Goal: Task Accomplishment & Management: Manage account settings

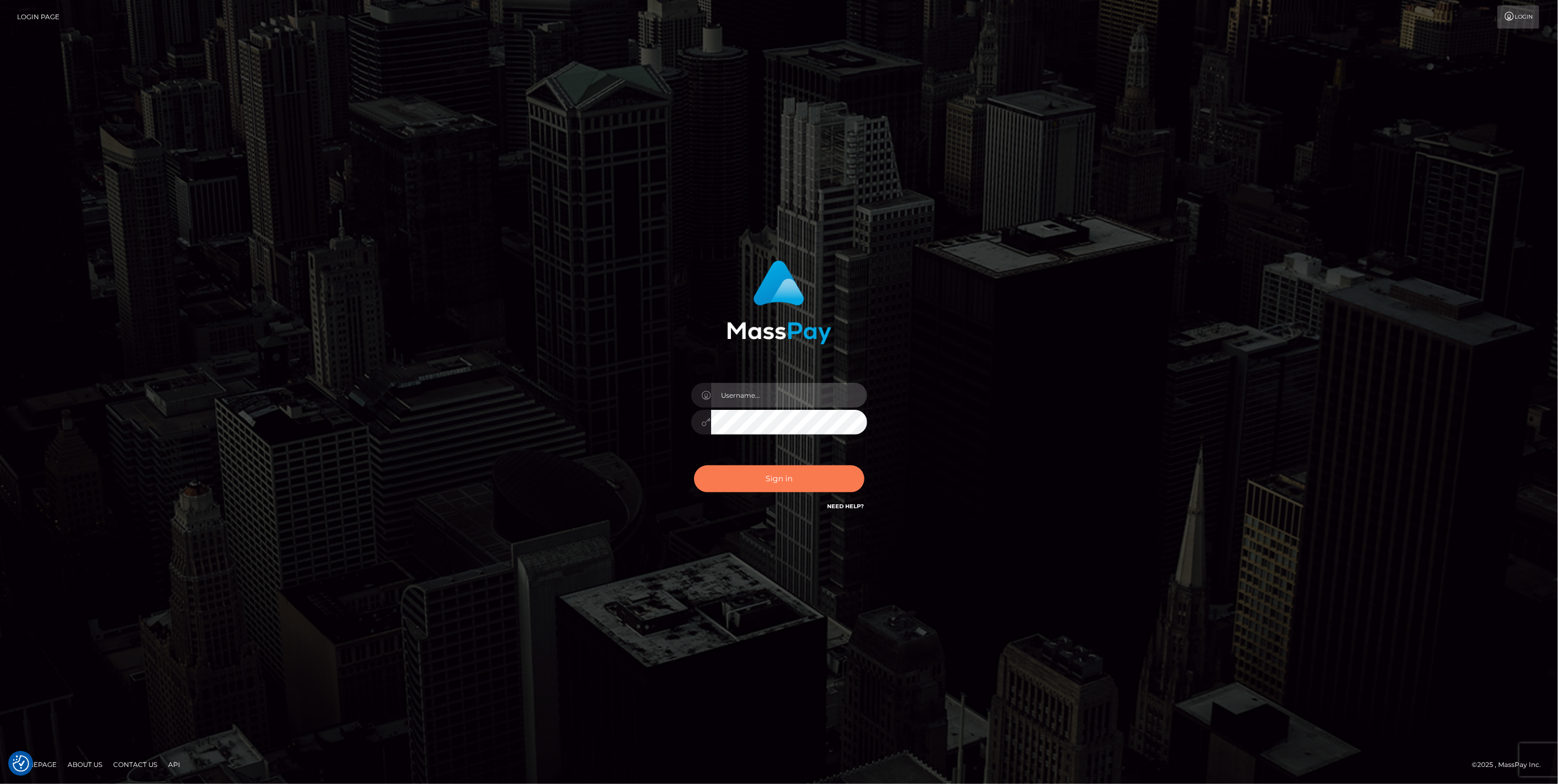
type input "bengreen"
click at [826, 482] on button "Sign in" at bounding box center [780, 479] width 171 height 27
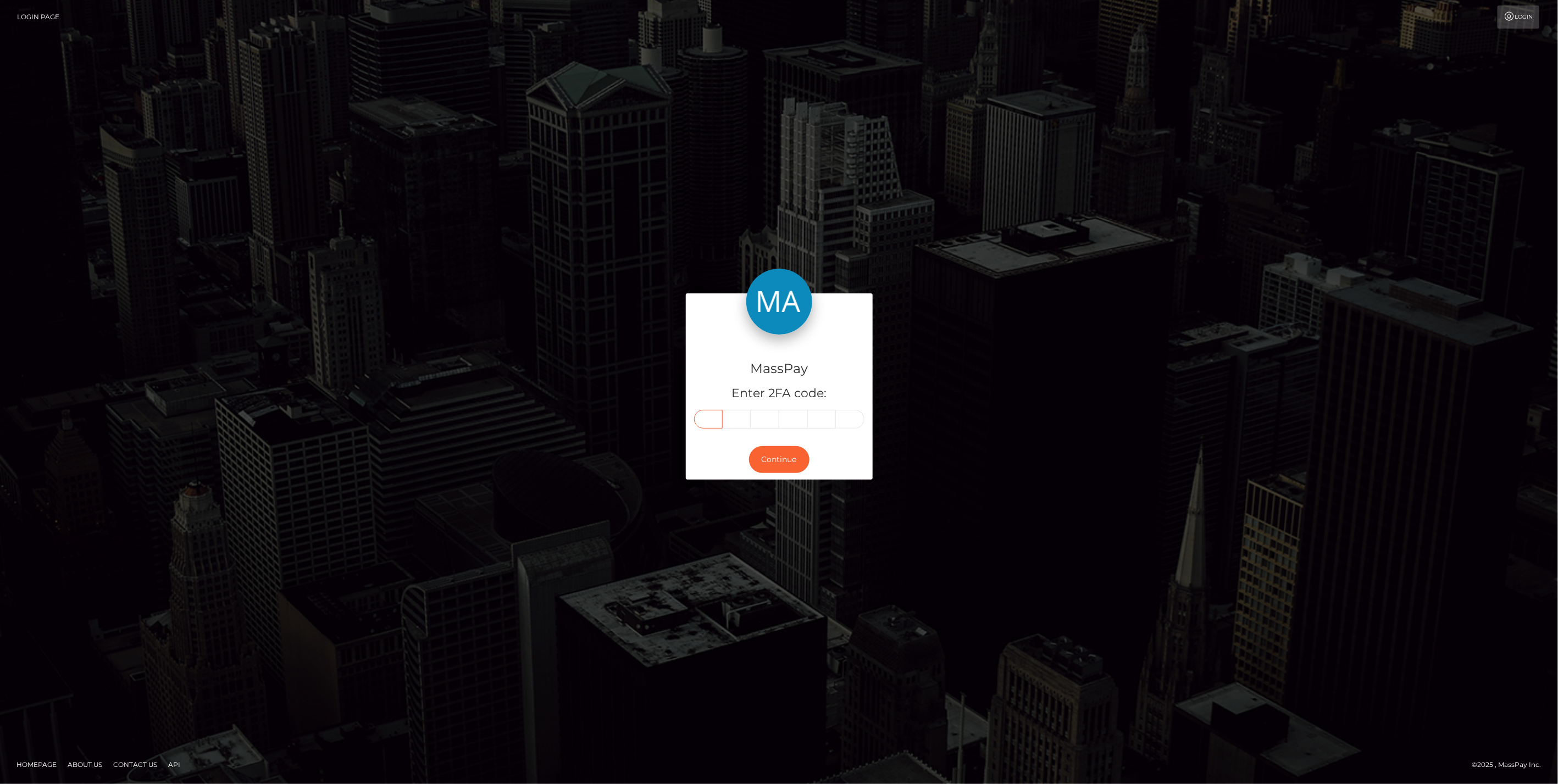
paste input "7"
type input "7"
type input "9"
type input "5"
type input "2"
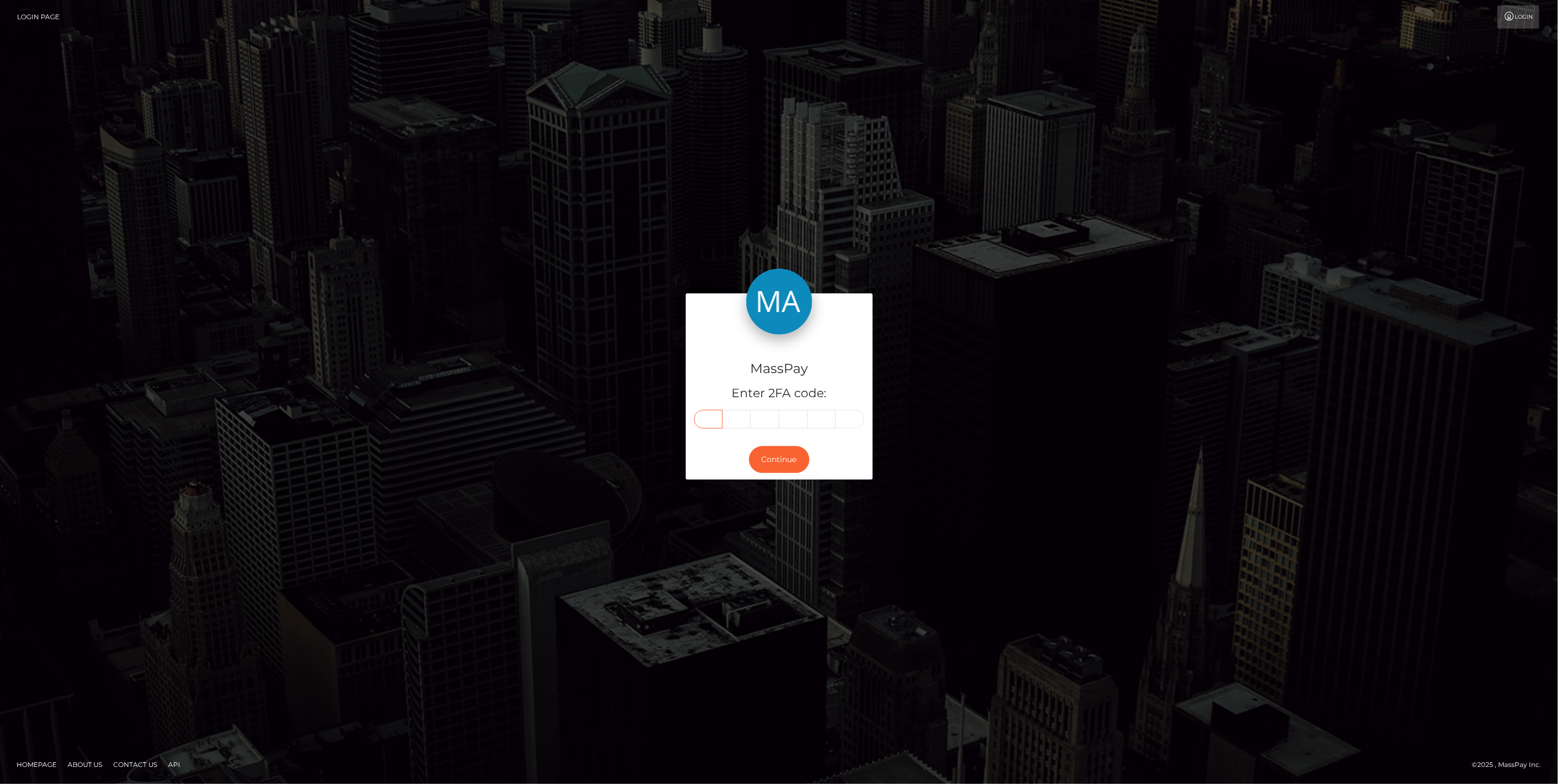
type input "4"
type input "0"
click at [766, 462] on button "Continue" at bounding box center [779, 460] width 61 height 27
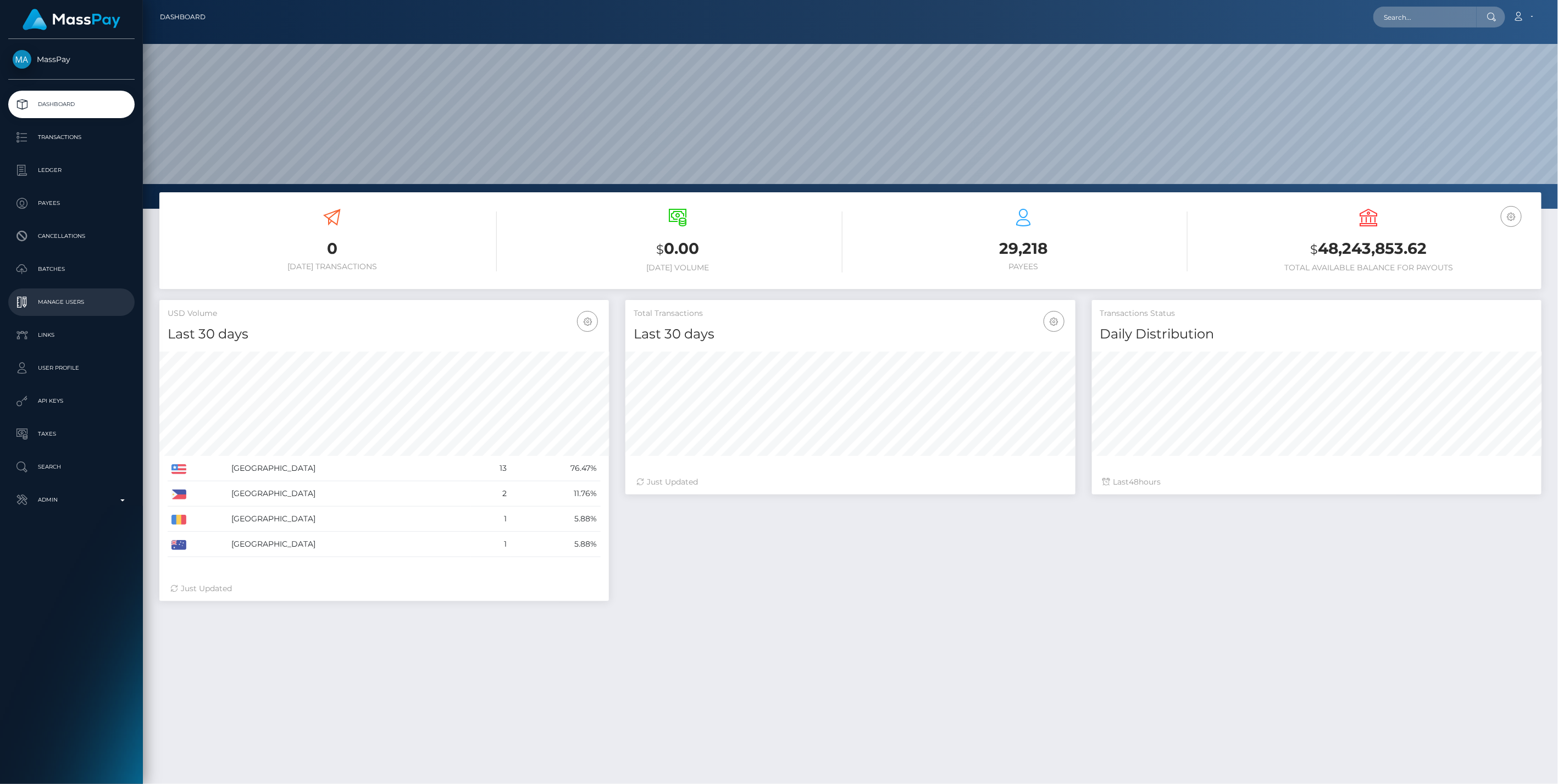
scroll to position [195, 450]
click at [75, 504] on p "Admin" at bounding box center [71, 500] width 117 height 17
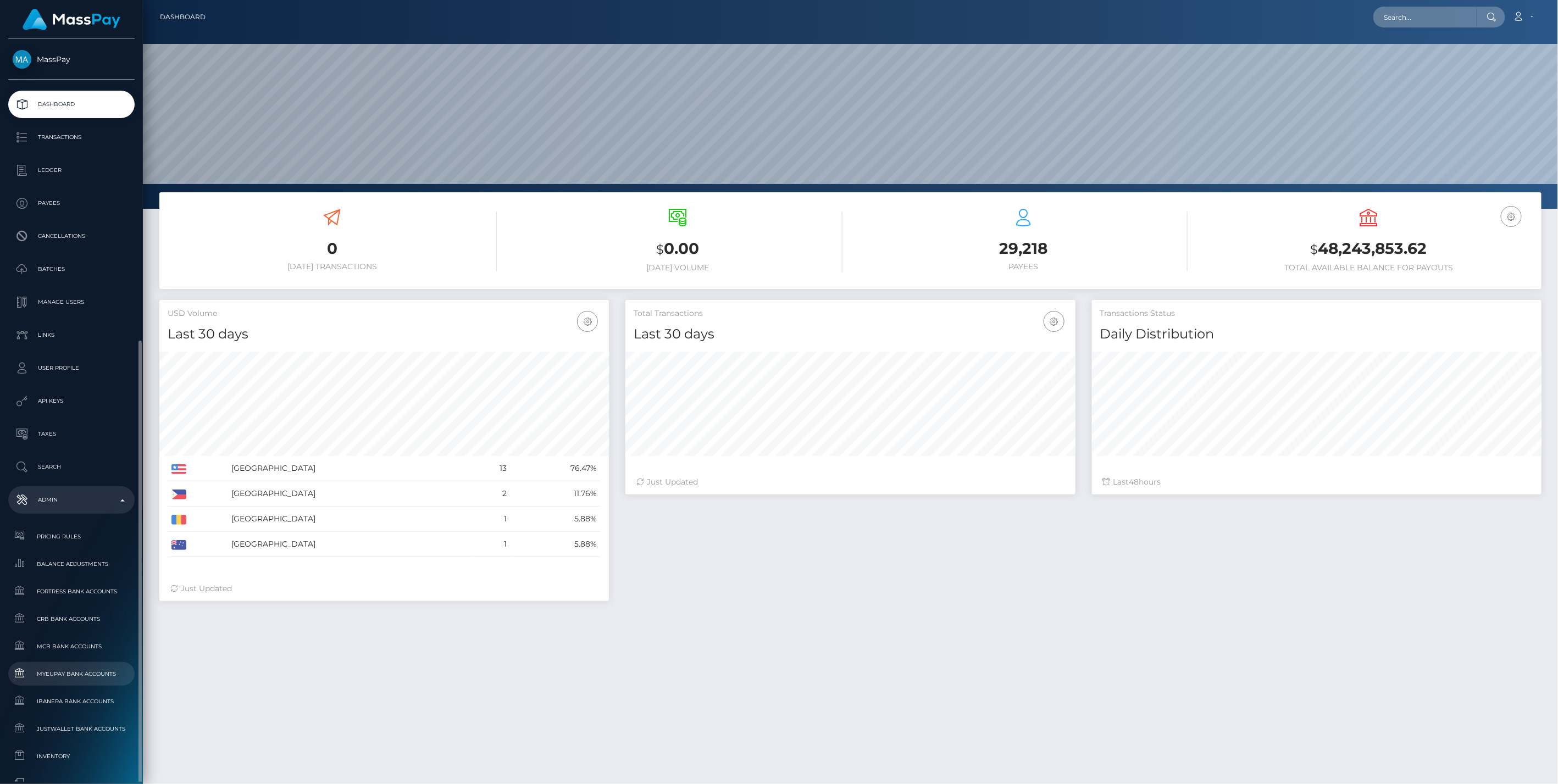
scroll to position [305, 0]
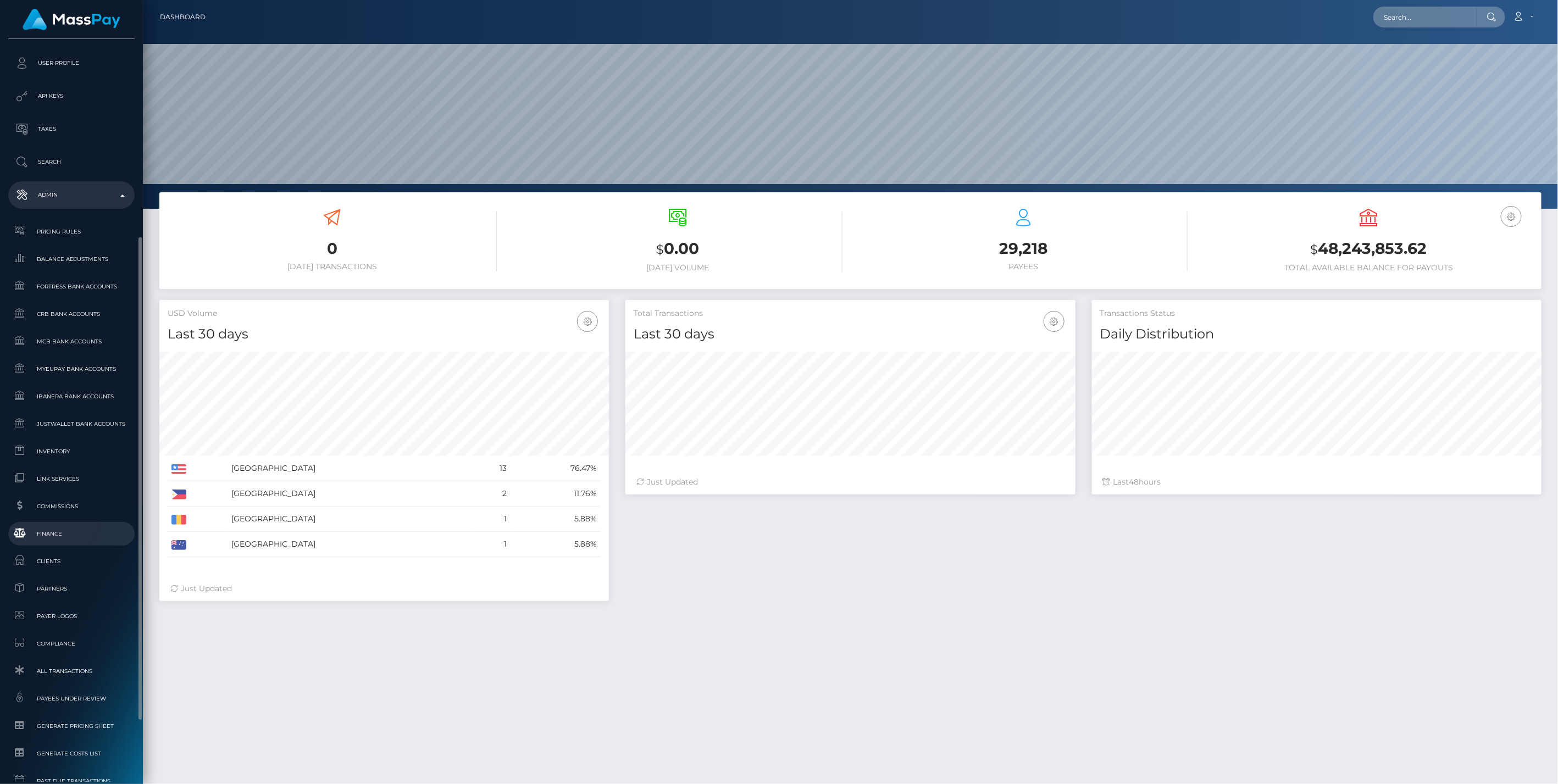
click at [63, 538] on span "Finance" at bounding box center [71, 534] width 117 height 13
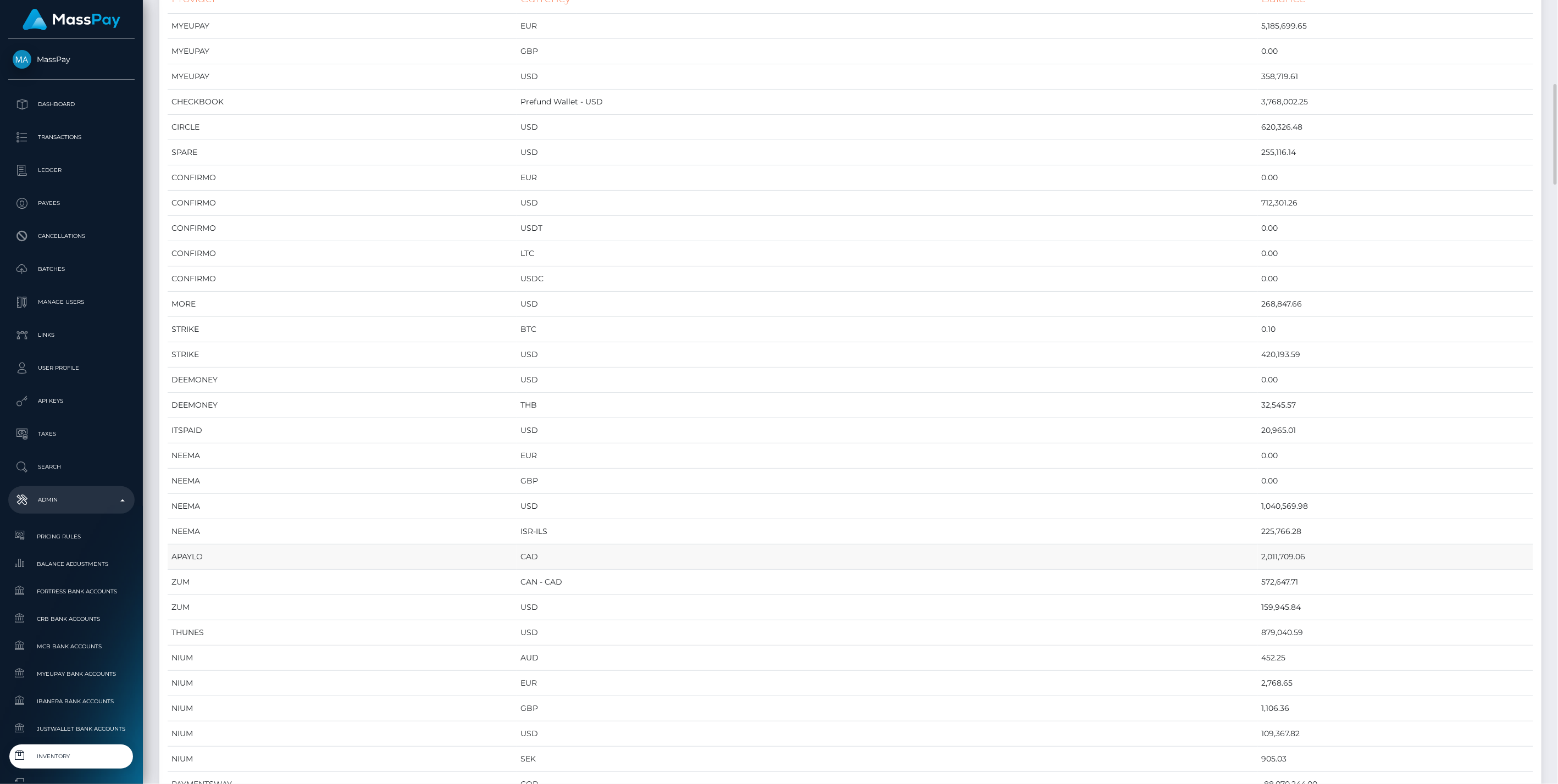
scroll to position [183, 0]
click at [1258, 495] on td "2,011,709.06" at bounding box center [1395, 496] width 275 height 25
copy td "2,011,709.06"
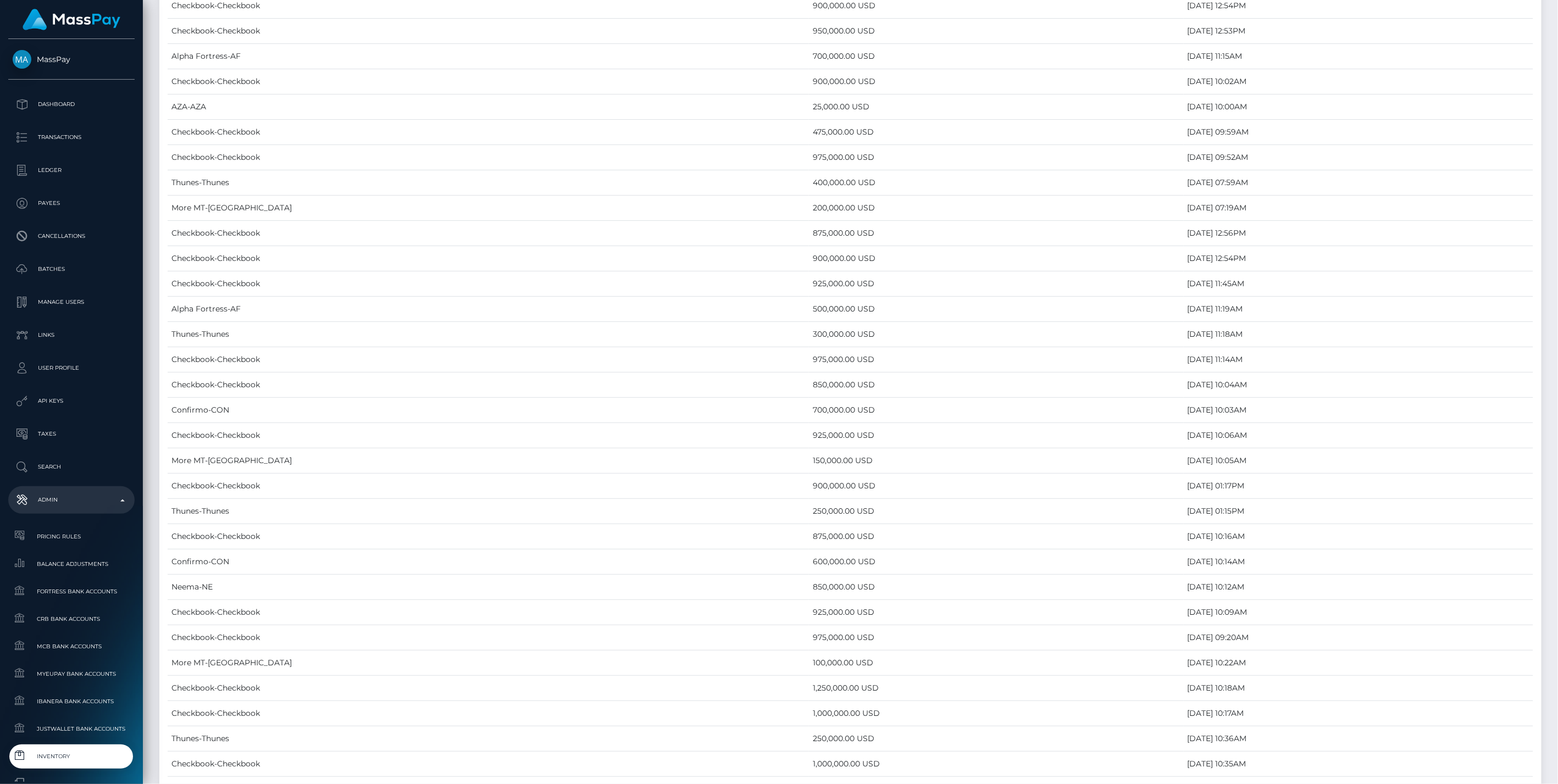
scroll to position [5327, 0]
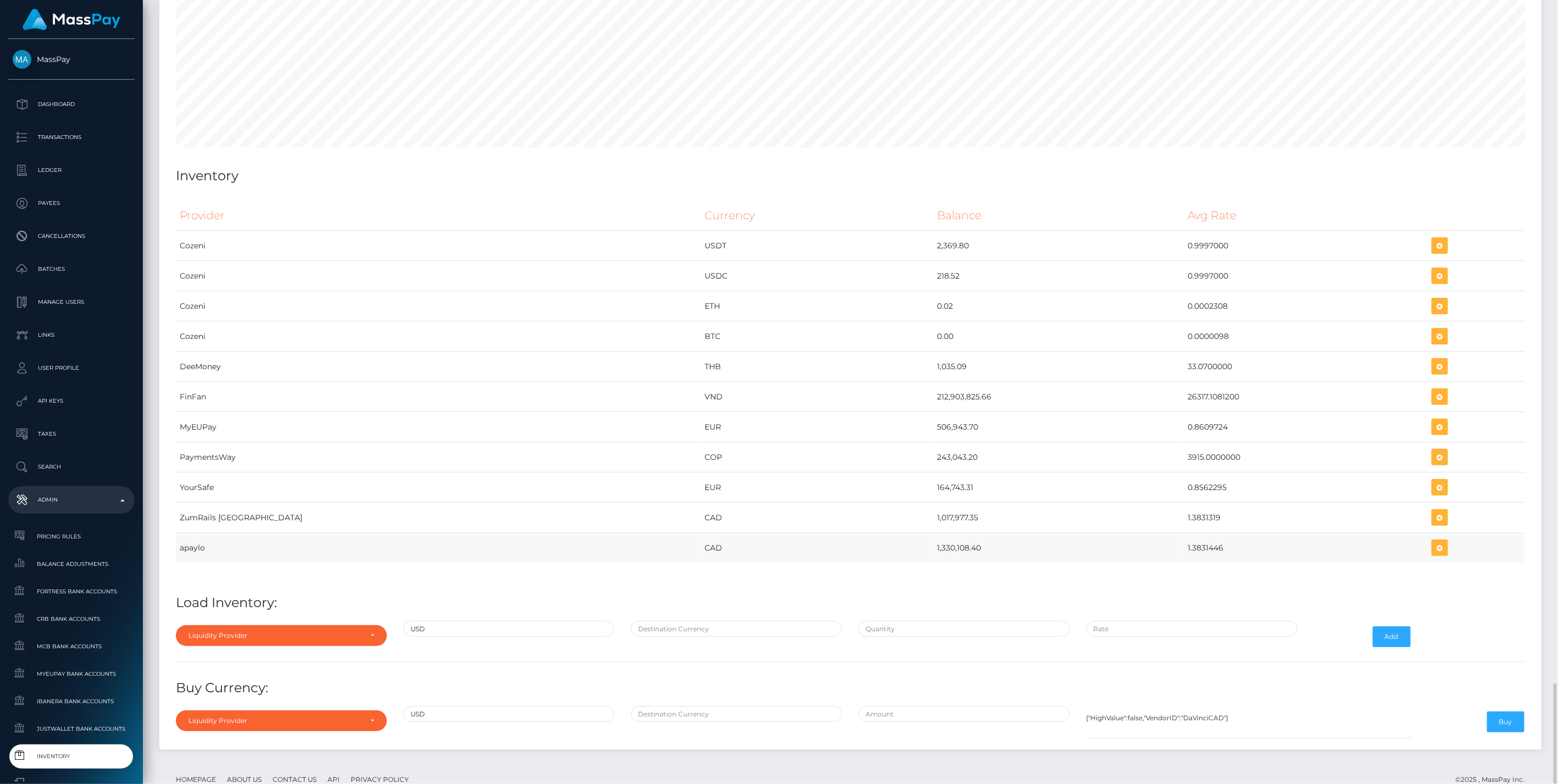
drag, startPoint x: 888, startPoint y: 517, endPoint x: 1162, endPoint y: 516, distance: 274.0
click at [1162, 533] on tr "apaylo CAD 1,330,108.40 1.3831446" at bounding box center [850, 548] width 1349 height 30
copy tr "1,330,108.40 1.3831446"
click at [1433, 541] on icon "button" at bounding box center [1440, 548] width 13 height 14
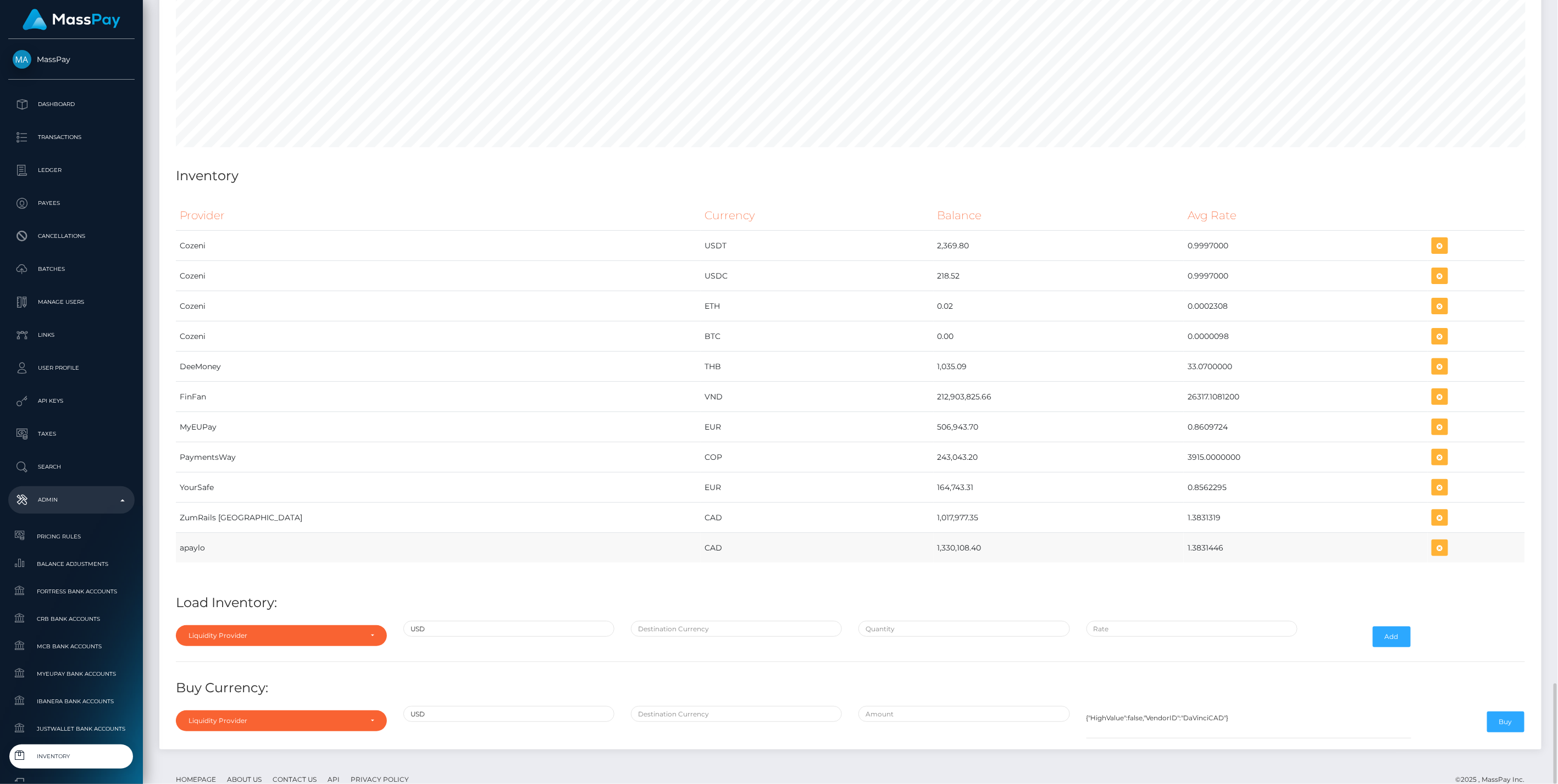
copy tr "1,330,108.40 1.3831446"
click at [1433, 541] on icon "button" at bounding box center [1440, 548] width 13 height 14
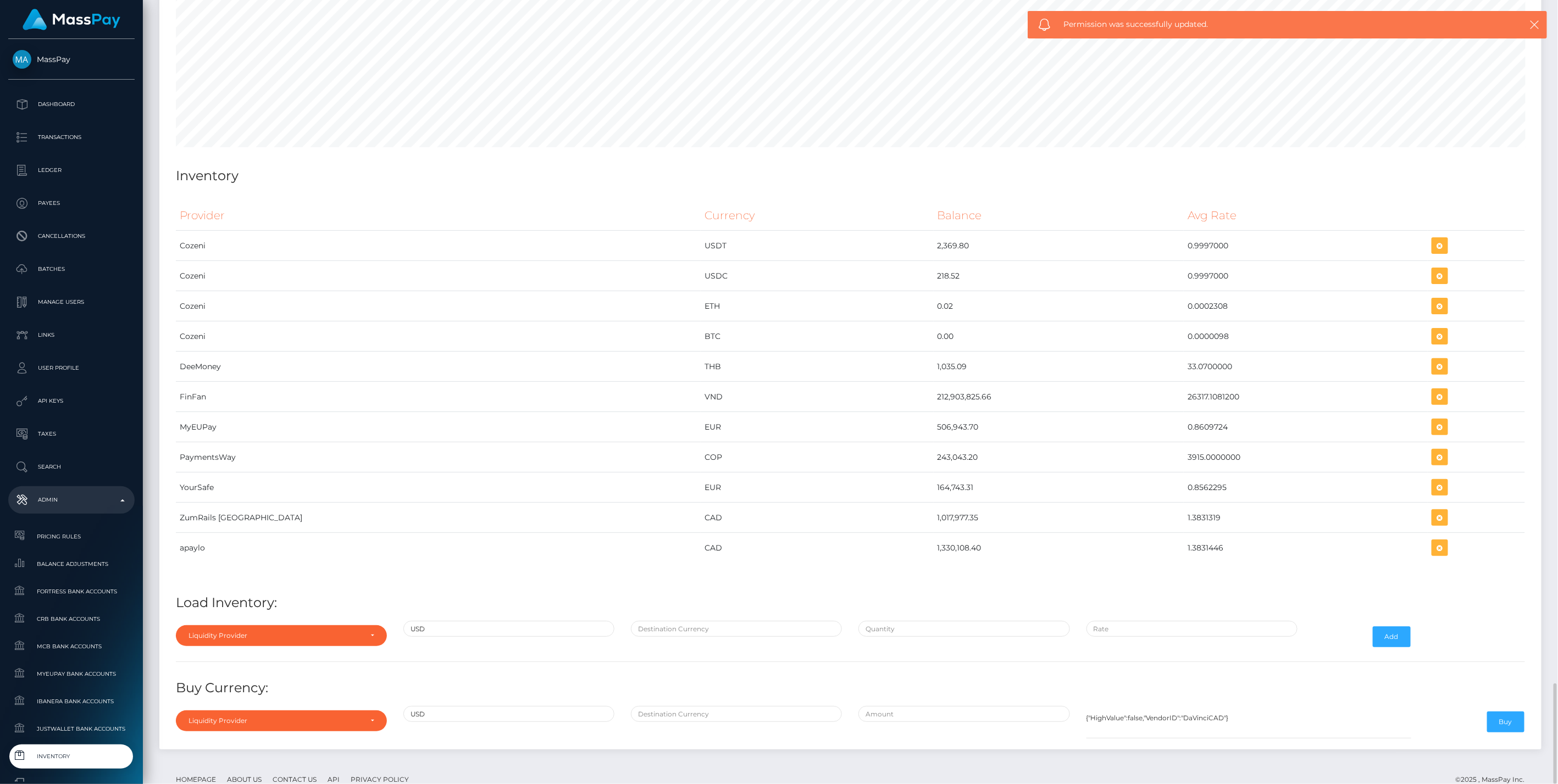
drag, startPoint x: 235, startPoint y: 585, endPoint x: 262, endPoint y: 619, distance: 43.4
click at [235, 586] on div "Provider Currency Balance Avg Rate Cozeni USDT 2,369.80 Load Inventory:" at bounding box center [850, 468] width 1365 height 552
click at [262, 621] on div "Liquidity Provider Da Vinci AFEX QIWI apaylo Cozeni B4B ApprizaPay PaymentsWay …" at bounding box center [281, 637] width 227 height 32
click at [267, 631] on div "Liquidity Provider" at bounding box center [275, 635] width 173 height 9
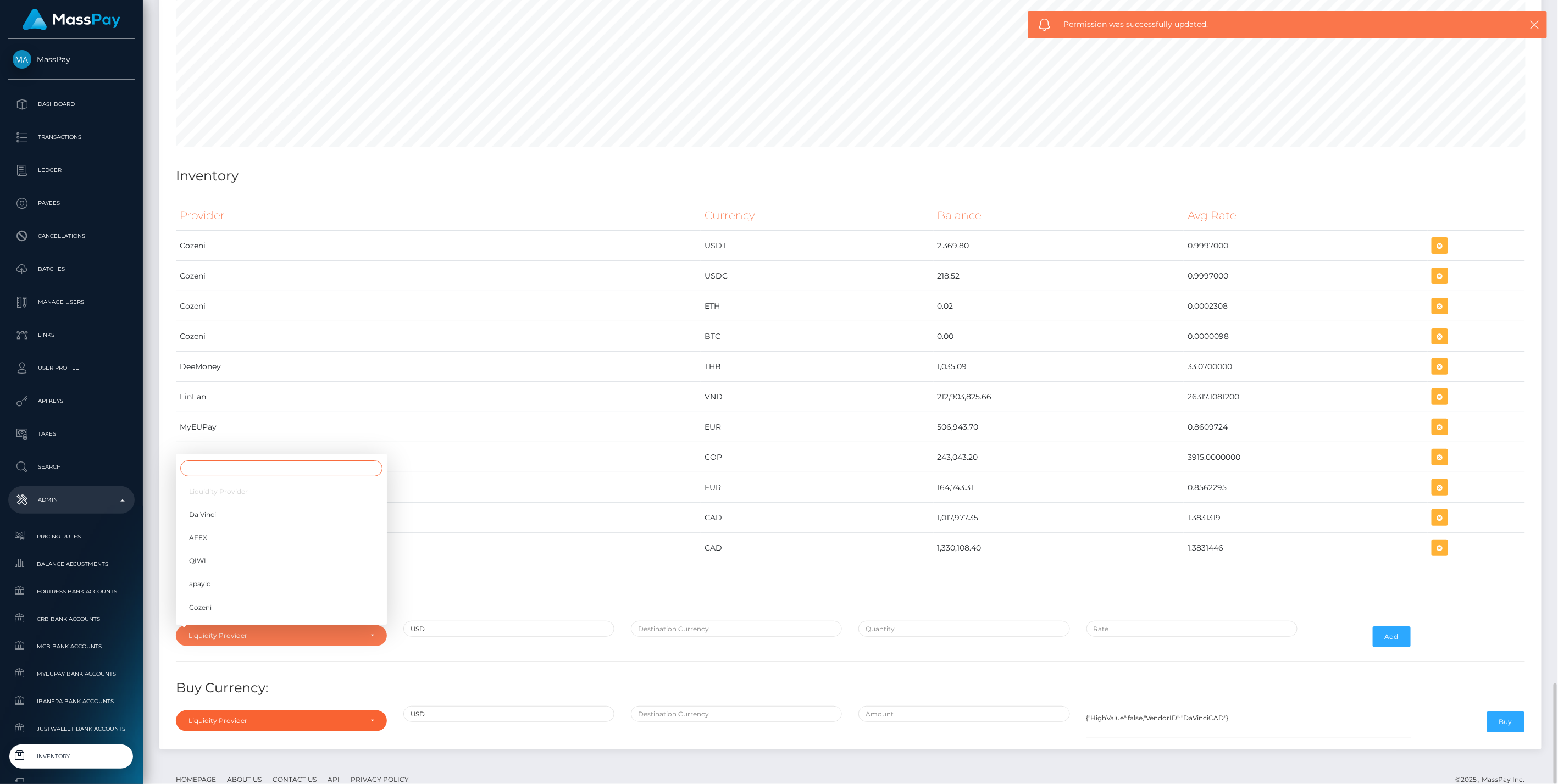
click at [253, 460] on input "Search" at bounding box center [281, 468] width 202 height 16
click at [222, 574] on link "apaylo" at bounding box center [281, 584] width 211 height 21
select select "apaylo"
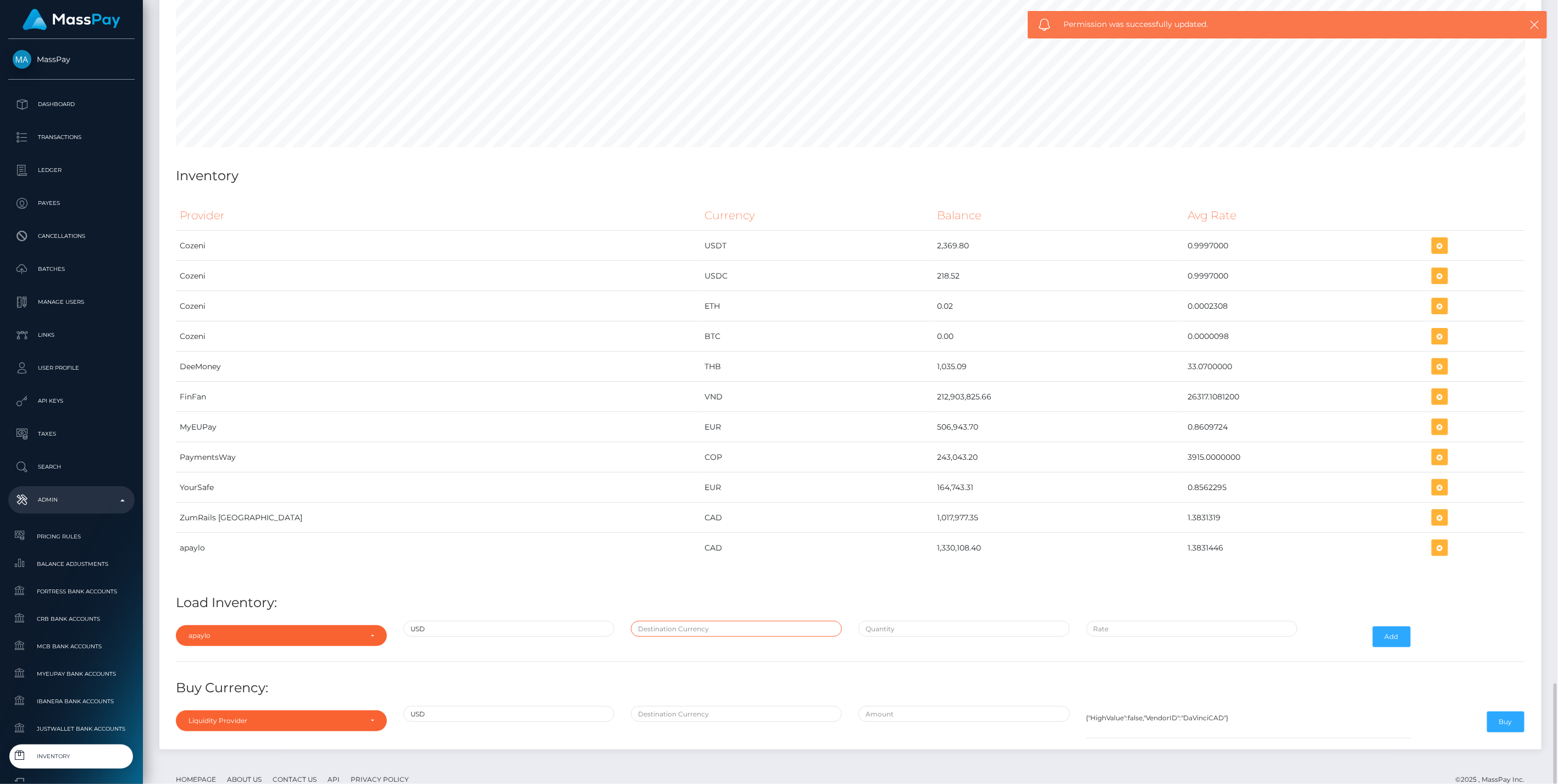
click at [690, 621] on input "text" at bounding box center [736, 629] width 211 height 16
type input "CAD"
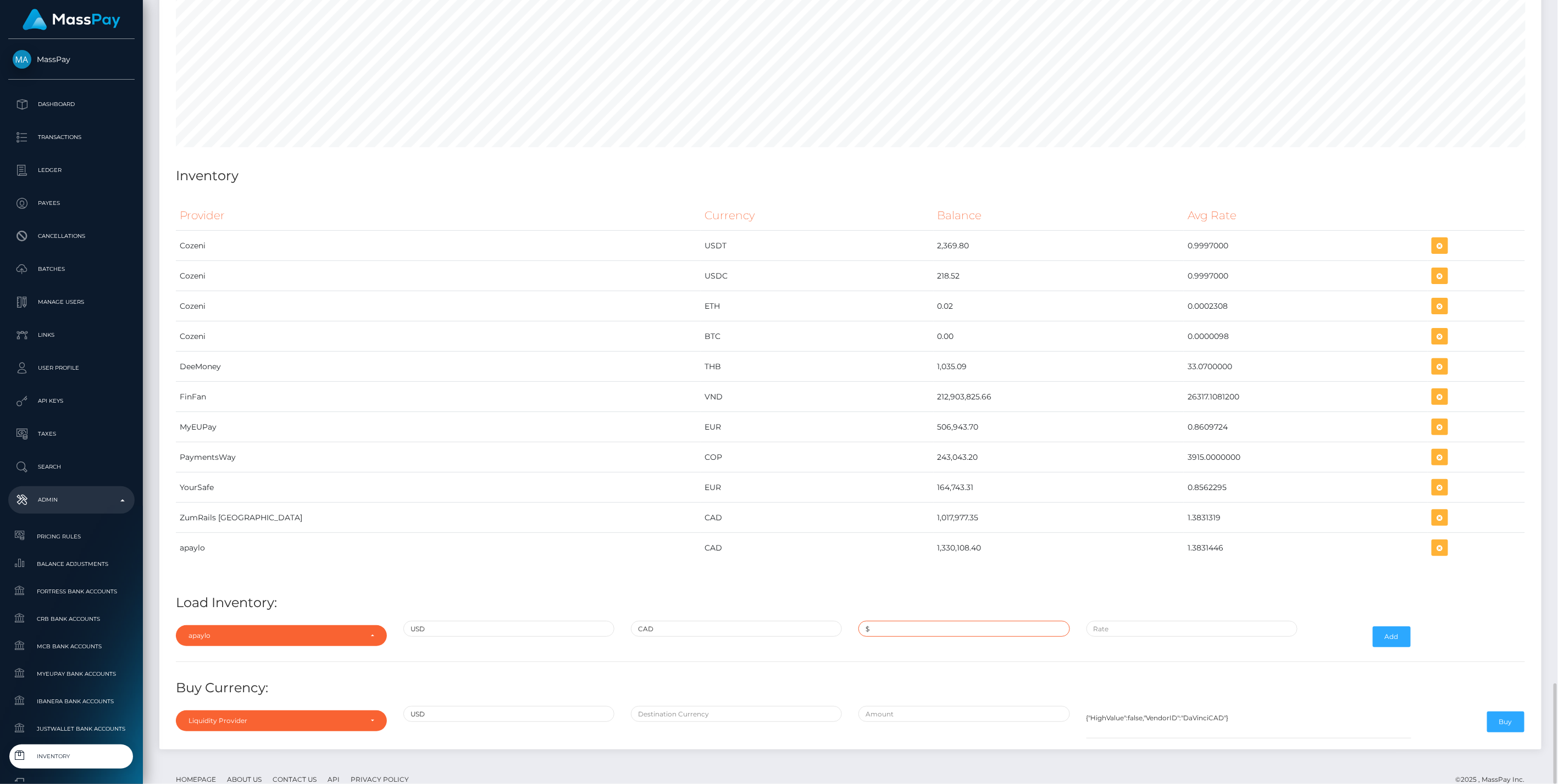
paste input "750,000.0000000"
type input "$750,000.0000000"
click at [935, 621] on input "$750,000.0000000" at bounding box center [964, 629] width 211 height 16
paste input "1.3885000"
type input "$1.3885000"
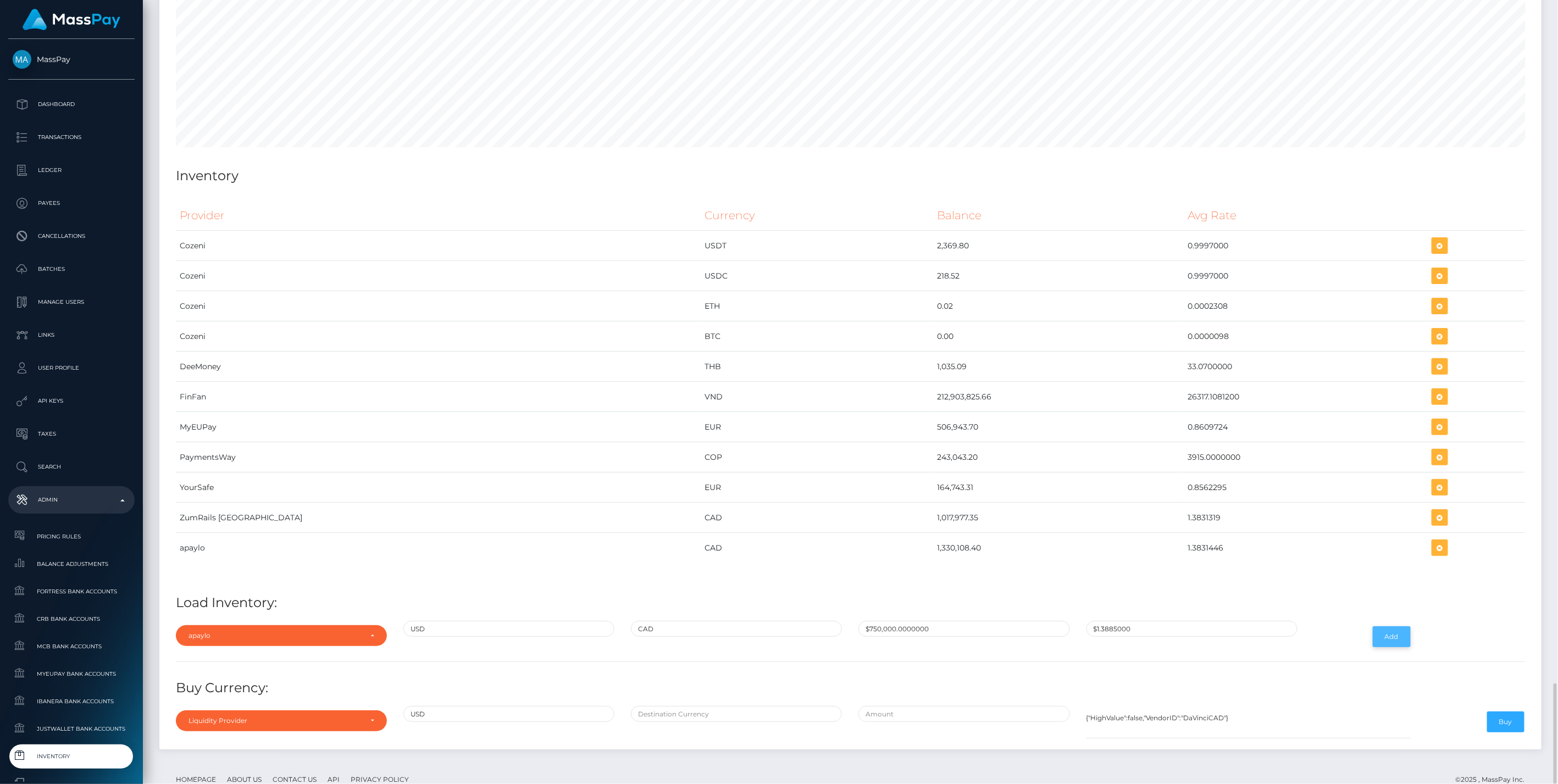
click at [1400, 626] on button "Add" at bounding box center [1391, 636] width 38 height 21
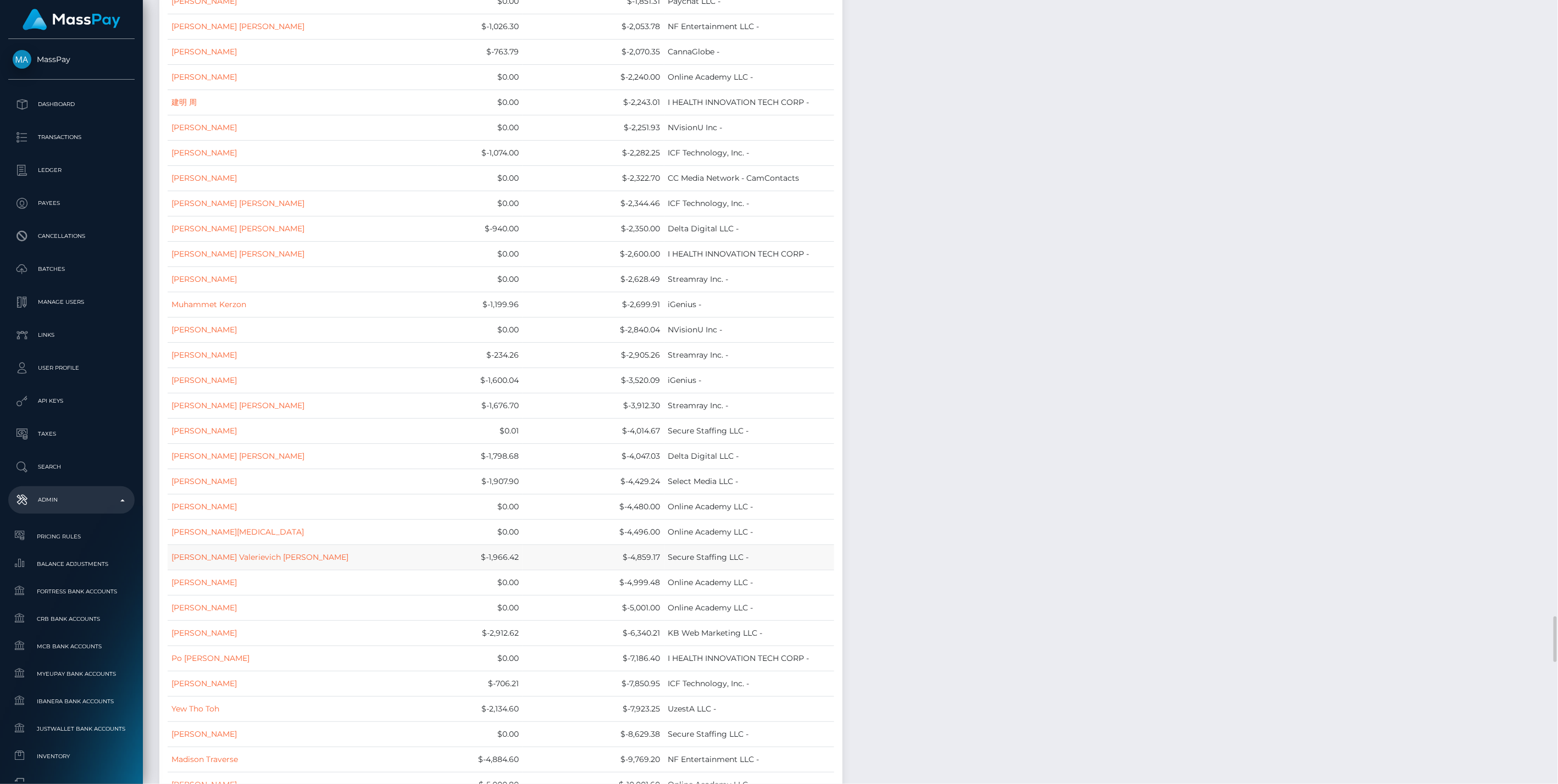
scroll to position [11550, 0]
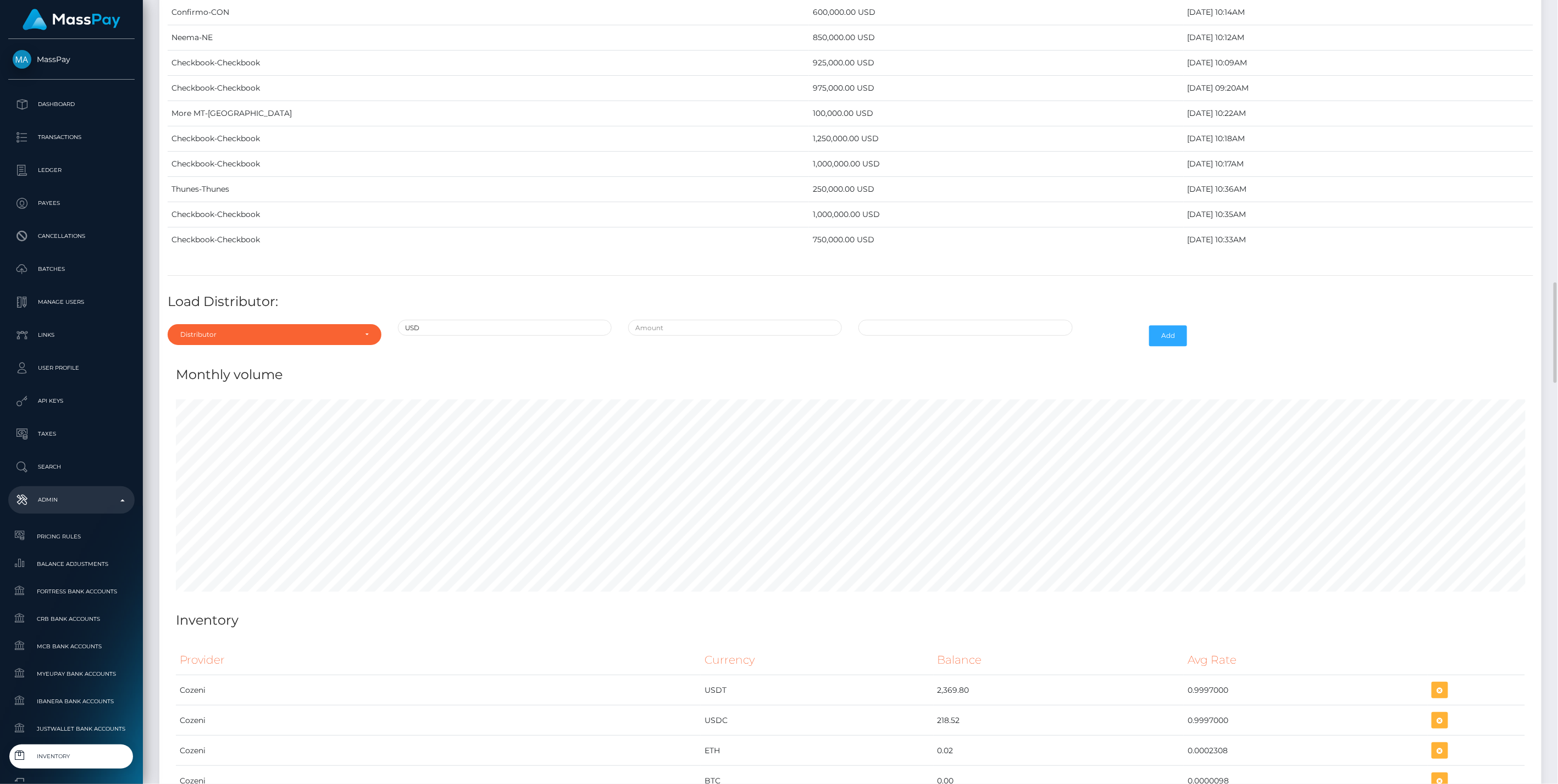
scroll to position [5327, 0]
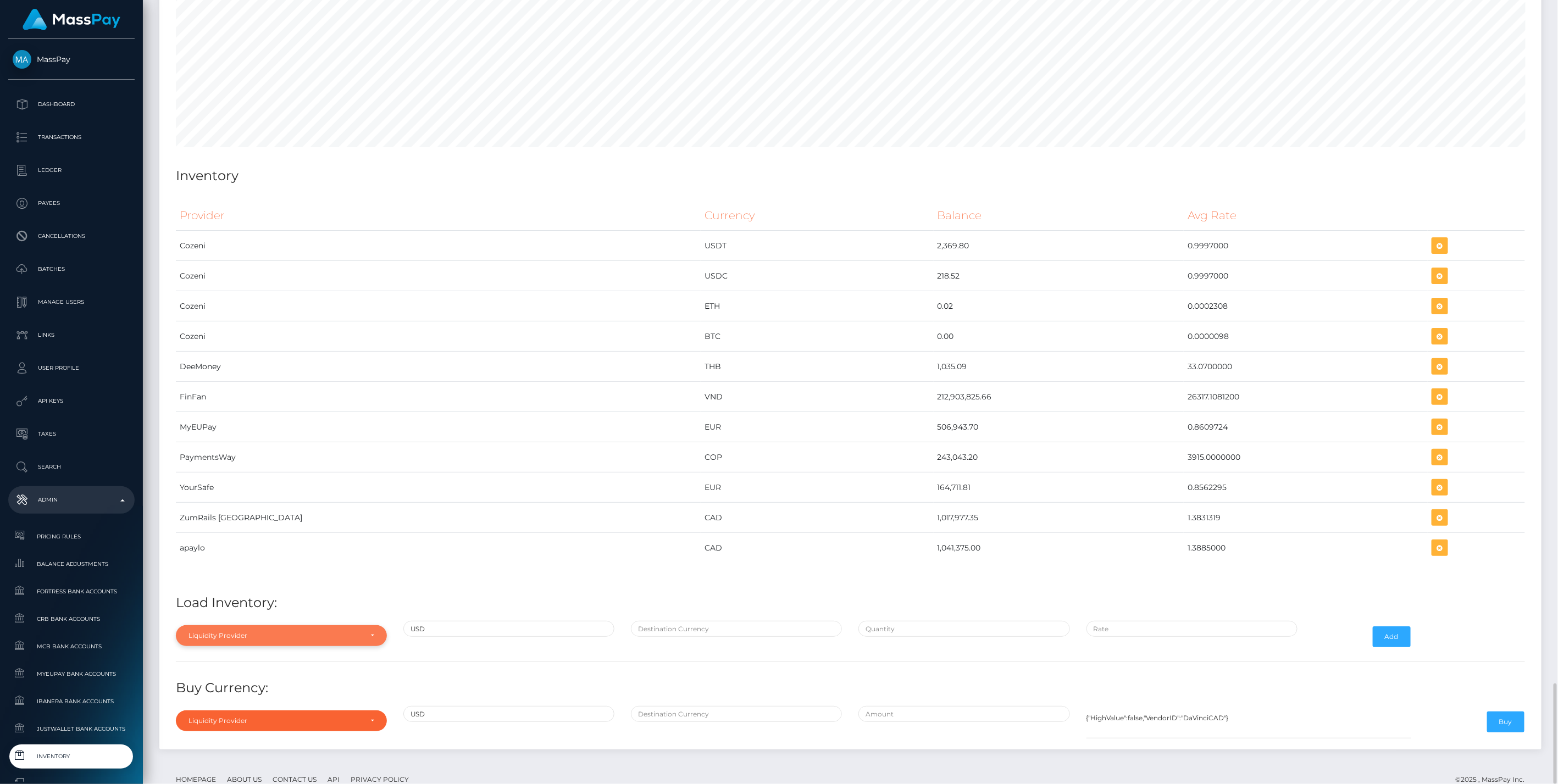
click at [300, 631] on div "Liquidity Provider" at bounding box center [275, 635] width 173 height 9
click at [215, 574] on link "apaylo" at bounding box center [281, 584] width 211 height 21
select select "apaylo"
click at [685, 621] on input "text" at bounding box center [736, 629] width 211 height 16
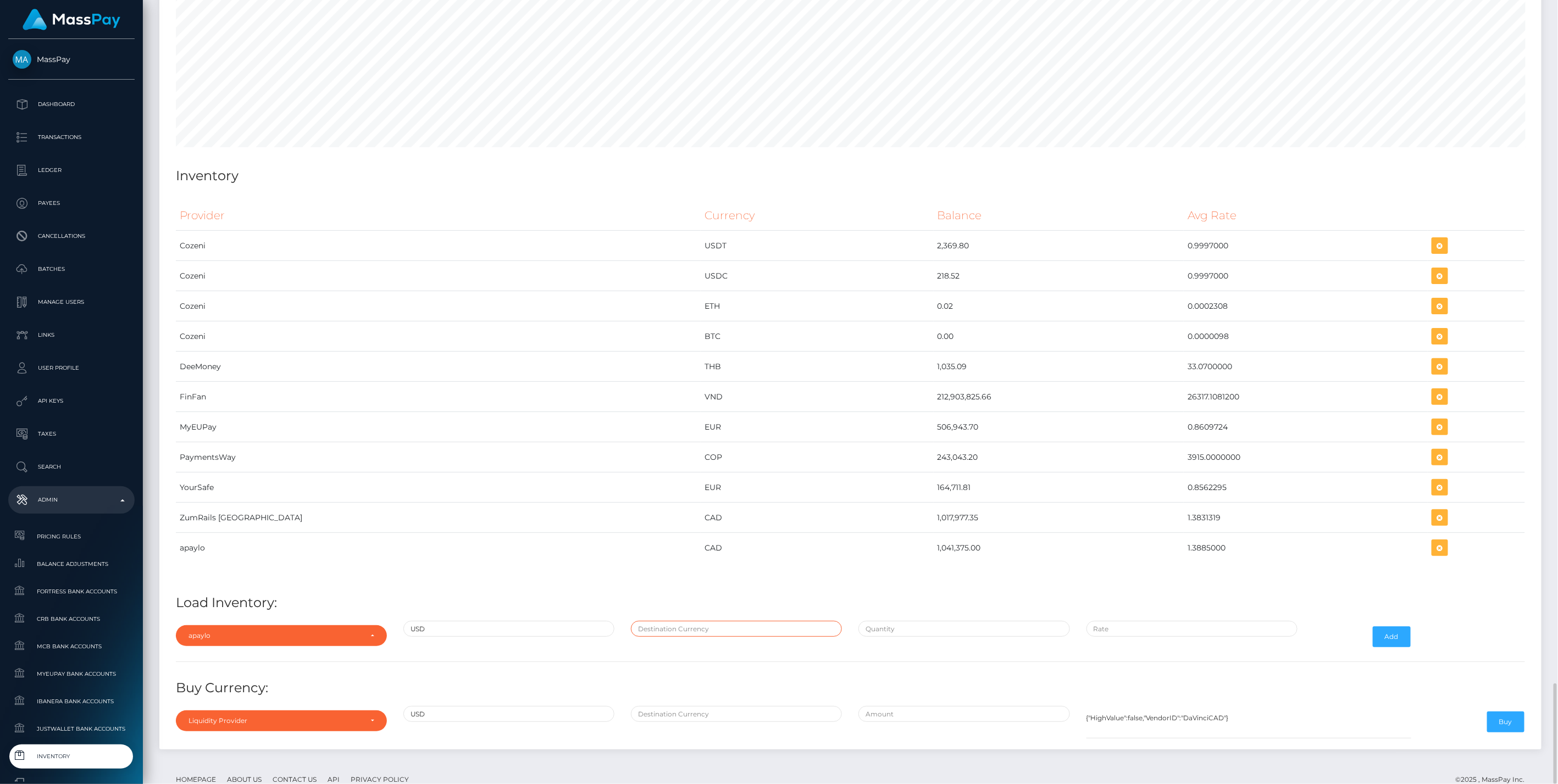
paste input "208751.4205"
type input "208751.4205"
type input "$"
click at [680, 621] on input "208751.4205" at bounding box center [736, 629] width 211 height 16
click at [679, 621] on input "208751.4205" at bounding box center [736, 629] width 211 height 16
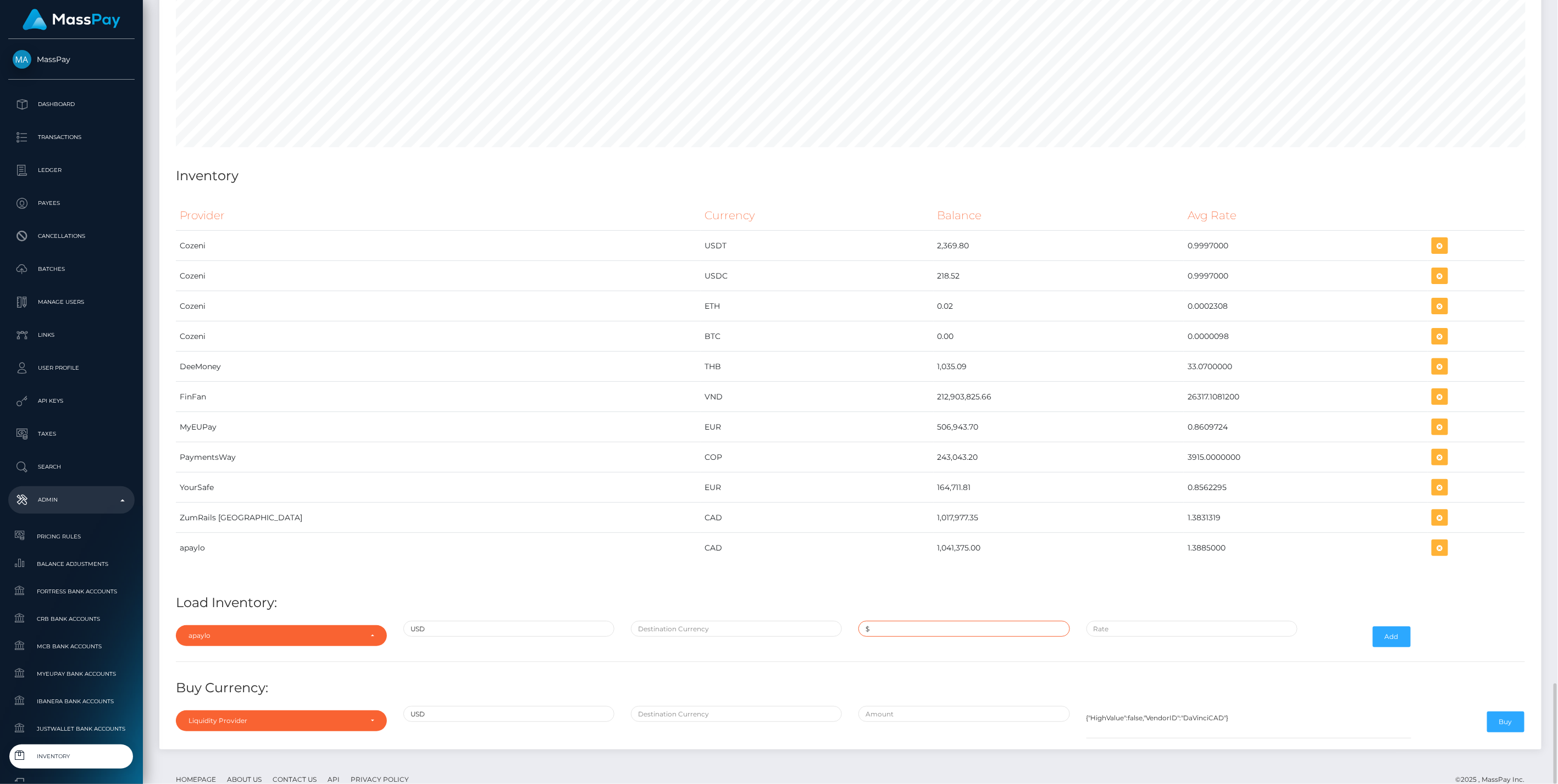
click at [918, 621] on input "$" at bounding box center [964, 629] width 211 height 16
paste input "208,751.4205000"
type input "$208,751.4205000"
click at [675, 621] on input "text" at bounding box center [736, 629] width 211 height 16
type input "CAD"
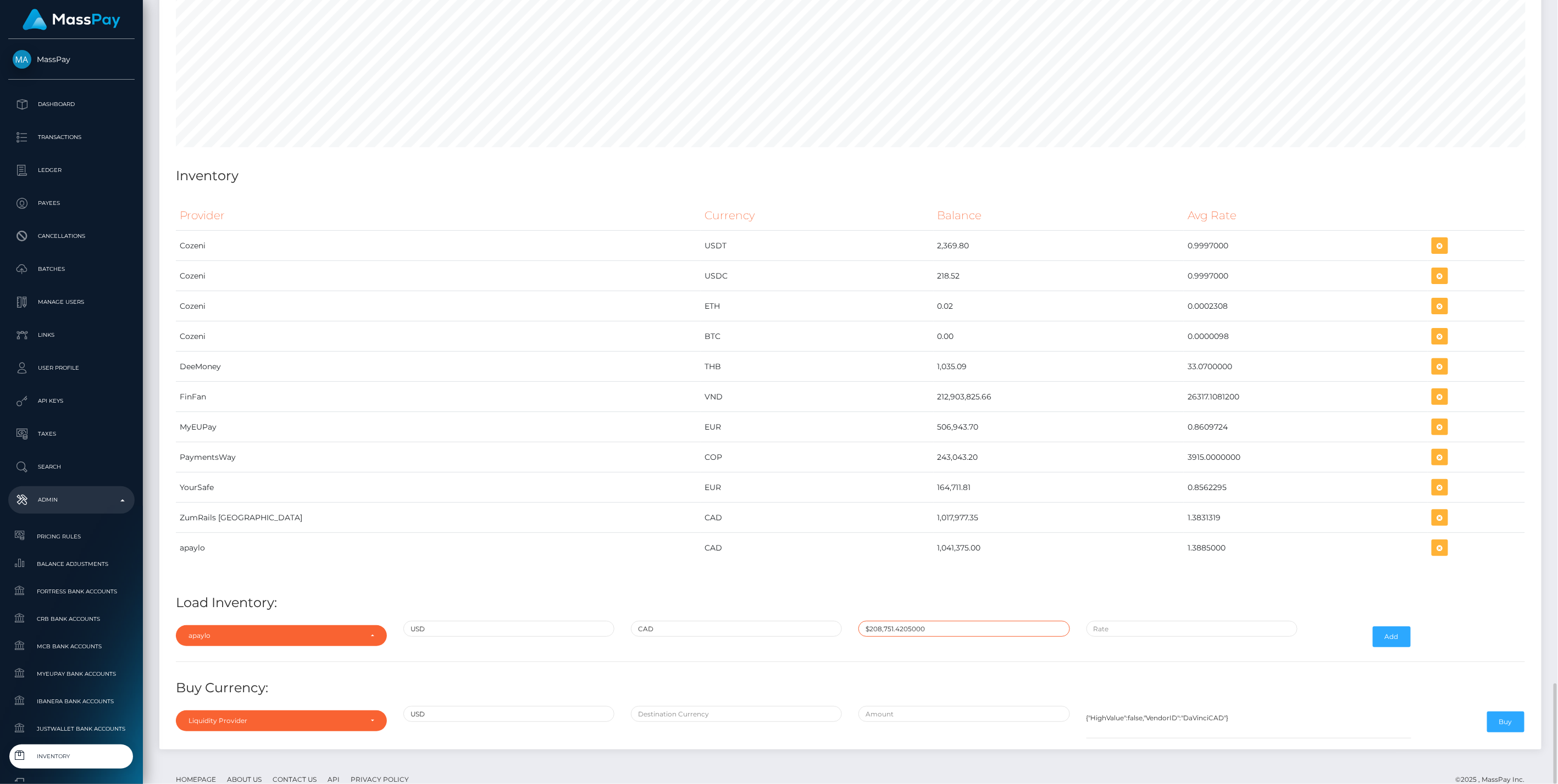
click at [941, 621] on input "$208,751.4205000" at bounding box center [964, 629] width 211 height 16
click at [1157, 621] on input "text" at bounding box center [1191, 629] width 211 height 16
paste input "1.3831446"
type input "$1.3831446"
click at [1368, 621] on div "Add" at bounding box center [1363, 637] width 114 height 32
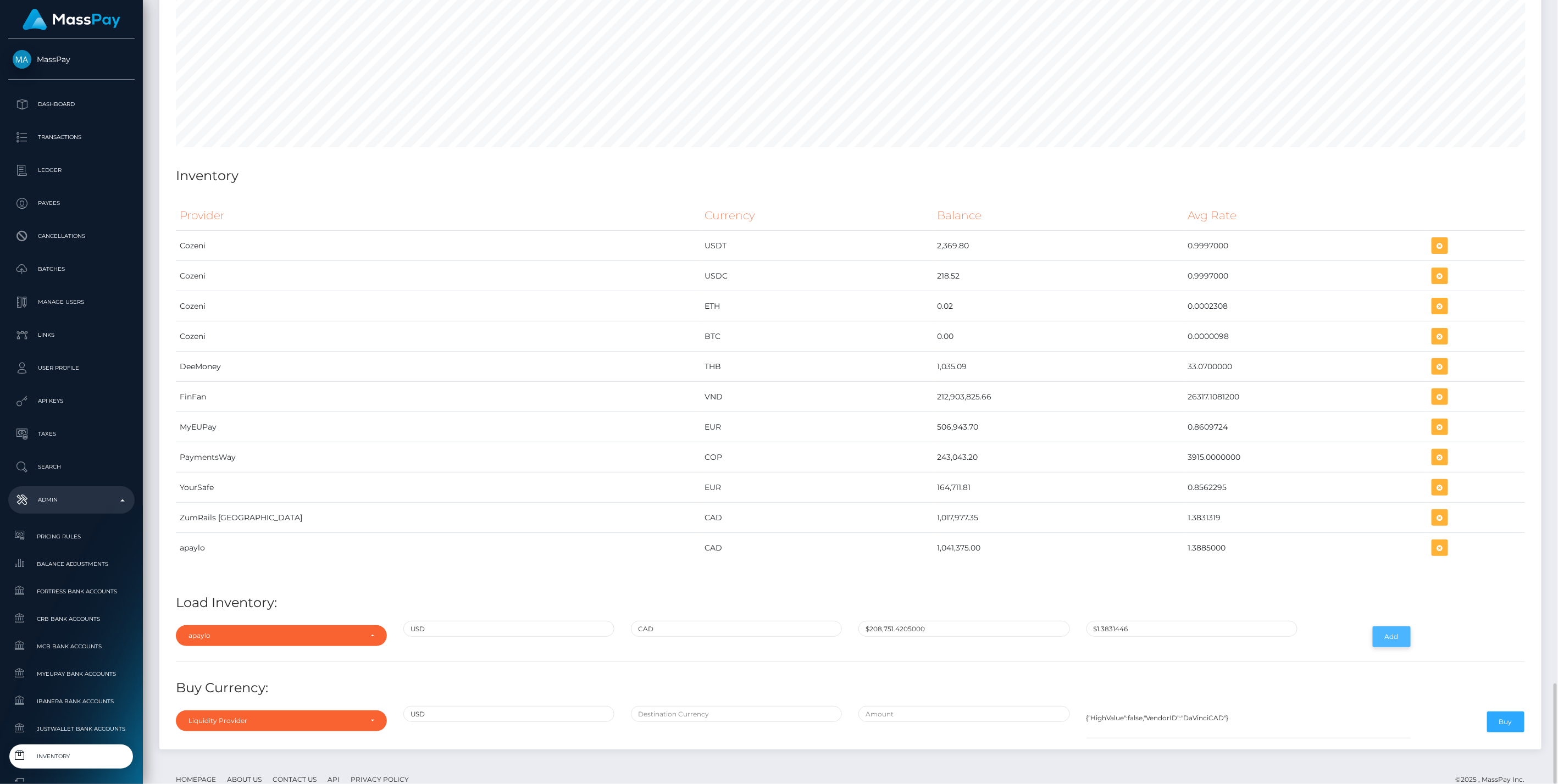
click at [1376, 626] on button "Add" at bounding box center [1391, 636] width 38 height 21
click at [1433, 541] on icon "button" at bounding box center [1440, 548] width 13 height 14
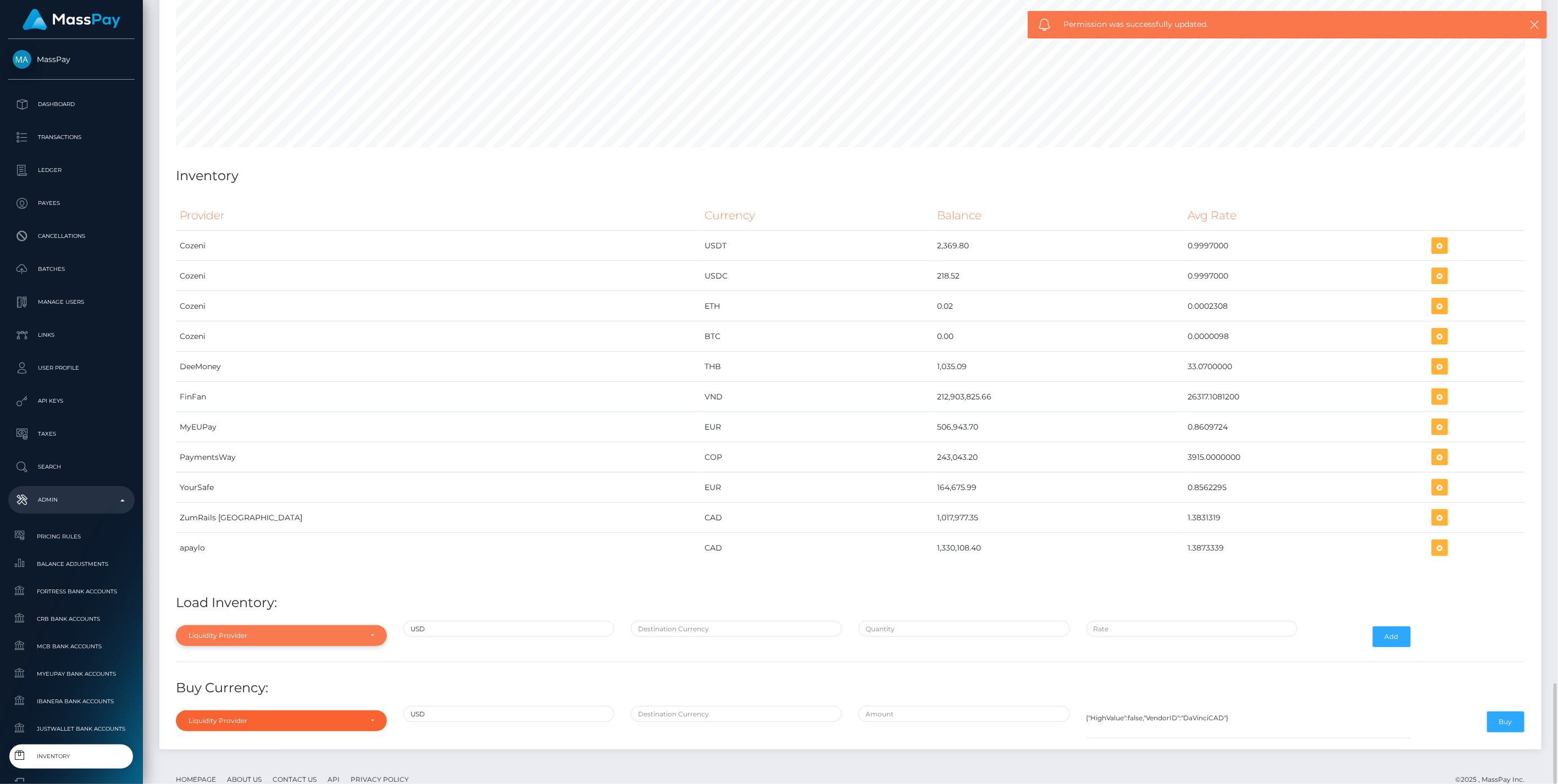
click at [254, 625] on div "Liquidity Provider" at bounding box center [281, 635] width 211 height 21
click at [212, 574] on link "apaylo" at bounding box center [281, 584] width 211 height 21
select select "apaylo"
click at [670, 621] on input "text" at bounding box center [736, 629] width 211 height 16
type input "CAD"
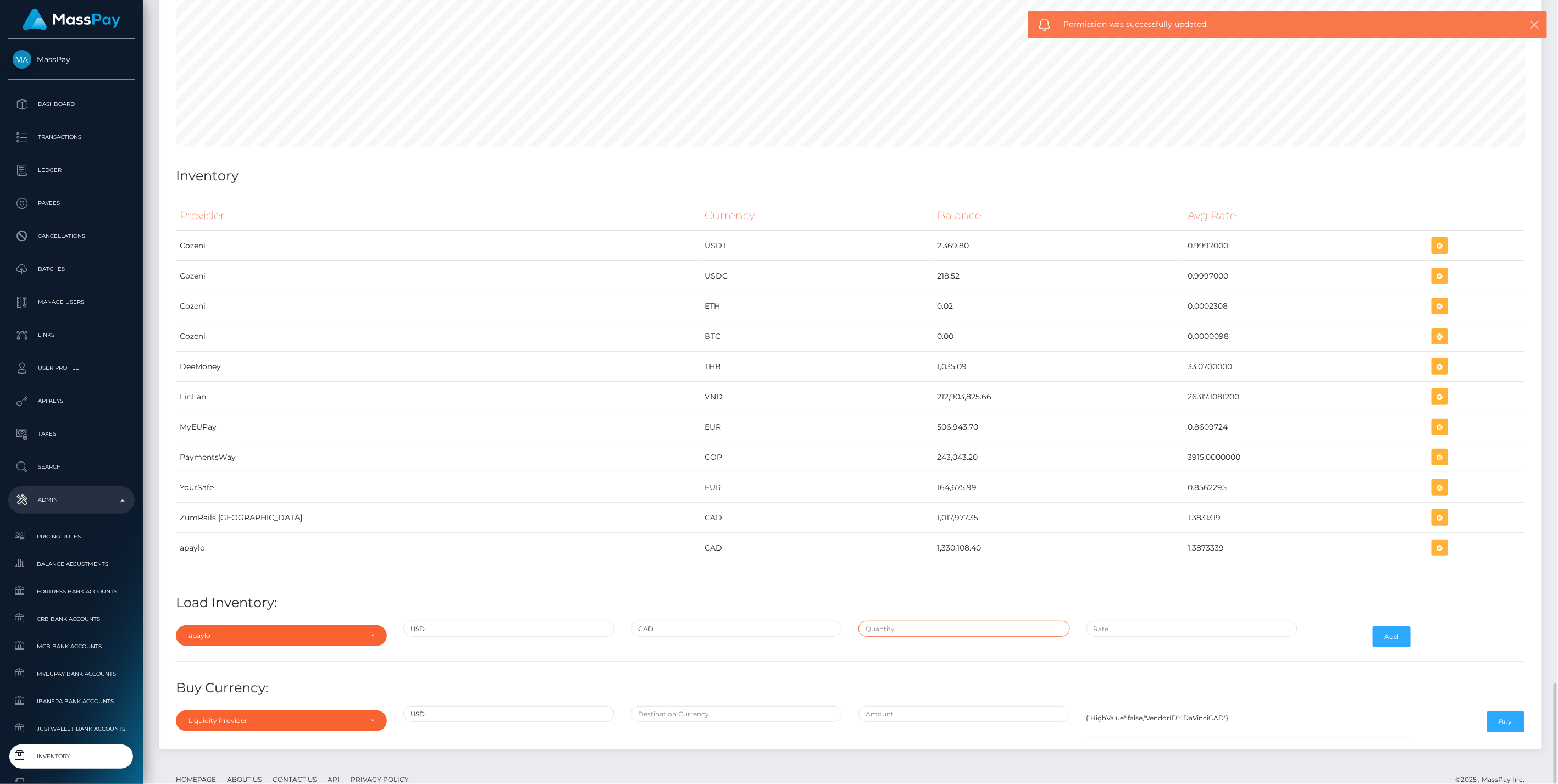
click at [962, 621] on input "text" at bounding box center [964, 629] width 211 height 16
paste input "750,000.0000000"
type input "$750,000.0000000"
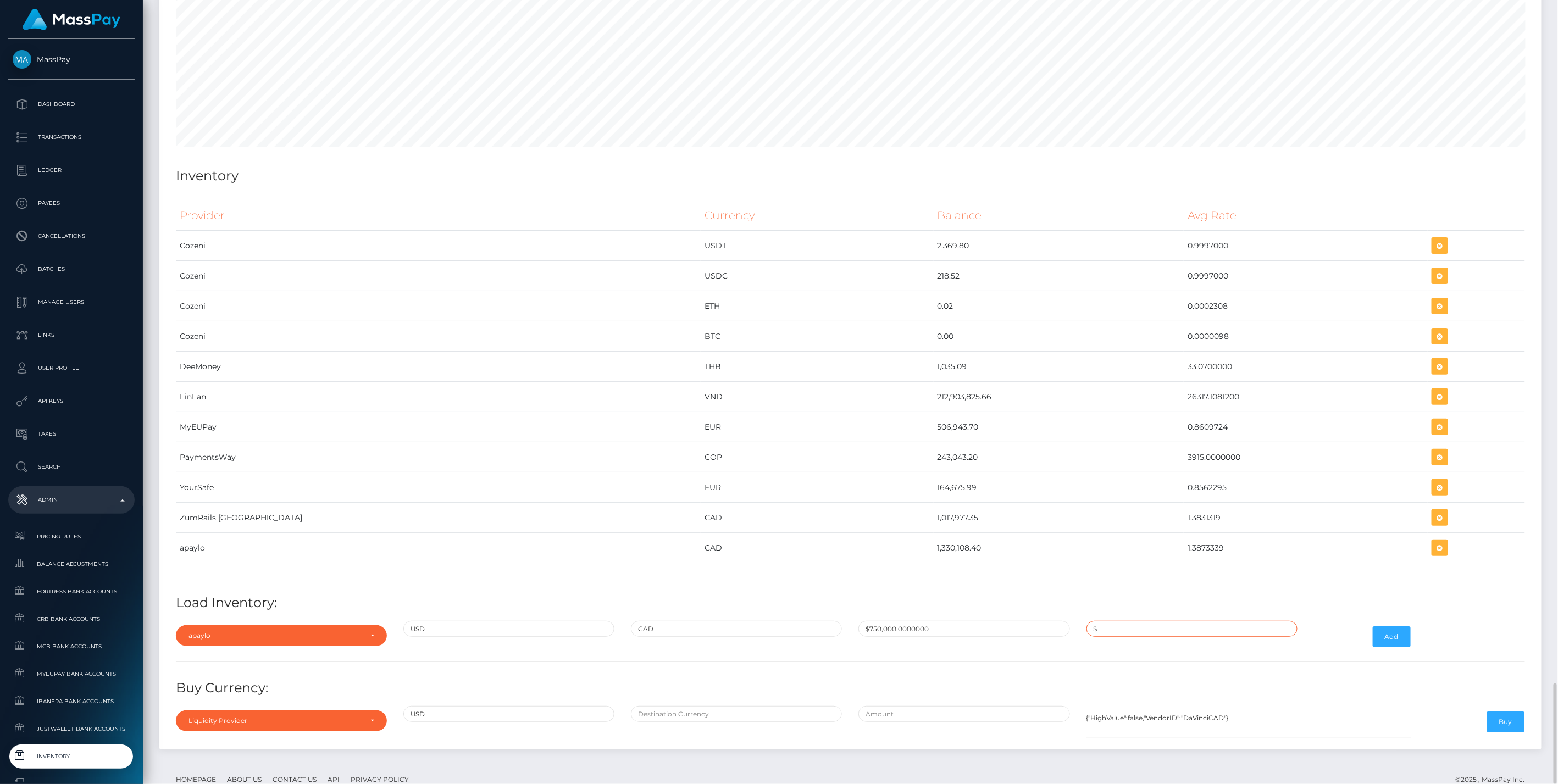
paste input "1.3885000"
type input "$1.3885000"
click at [1403, 626] on button "Add" at bounding box center [1391, 636] width 38 height 21
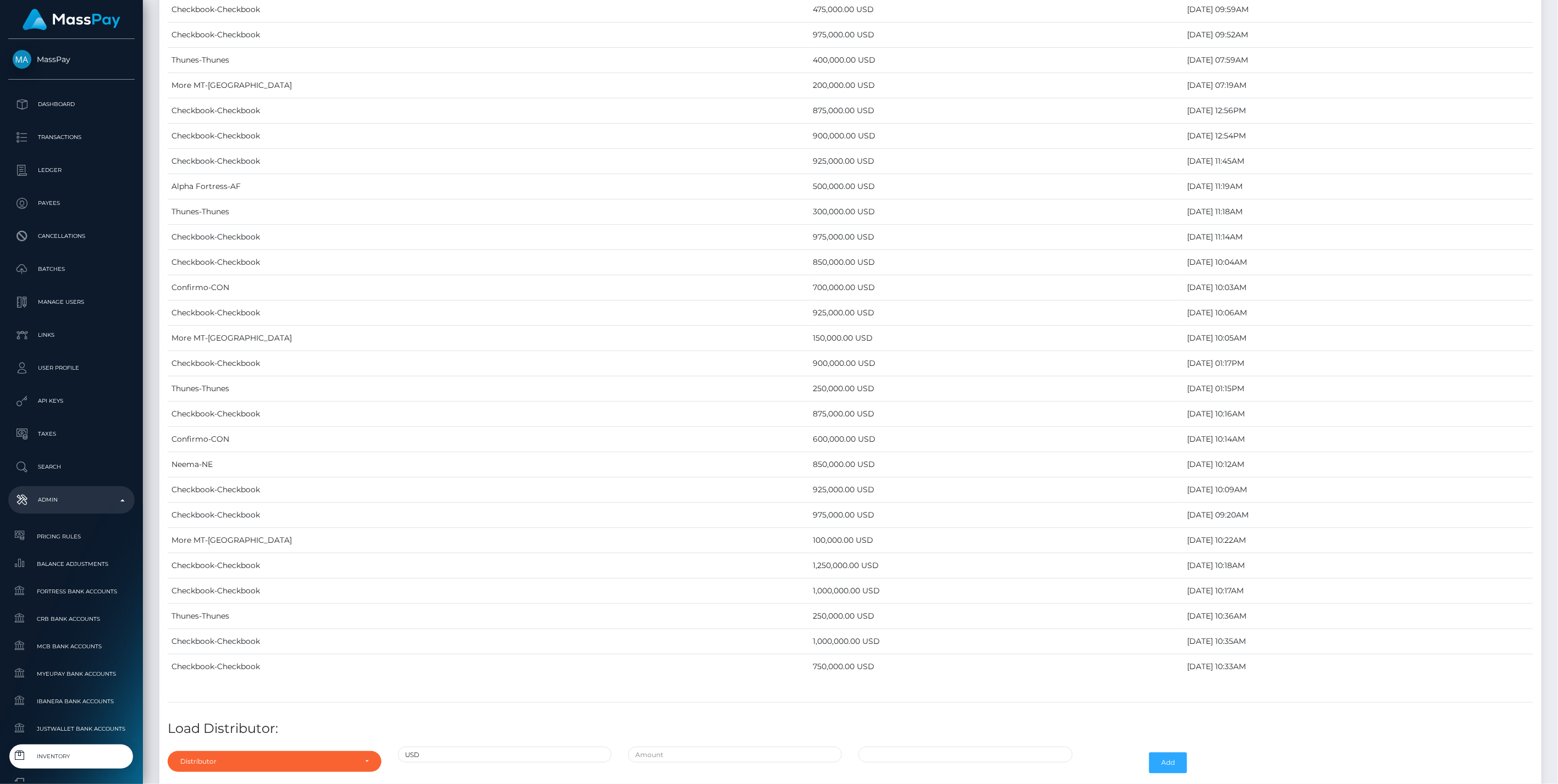
scroll to position [5327, 0]
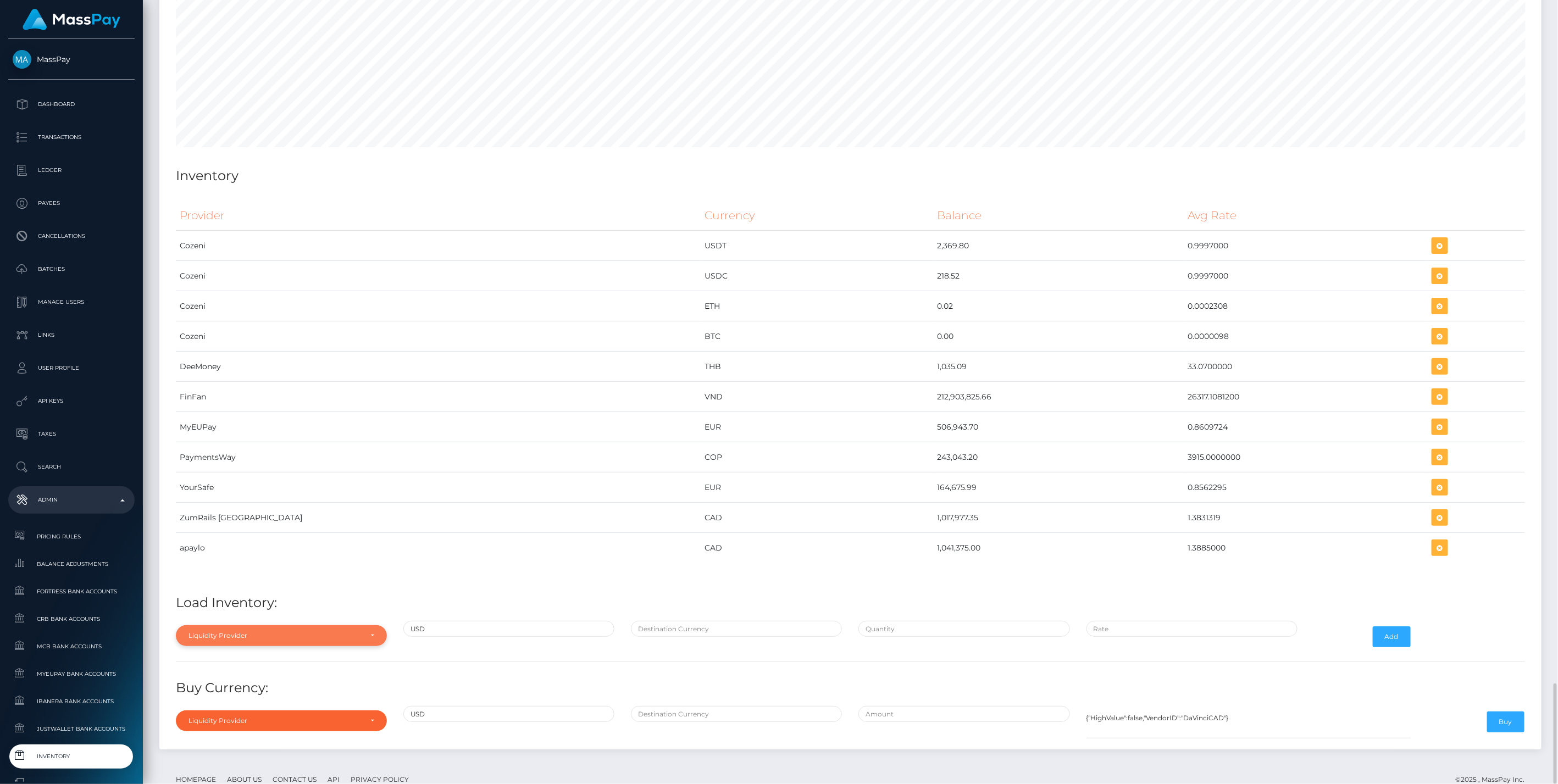
click at [193, 631] on div "Liquidity Provider" at bounding box center [275, 635] width 173 height 9
click at [223, 460] on input "Search" at bounding box center [281, 468] width 202 height 16
type input "apa"
click at [321, 577] on link "apaylo" at bounding box center [281, 587] width 211 height 21
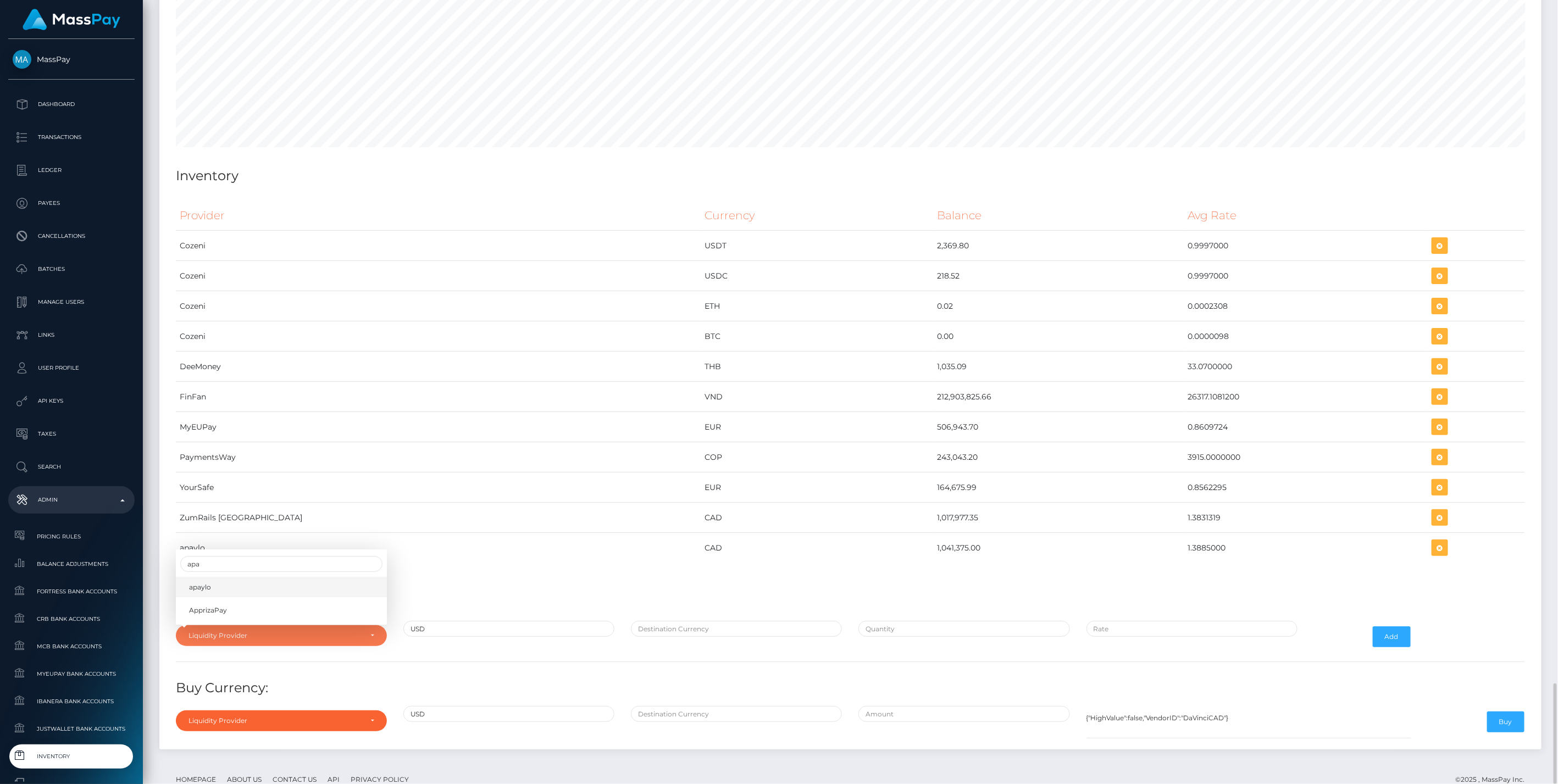
select select "apaylo"
click at [738, 588] on div "Provider Currency Balance Avg Rate Cozeni USDT 2,369.80 Load Inventory:" at bounding box center [850, 468] width 1365 height 552
click at [742, 621] on input "text" at bounding box center [736, 629] width 211 height 16
type input "CAD"
click at [886, 621] on input "text" at bounding box center [964, 629] width 211 height 16
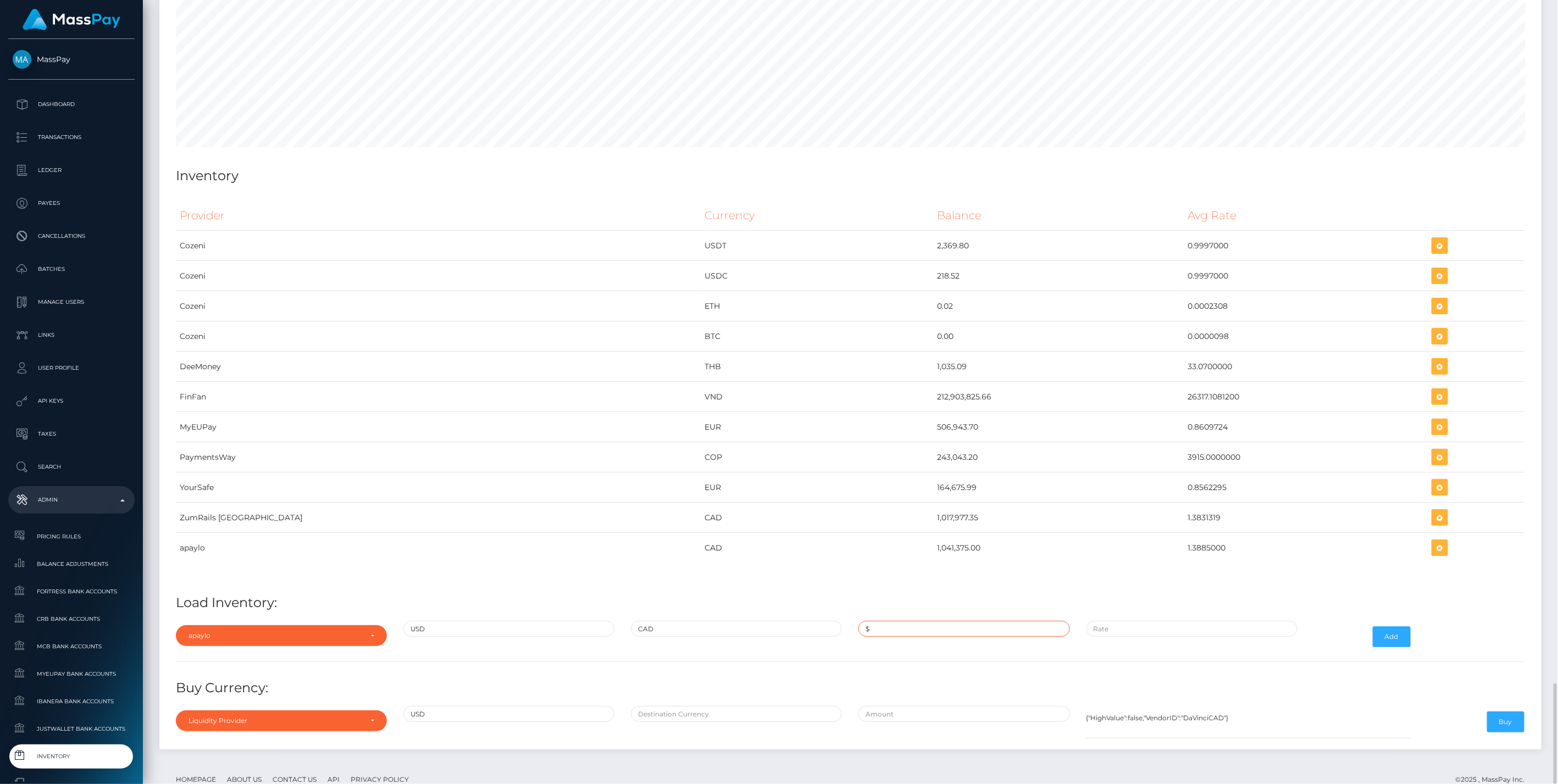
paste input "580,801.2264000"
type input "$580,801.2264000"
paste input "1.3831446"
type input "$1.3831446"
click at [1378, 626] on button "Add" at bounding box center [1391, 636] width 38 height 21
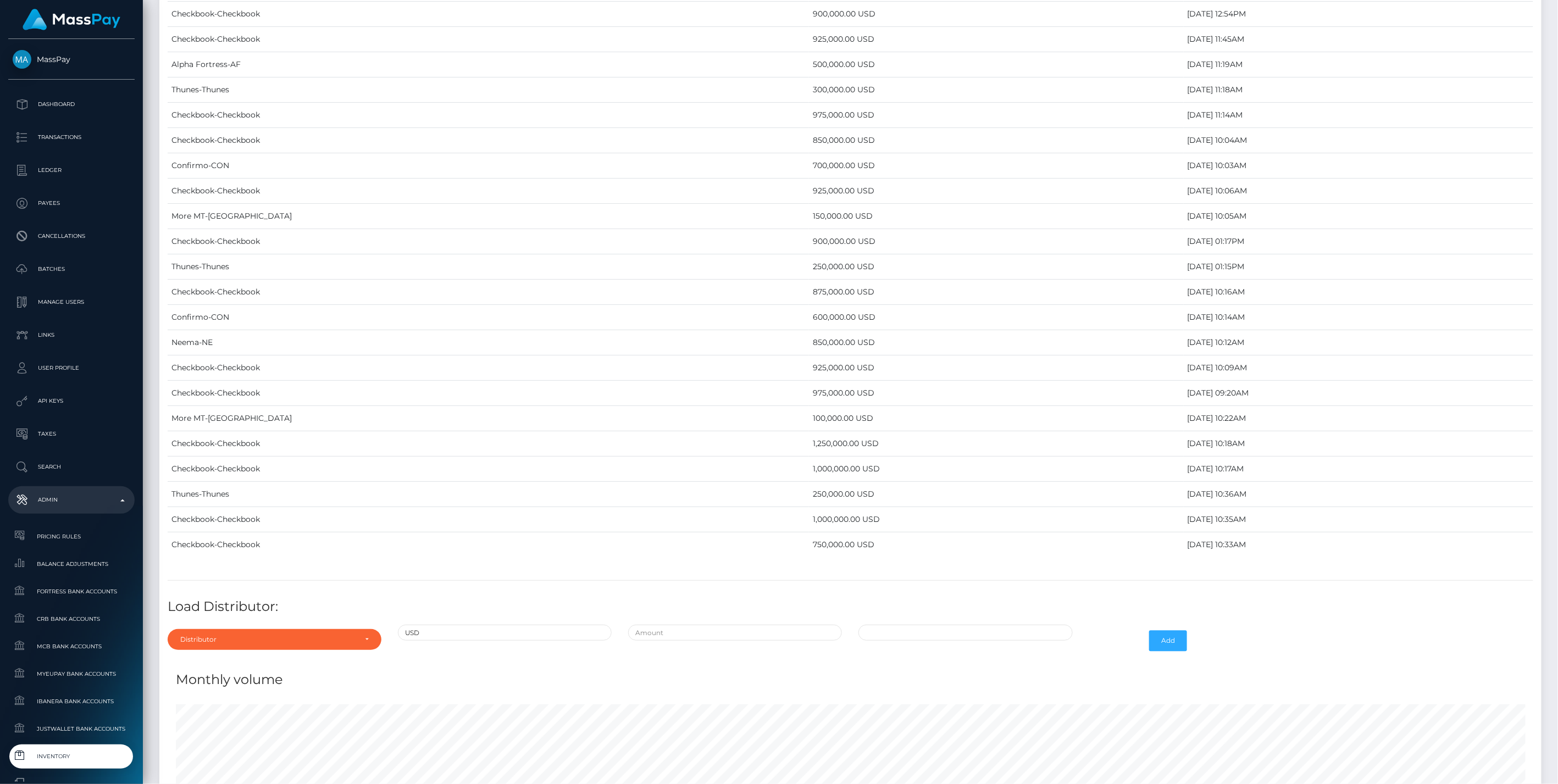
scroll to position [5327, 0]
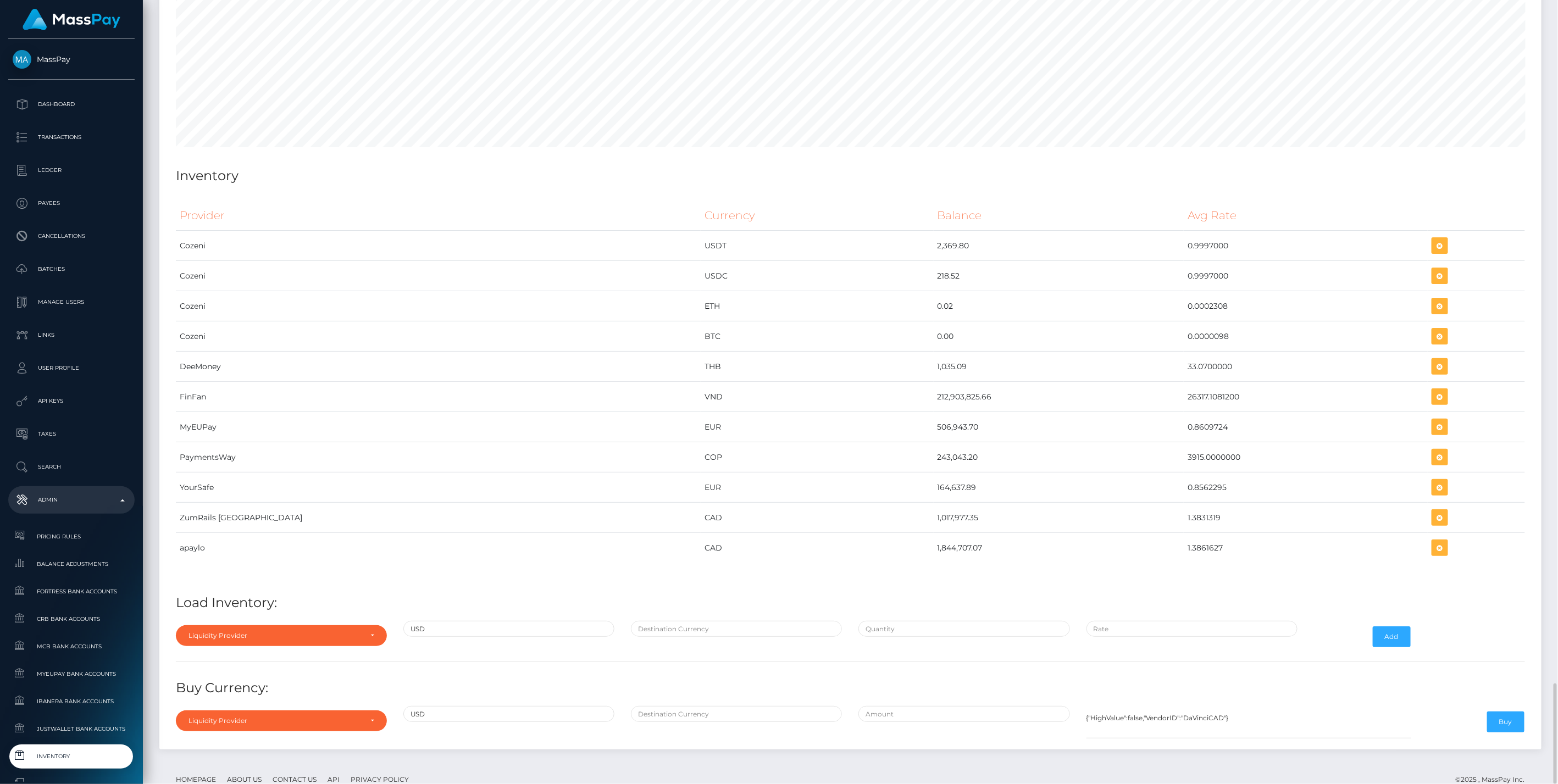
drag, startPoint x: 802, startPoint y: 517, endPoint x: 1211, endPoint y: 533, distance: 409.3
click at [1211, 533] on div "Provider Currency Balance Avg Rate Cozeni USDT 2,369.80" at bounding box center [850, 388] width 1349 height 376
copy table "Provider Currency Balance Avg Rate Cozeni USDT 2,369.80 0.9997000 Cozeni USDC 2…"
click at [1433, 541] on icon "button" at bounding box center [1440, 548] width 13 height 14
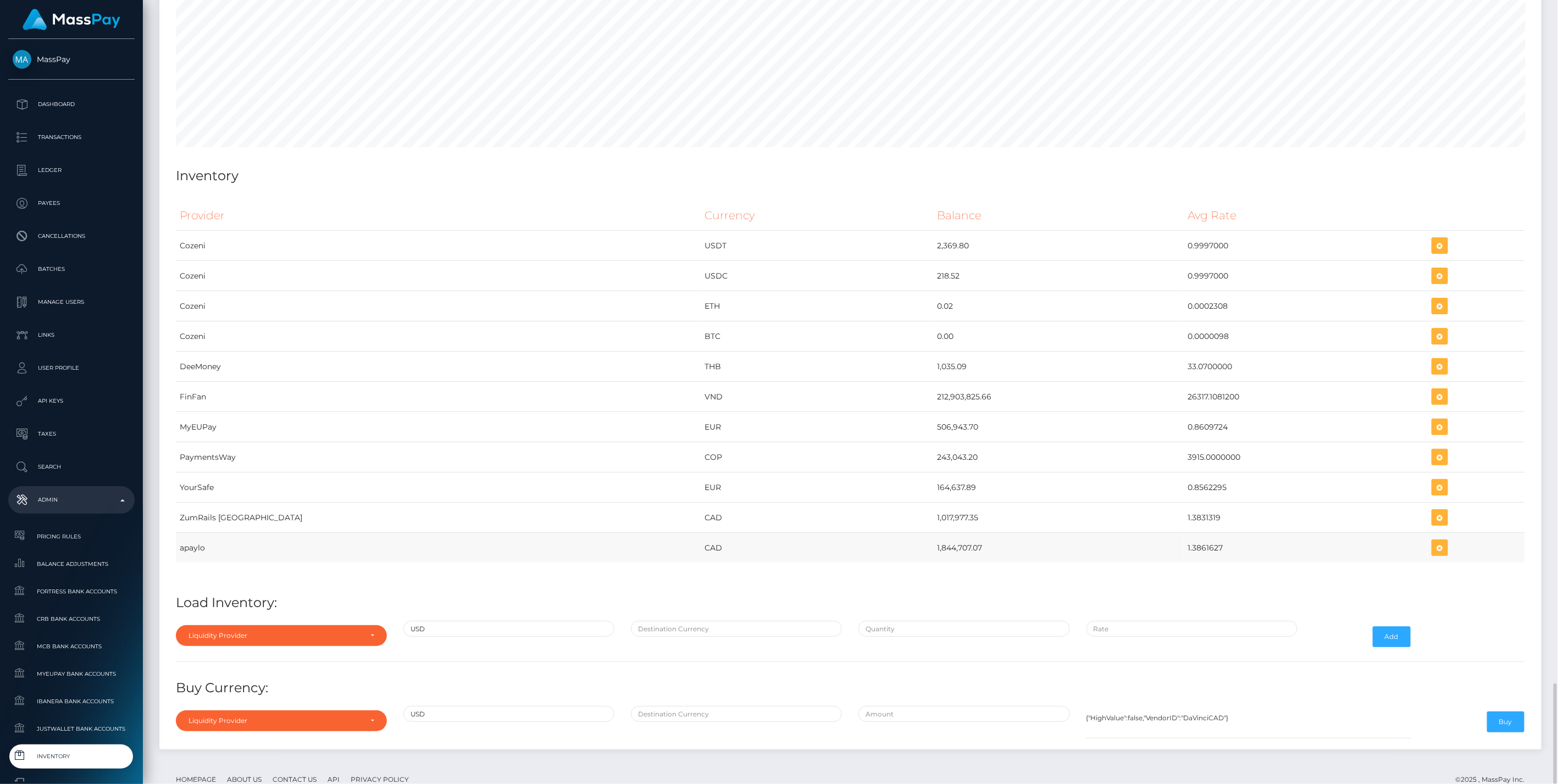
drag, startPoint x: 177, startPoint y: 519, endPoint x: 1166, endPoint y: 510, distance: 989.0
click at [1166, 533] on tr "apaylo CAD 1,844,707.07 1.3861627" at bounding box center [850, 548] width 1349 height 30
copy tr "apaylo CAD 1,844,707.07 1.3861627"
click at [701, 533] on td "CAD" at bounding box center [817, 548] width 233 height 30
drag, startPoint x: 740, startPoint y: 484, endPoint x: 1152, endPoint y: 488, distance: 412.0
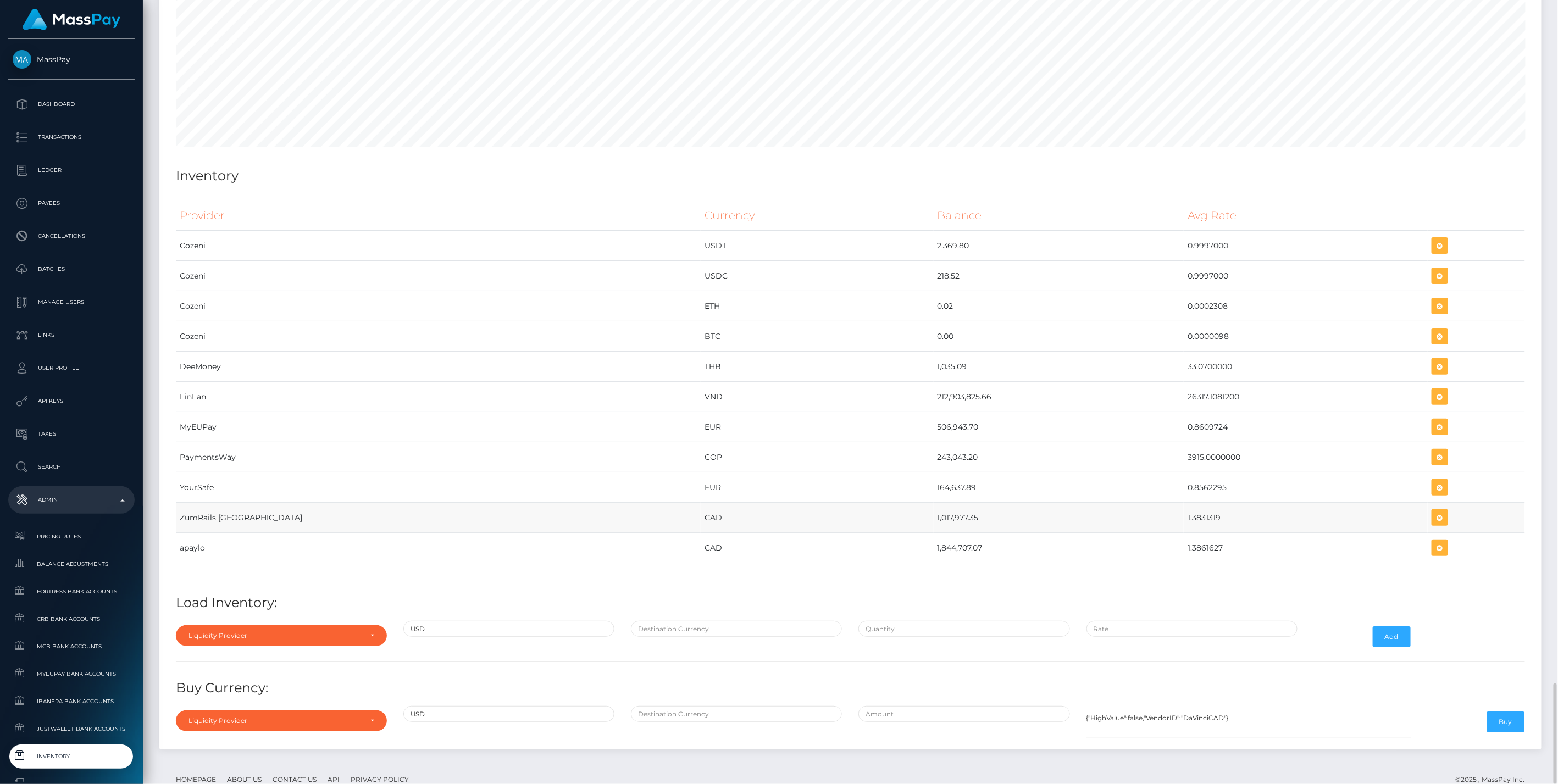
click at [1152, 503] on tr "ZumRails Canada CAD 1,017,977.35 1.3831319" at bounding box center [850, 518] width 1349 height 30
copy tr "1,017,977.35 1.3831319"
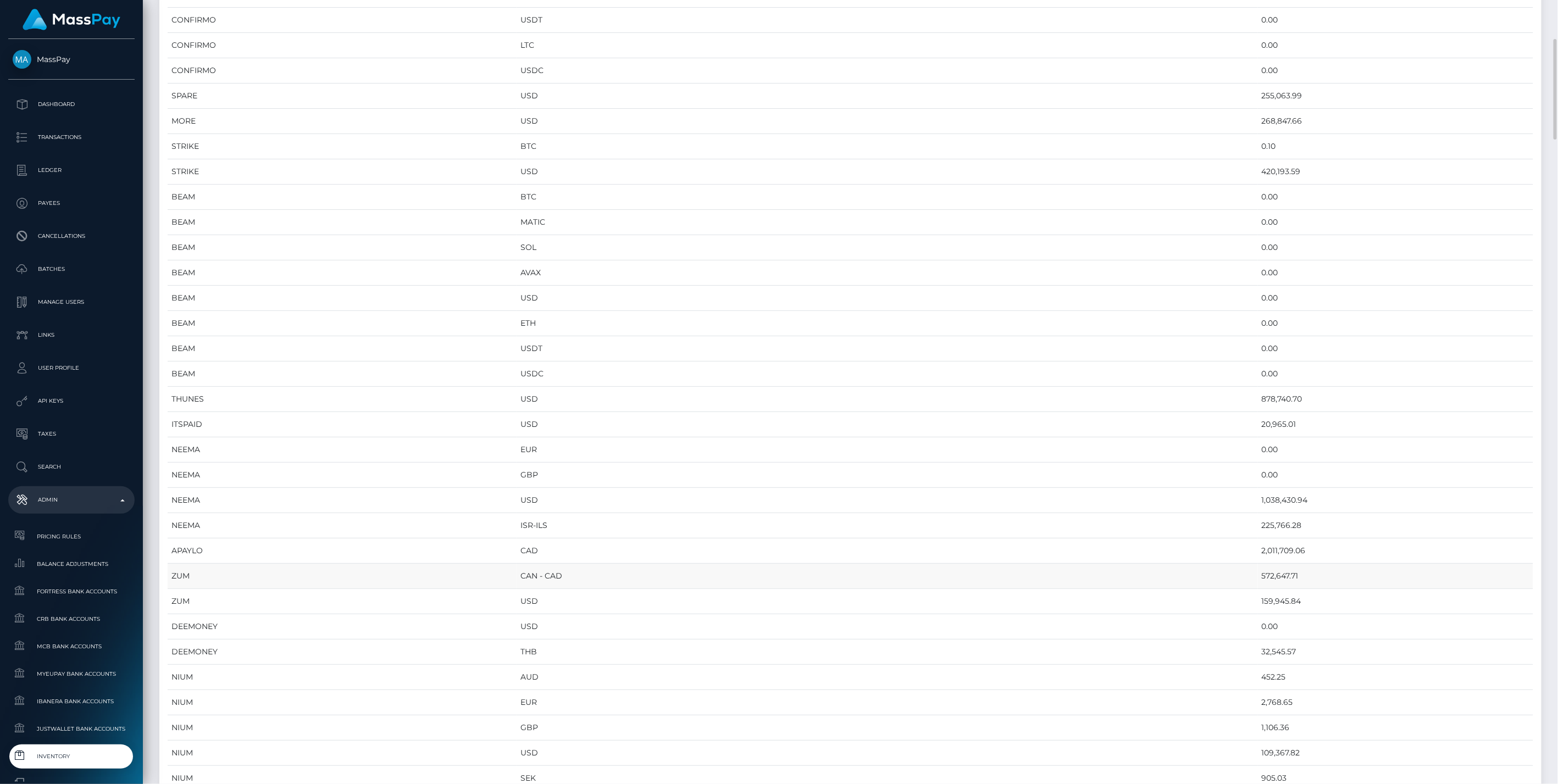
scroll to position [427, 0]
click at [1258, 452] on td "572,647.71" at bounding box center [1395, 454] width 275 height 25
copy td "572,647.71"
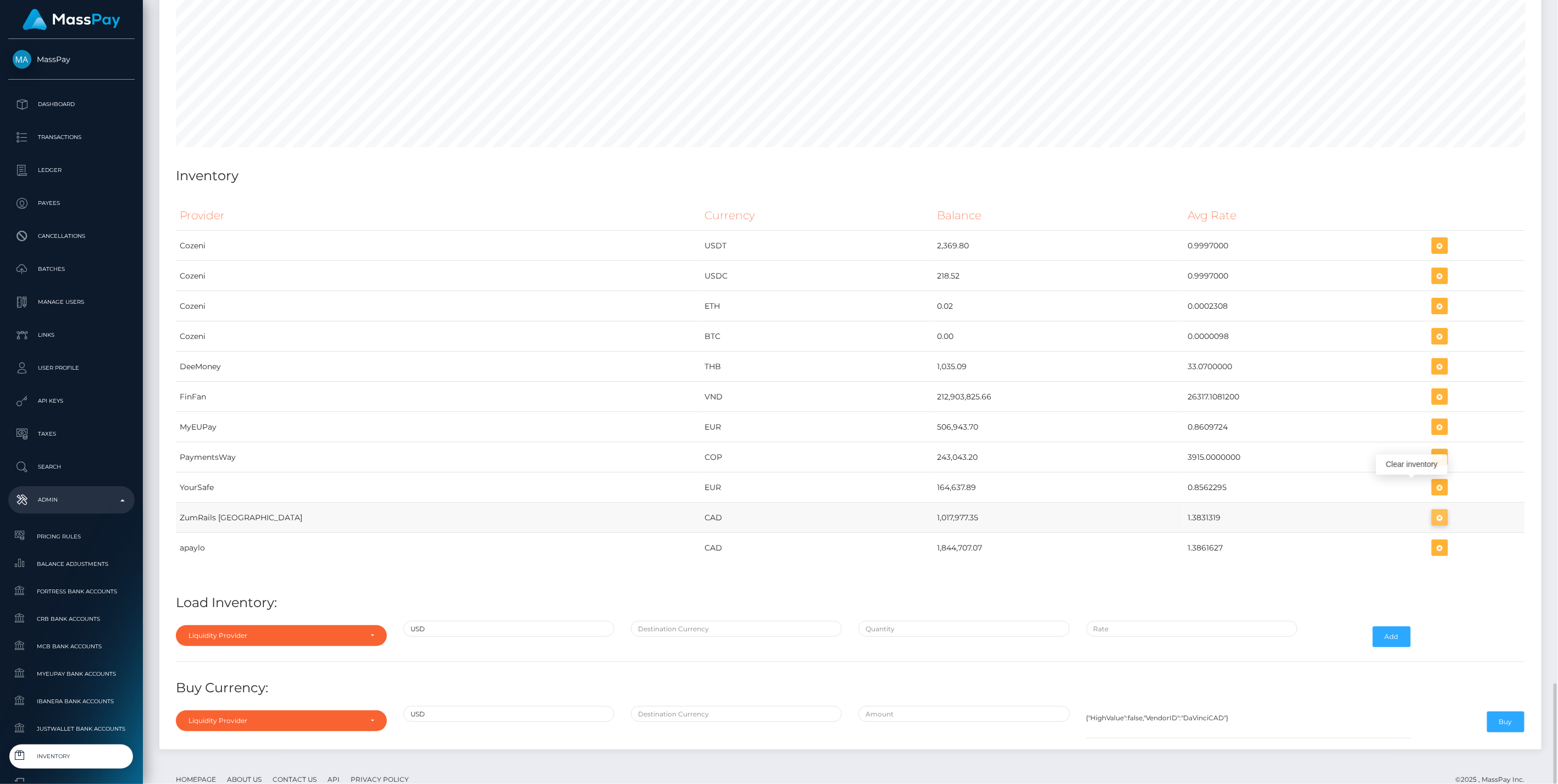
scroll to position [5987, 1382]
click at [1433, 511] on icon "button" at bounding box center [1440, 518] width 13 height 14
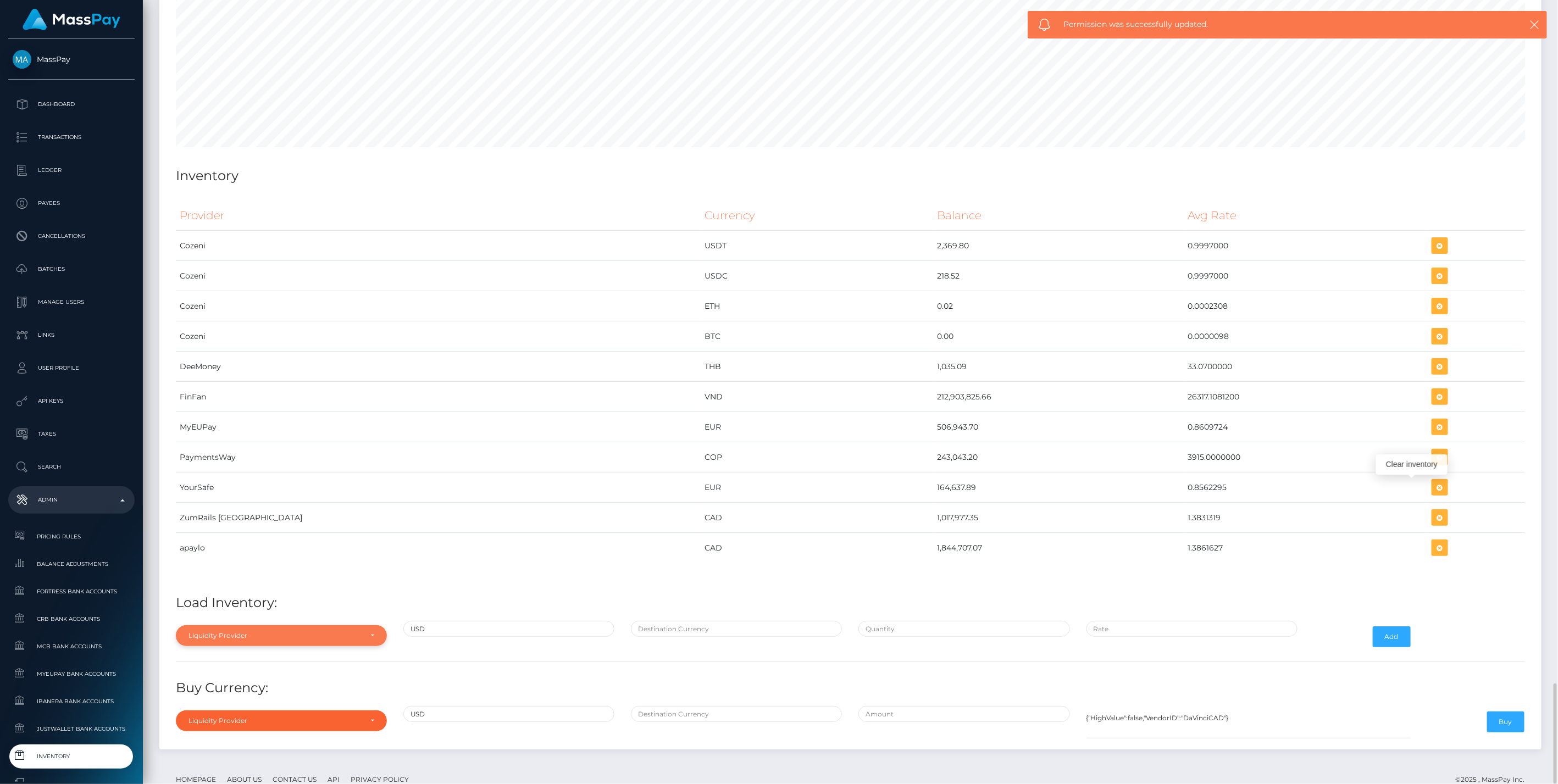
click at [237, 625] on div "Liquidity Provider" at bounding box center [281, 635] width 211 height 21
click at [233, 460] on input "Search" at bounding box center [281, 468] width 202 height 16
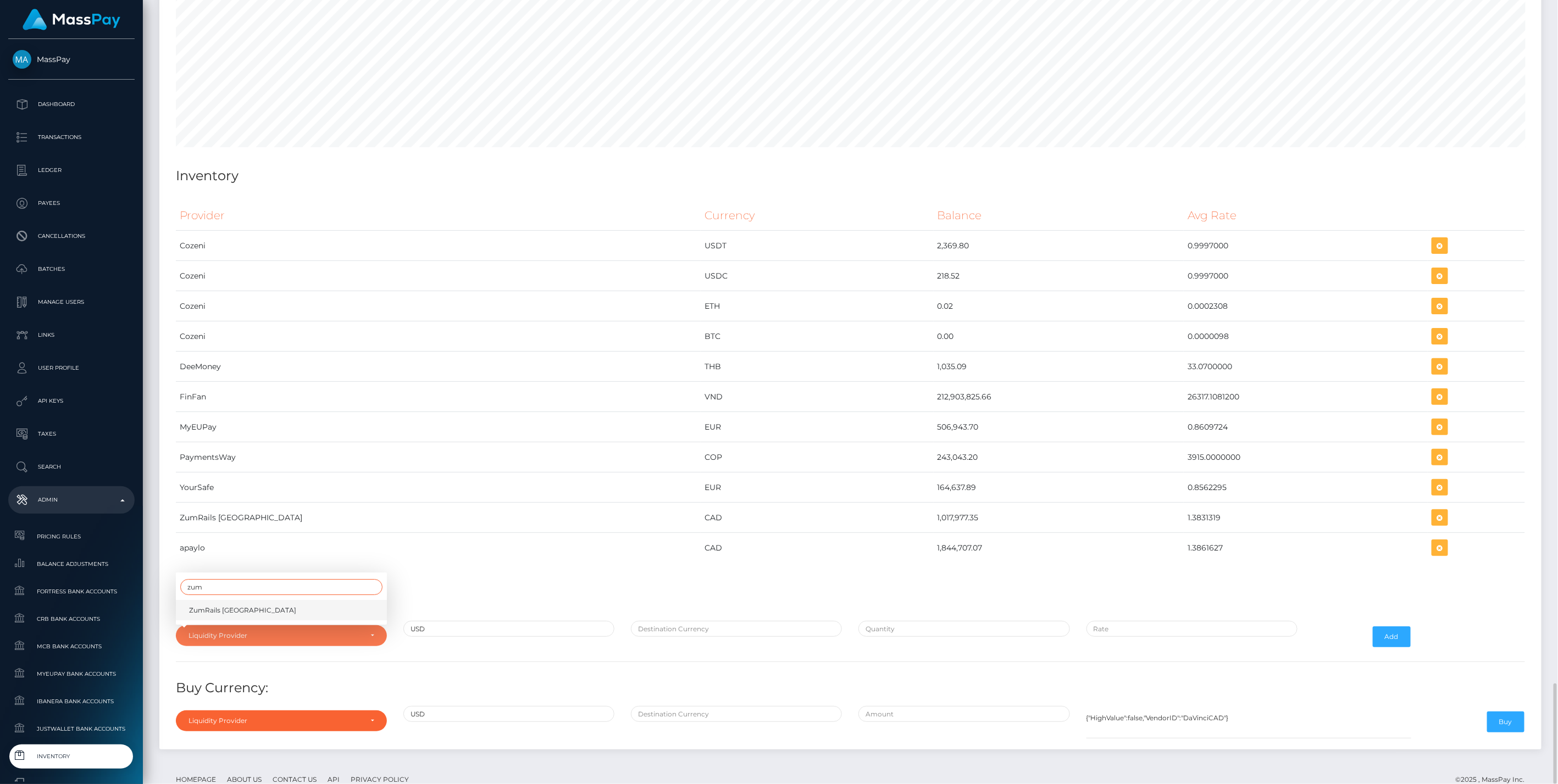
type input "zum"
click at [229, 600] on link "ZumRails [GEOGRAPHIC_DATA]" at bounding box center [281, 610] width 211 height 21
select select "ZumRails [GEOGRAPHIC_DATA]"
click at [699, 584] on div "Provider Currency Balance Avg Rate Cozeni USDT 2,369.80 Load Inventory:" at bounding box center [850, 468] width 1365 height 552
click at [705, 621] on input "text" at bounding box center [736, 629] width 211 height 16
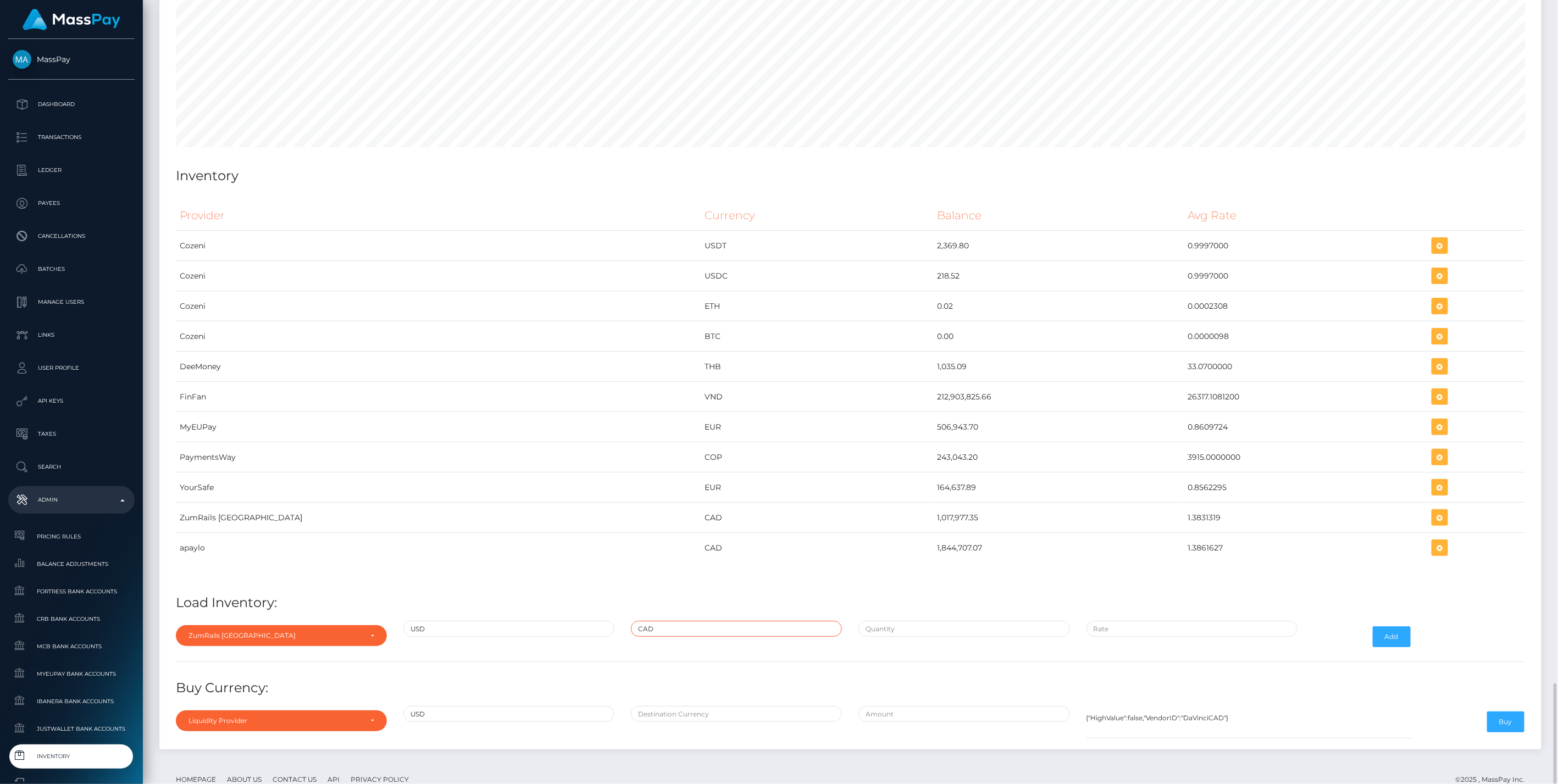
type input "CAD"
type input "$"
click at [948, 621] on input "$" at bounding box center [964, 629] width 211 height 16
paste input "1,250,000.0000000"
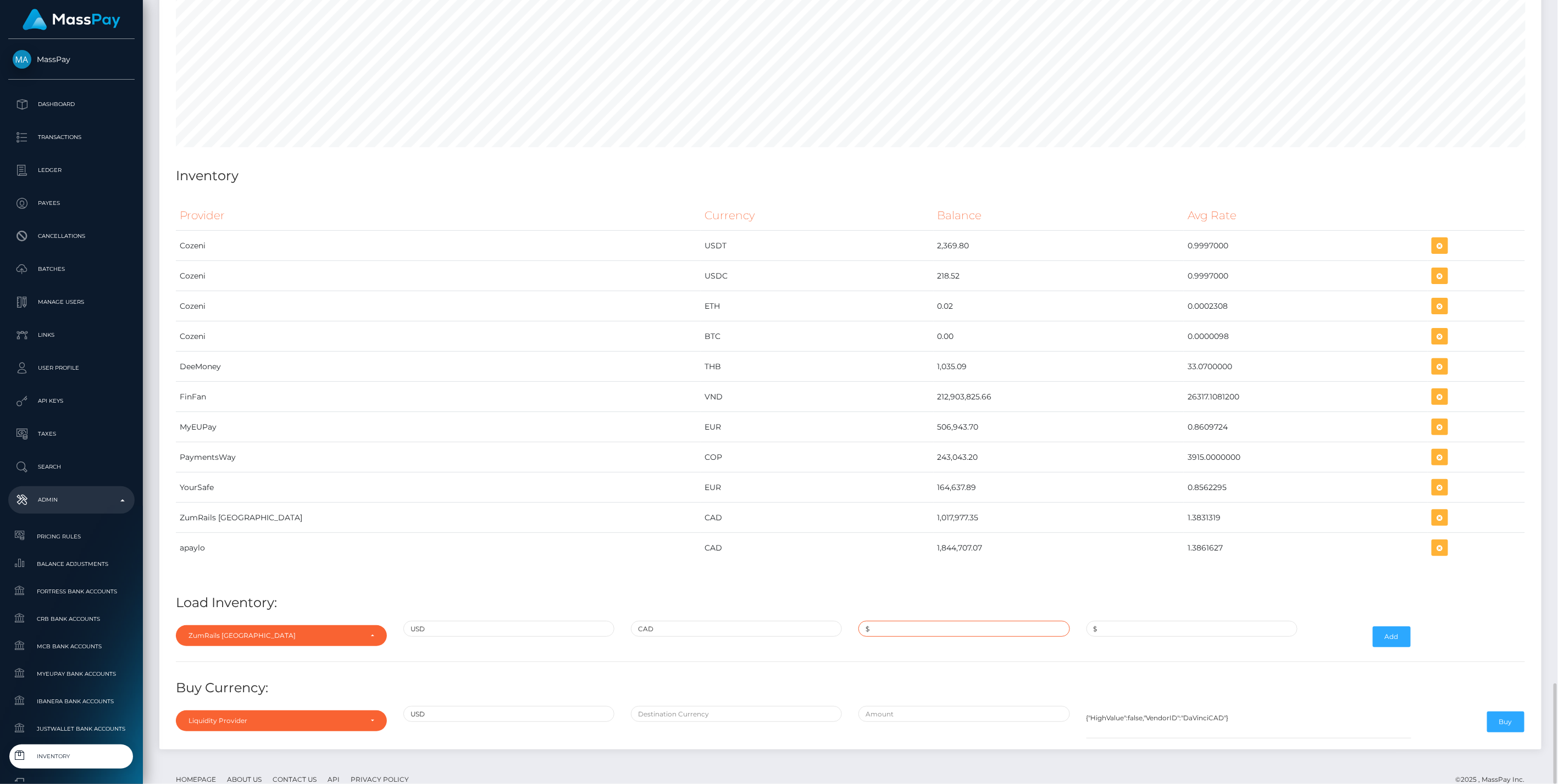
type input "$1,250,000.0000000"
click at [1132, 621] on div "$" at bounding box center [1191, 637] width 227 height 32
click at [1140, 621] on input "$" at bounding box center [1191, 629] width 211 height 16
paste input "1.3885000"
type input "$1.3885000"
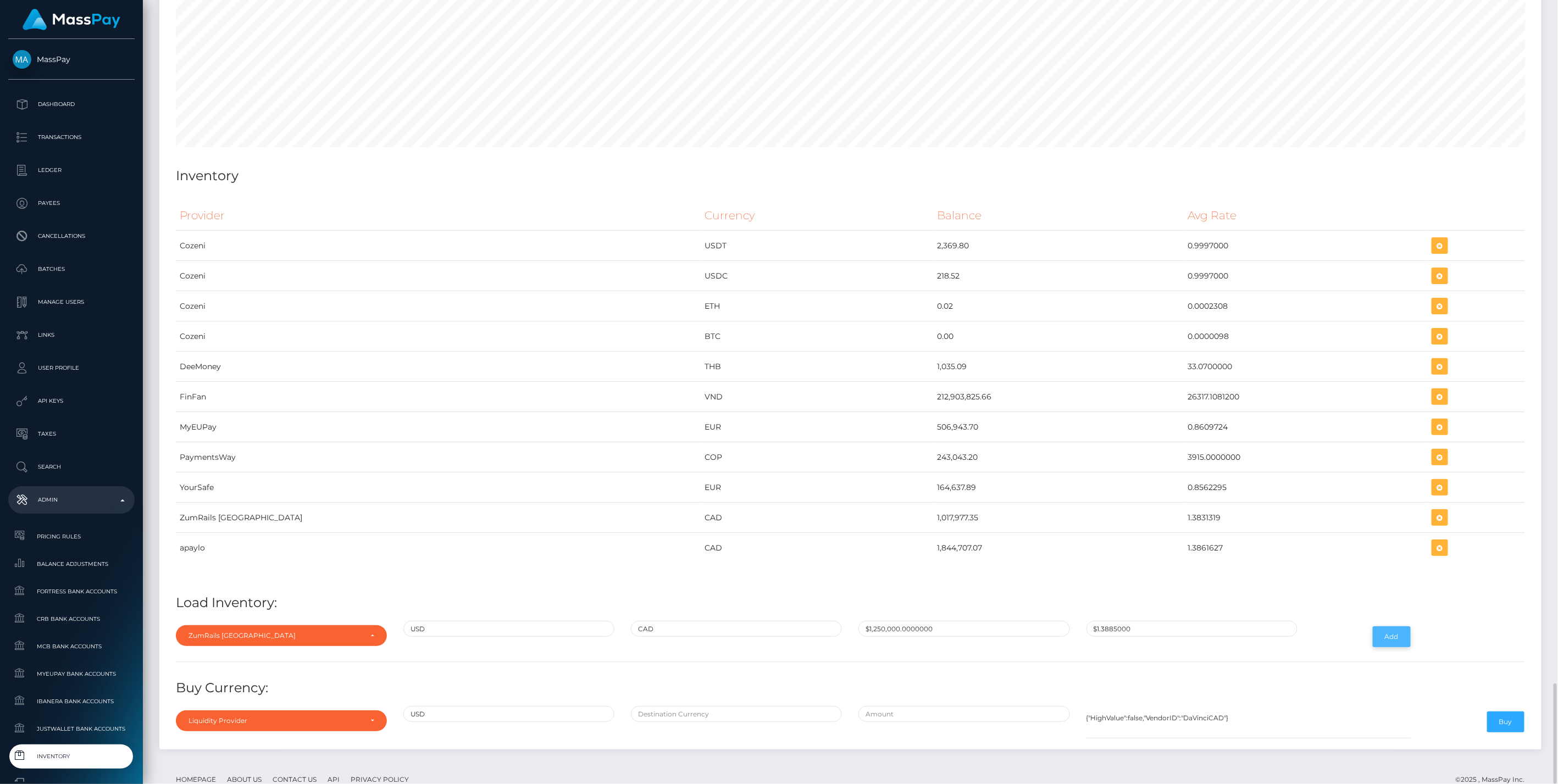
click at [1402, 626] on button "Add" at bounding box center [1391, 636] width 38 height 21
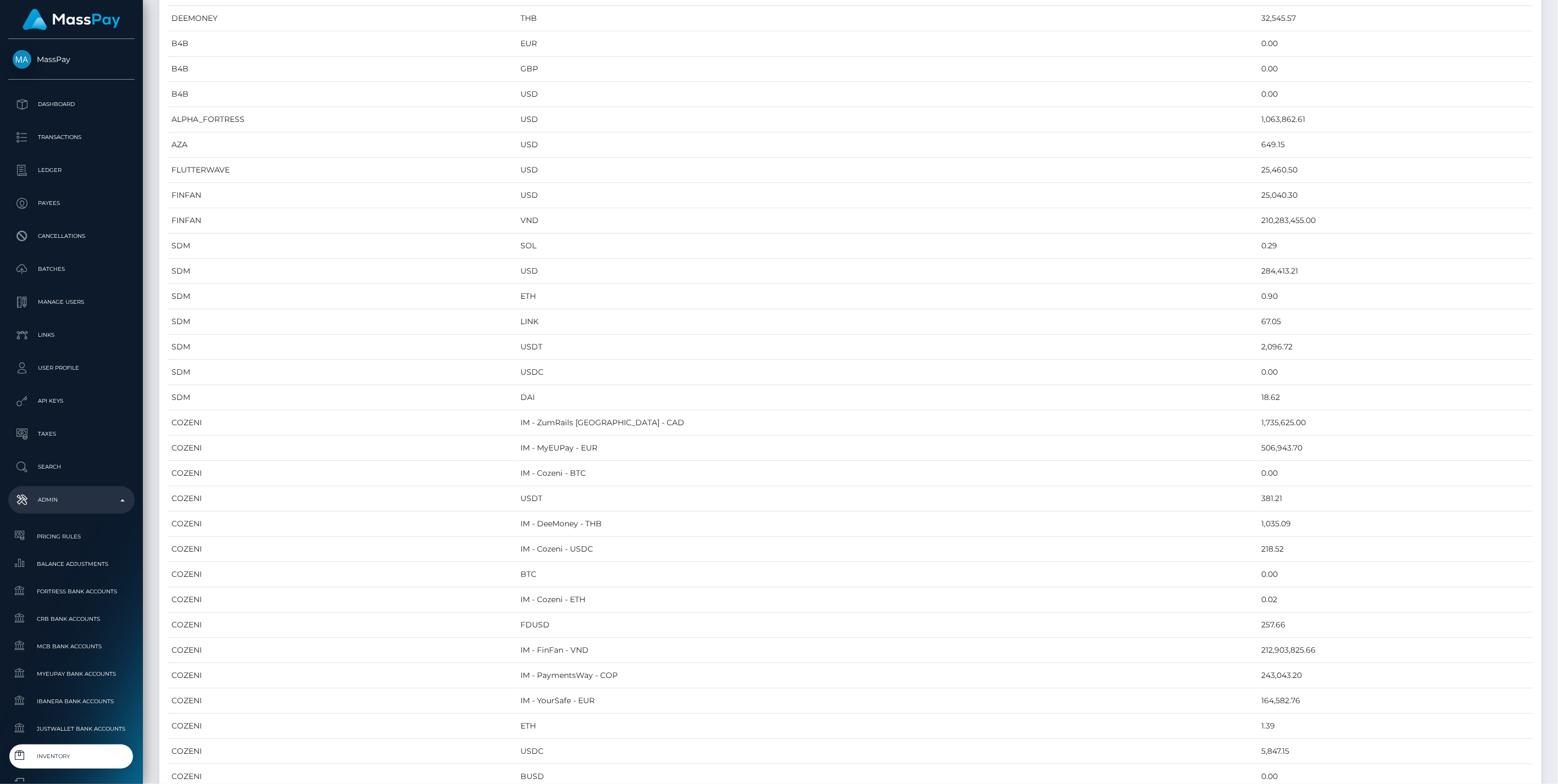
scroll to position [5272, 0]
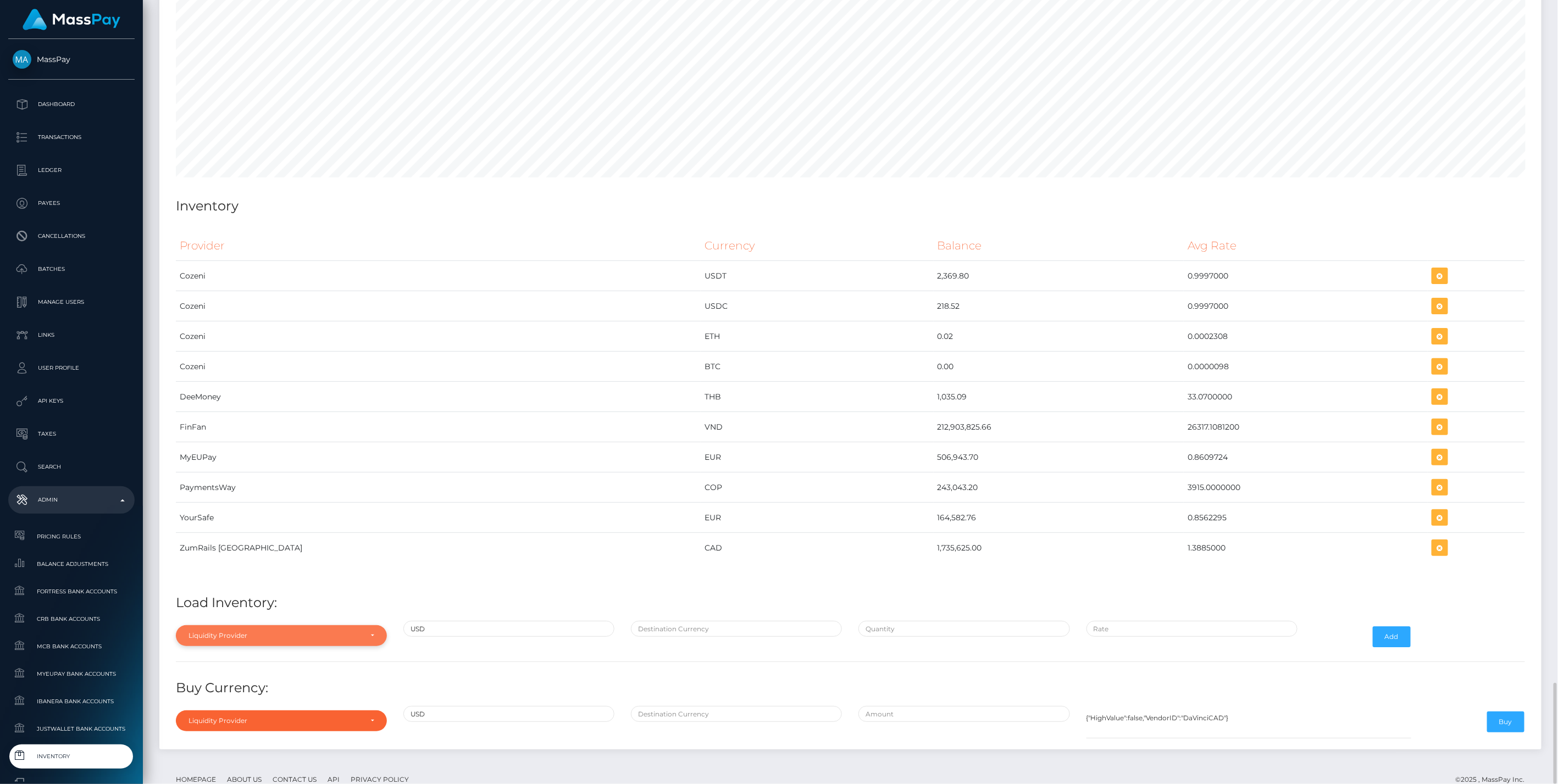
click at [336, 625] on div "Liquidity Provider" at bounding box center [281, 635] width 211 height 21
click at [287, 458] on div at bounding box center [281, 468] width 211 height 21
click at [337, 631] on div "Liquidity Provider" at bounding box center [275, 635] width 173 height 9
click at [219, 458] on div at bounding box center [281, 468] width 211 height 21
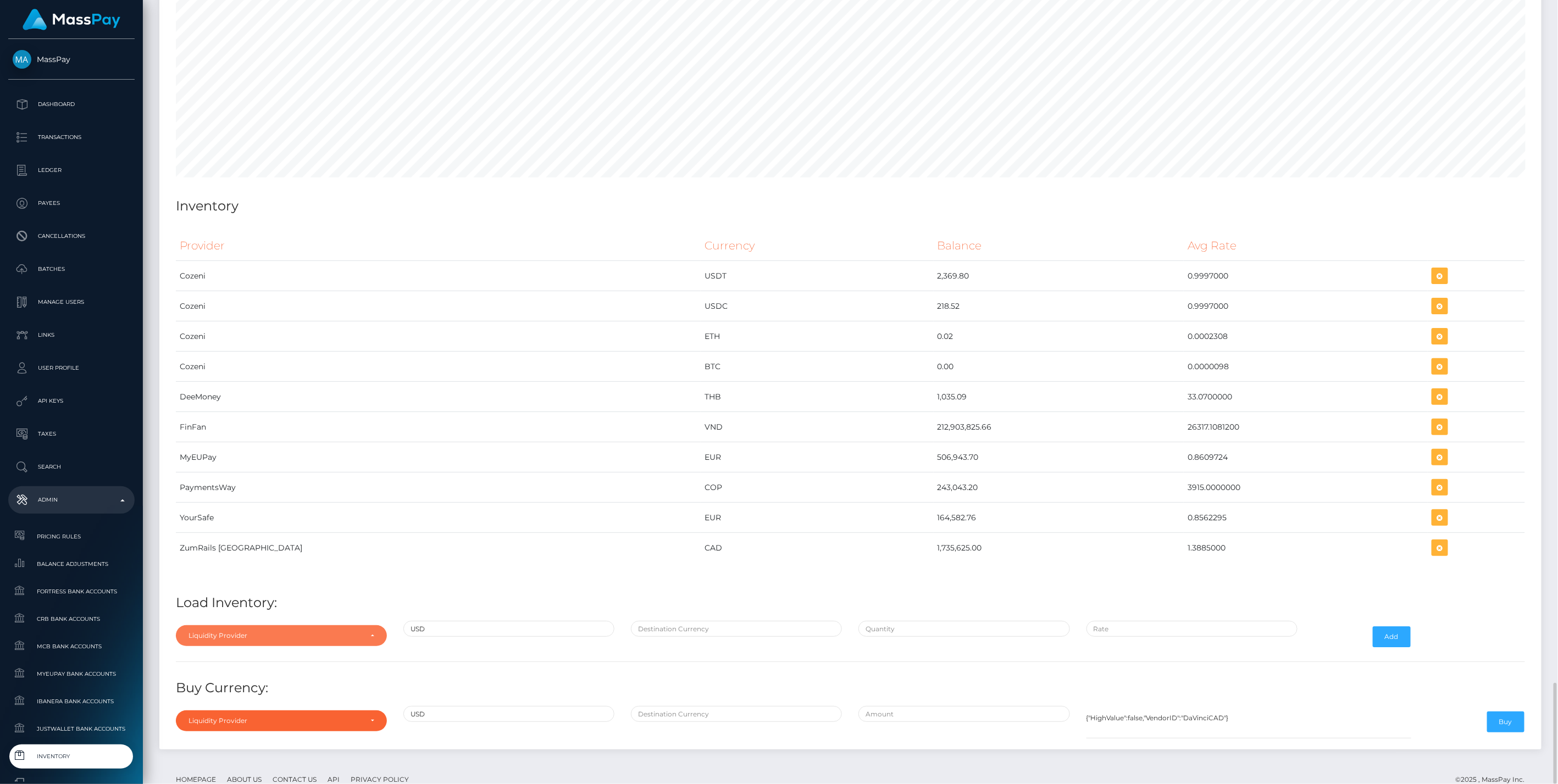
drag, startPoint x: 212, startPoint y: 597, endPoint x: 212, endPoint y: 588, distance: 9.0
click at [212, 625] on div "Liquidity Provider" at bounding box center [281, 635] width 211 height 21
click at [227, 460] on input "Search" at bounding box center [281, 468] width 202 height 16
type input "zum"
click at [247, 600] on link "ZumRails [GEOGRAPHIC_DATA]" at bounding box center [281, 610] width 211 height 21
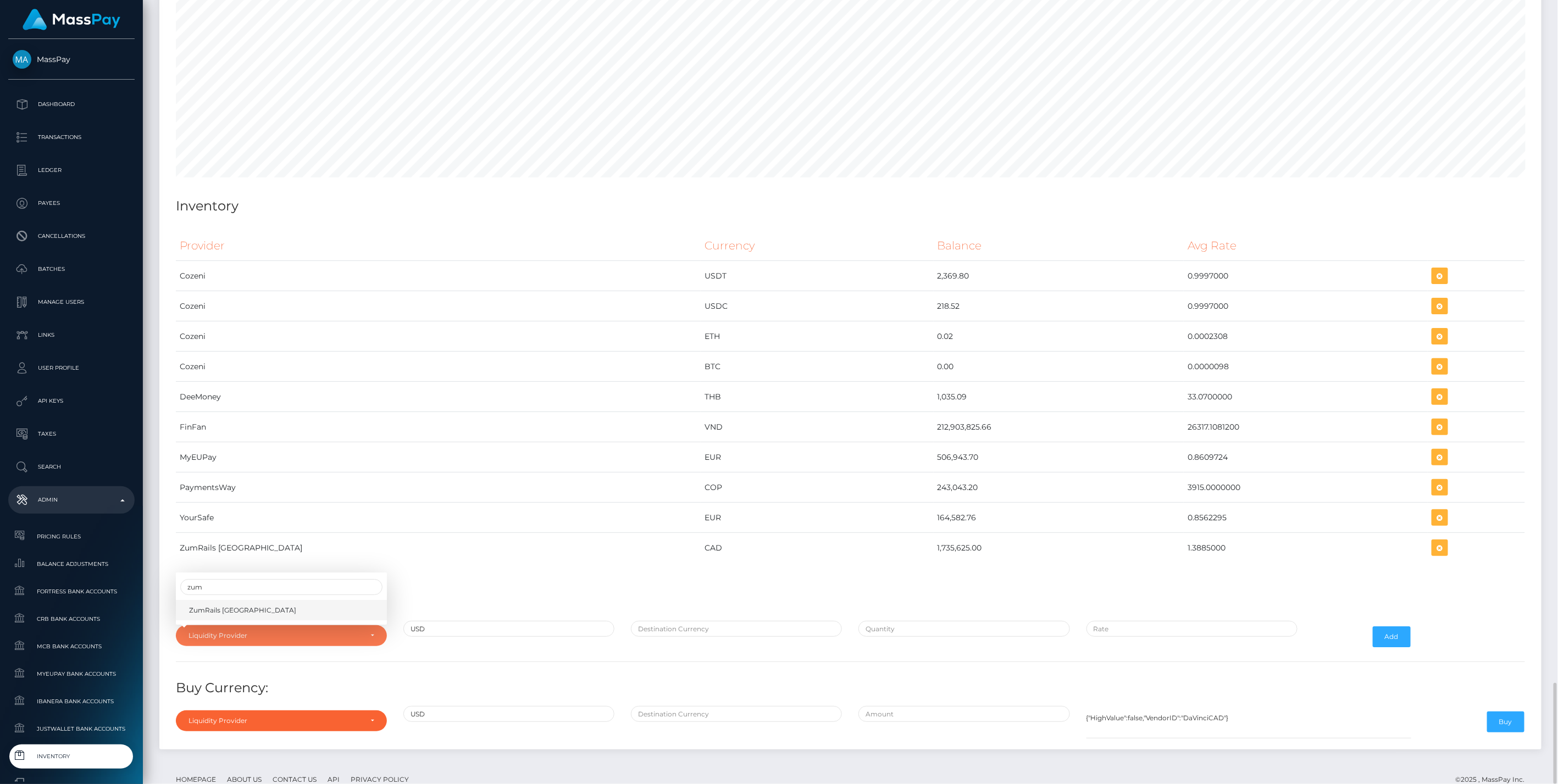
select select "ZumRails [GEOGRAPHIC_DATA]"
click at [777, 621] on input "text" at bounding box center [736, 629] width 211 height 16
type input "CAD"
paste input "414,018.6861000"
type input "$414,018.6861000"
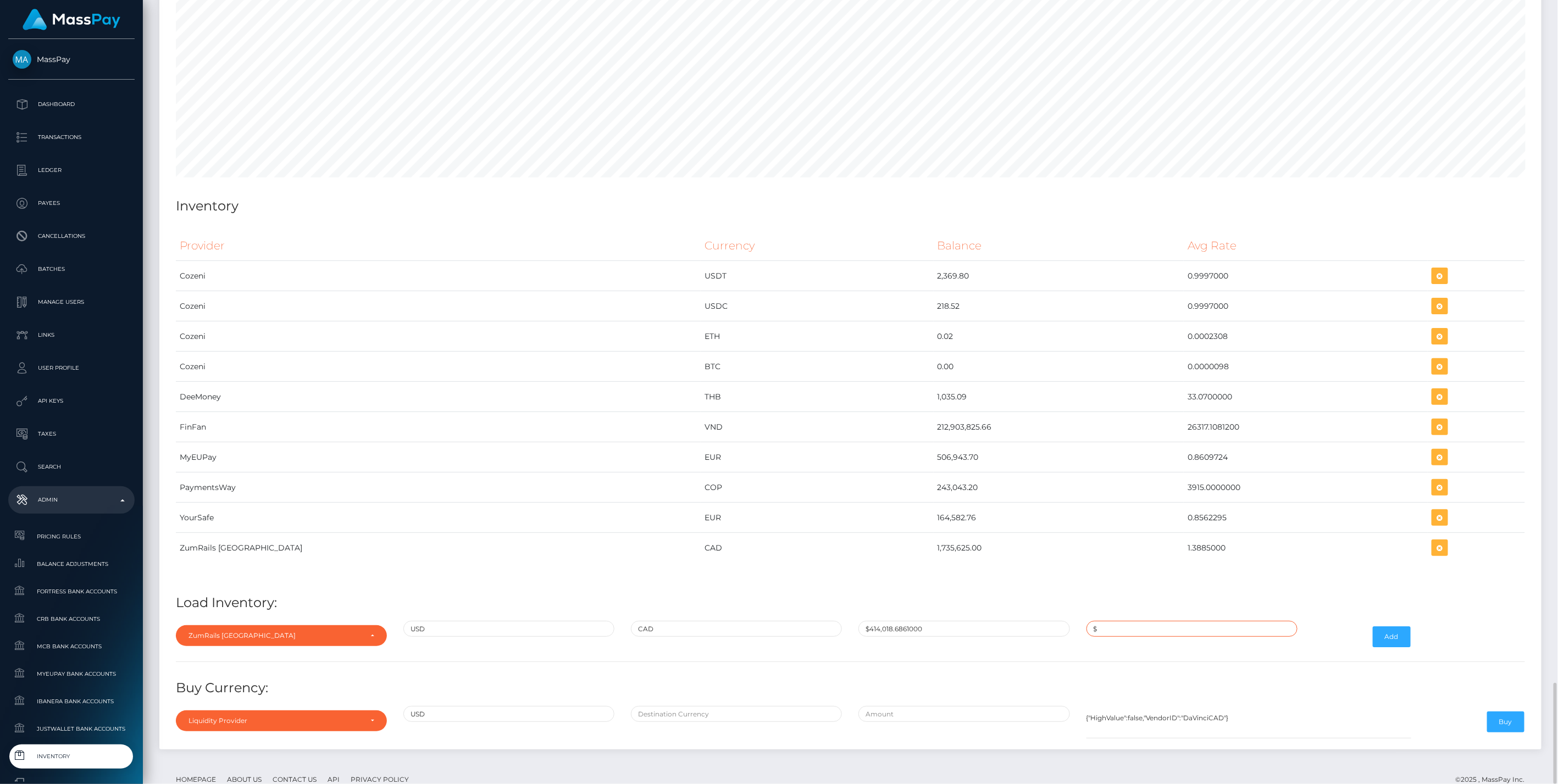
paste input "1.3831446"
type input "$1.3831446"
click at [1418, 621] on div "Add" at bounding box center [1363, 637] width 114 height 32
click at [1400, 626] on button "Add" at bounding box center [1391, 636] width 38 height 21
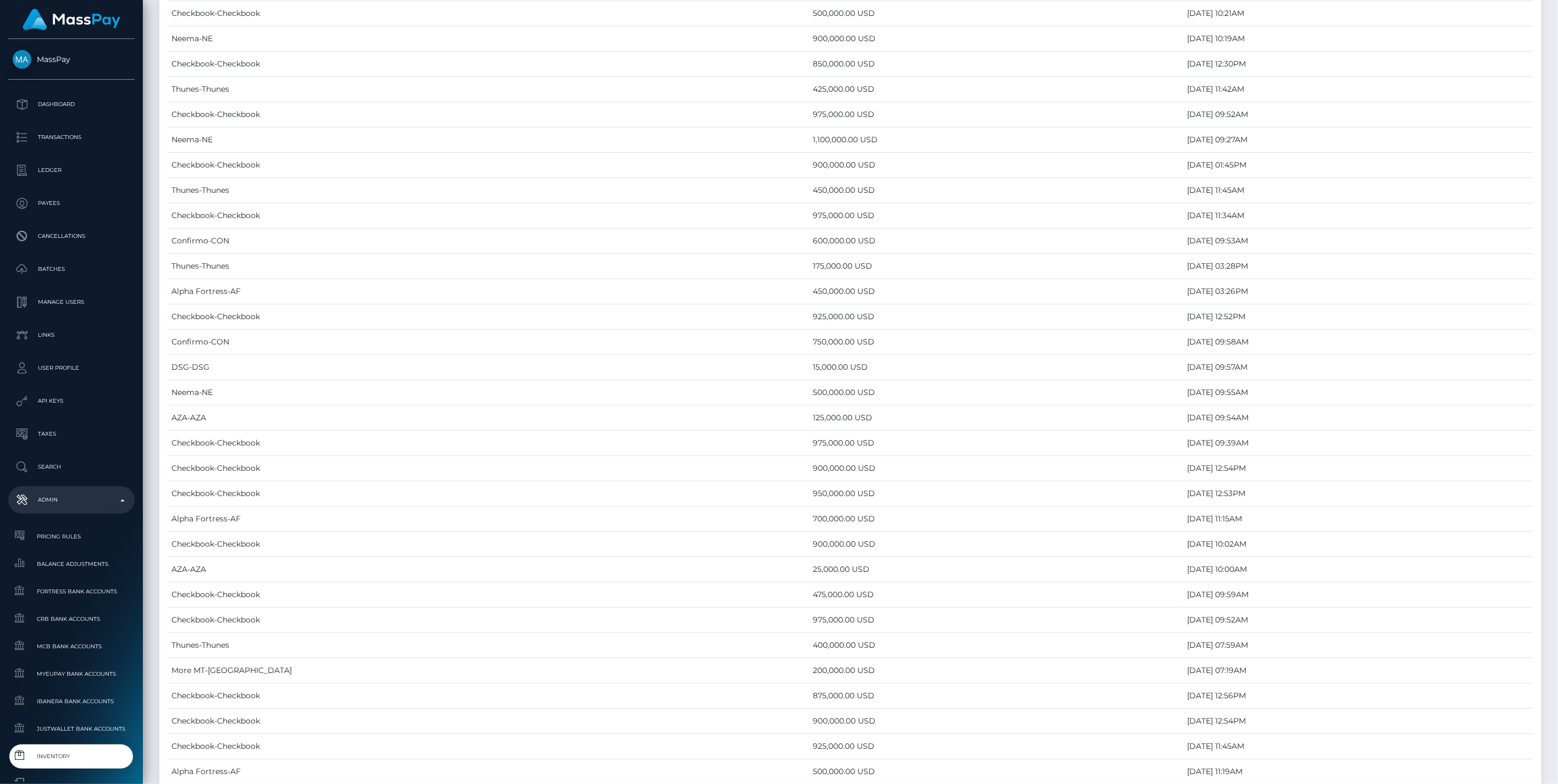
scroll to position [5272, 0]
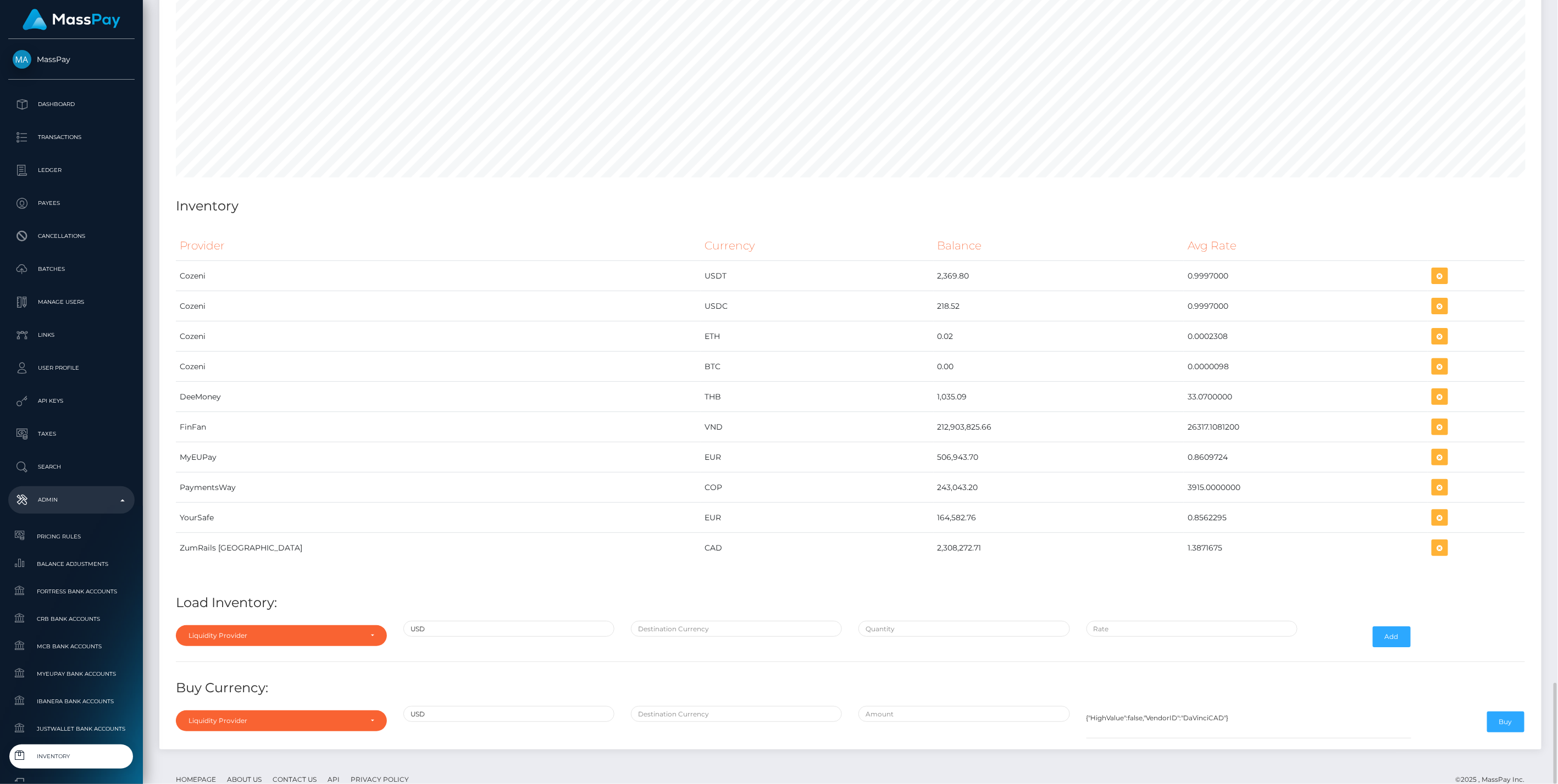
drag, startPoint x: 812, startPoint y: 519, endPoint x: 1224, endPoint y: 541, distance: 412.6
click at [1224, 541] on div "Provider Currency Balance Avg Rate Cozeni USDT 2,369.80" at bounding box center [850, 404] width 1349 height 346
copy table "Provider Currency Balance Avg Rate Cozeni USDT 2,369.80 0.9997000 Cozeni USDC 2…"
click at [1433, 541] on icon "button" at bounding box center [1440, 548] width 13 height 14
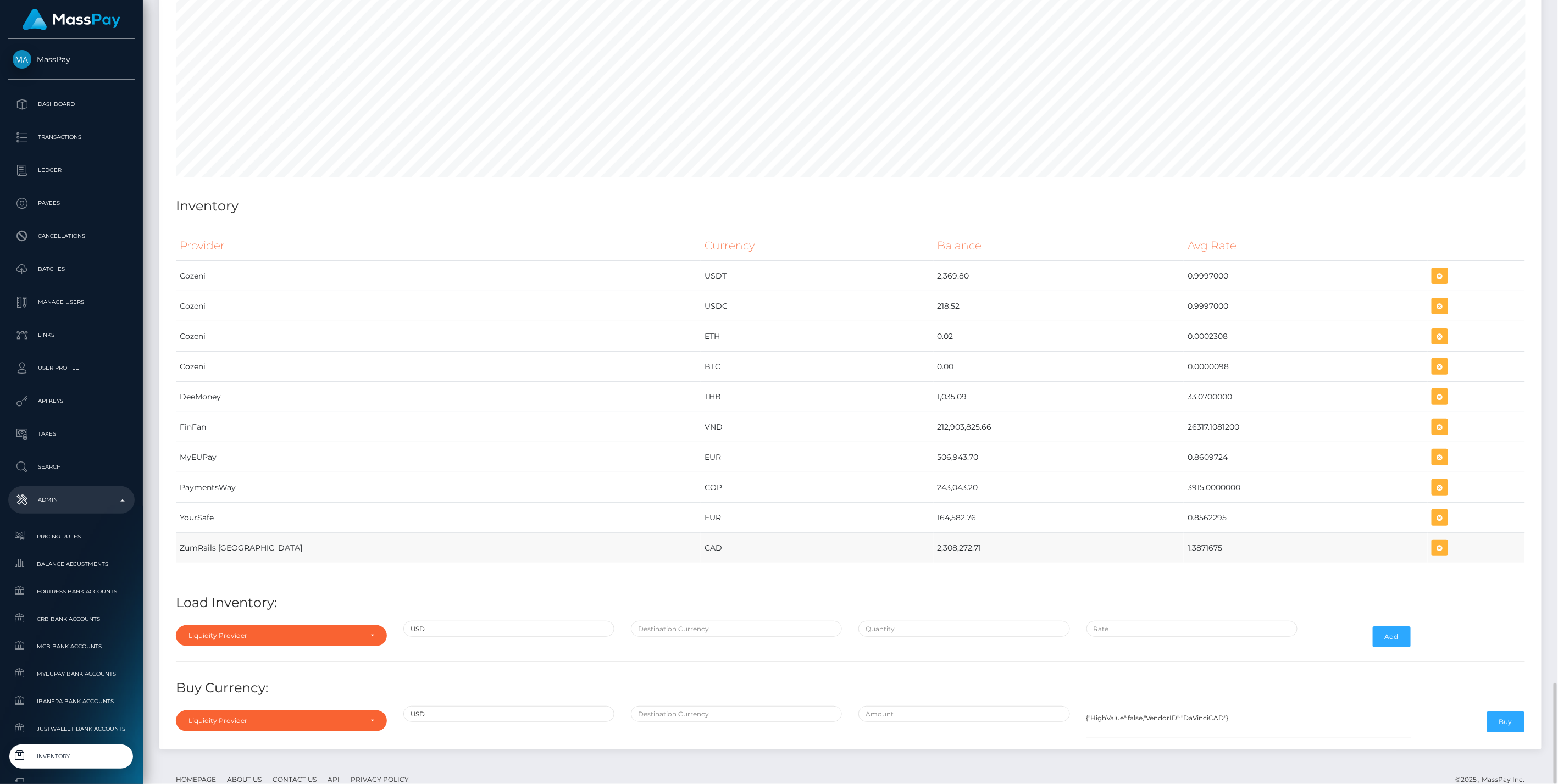
drag, startPoint x: 183, startPoint y: 517, endPoint x: 242, endPoint y: 519, distance: 59.0
click at [242, 533] on td "ZumRails [GEOGRAPHIC_DATA]" at bounding box center [438, 548] width 525 height 30
drag, startPoint x: 242, startPoint y: 519, endPoint x: 187, endPoint y: 527, distance: 55.6
click at [187, 533] on td "ZumRails [GEOGRAPHIC_DATA]" at bounding box center [438, 548] width 525 height 30
drag, startPoint x: 179, startPoint y: 519, endPoint x: 1226, endPoint y: 510, distance: 1047.0
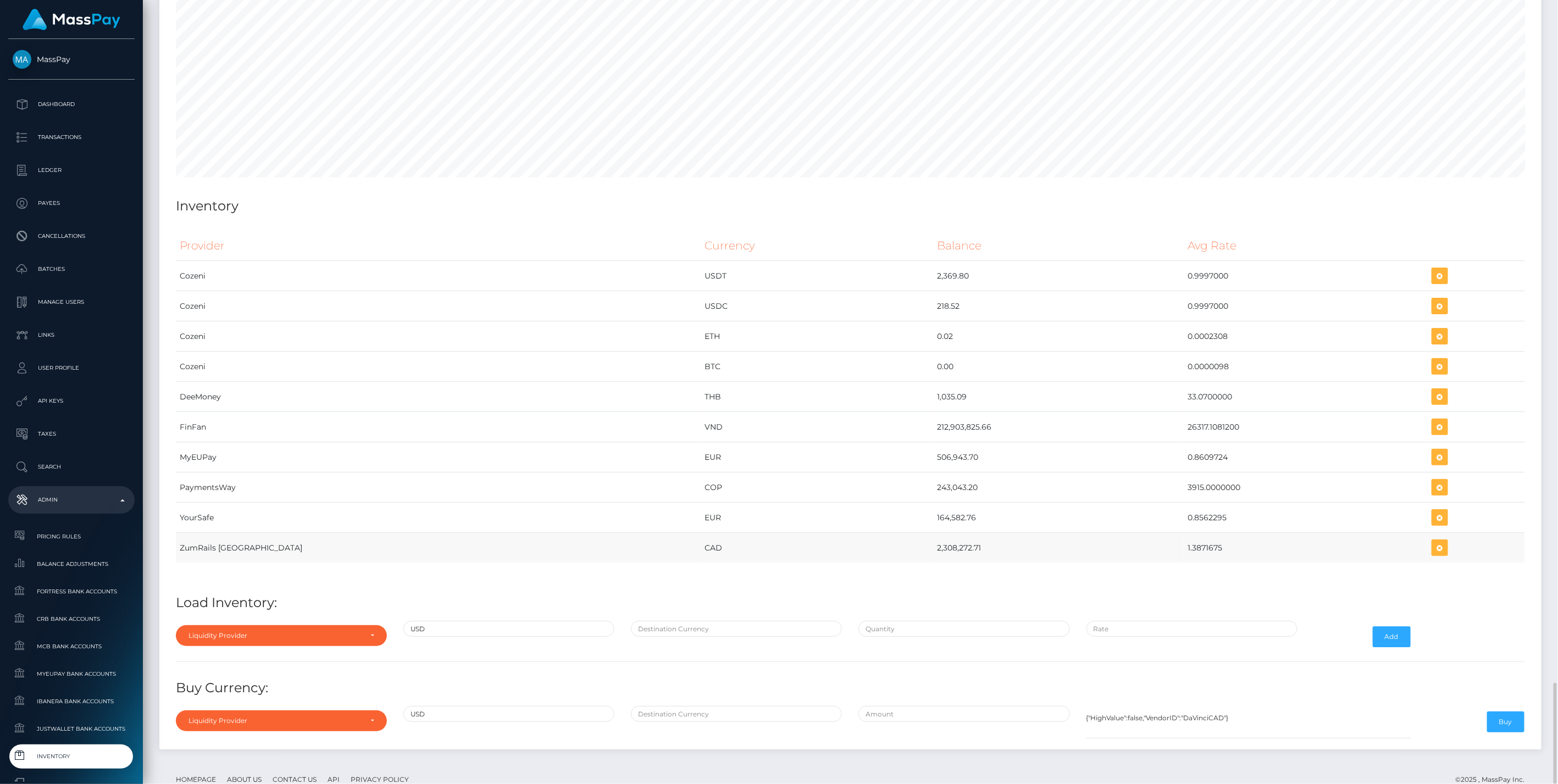
click at [1226, 533] on tr "ZumRails [GEOGRAPHIC_DATA] CAD 2,308,272.71 1.3871675" at bounding box center [850, 548] width 1349 height 30
copy tr "ZumRails Canada CAD 2,308,272.71 1.3871675"
click at [344, 631] on div "Liquidity Provider" at bounding box center [275, 635] width 173 height 9
click at [231, 460] on input "Search" at bounding box center [281, 468] width 202 height 16
type input "zum"
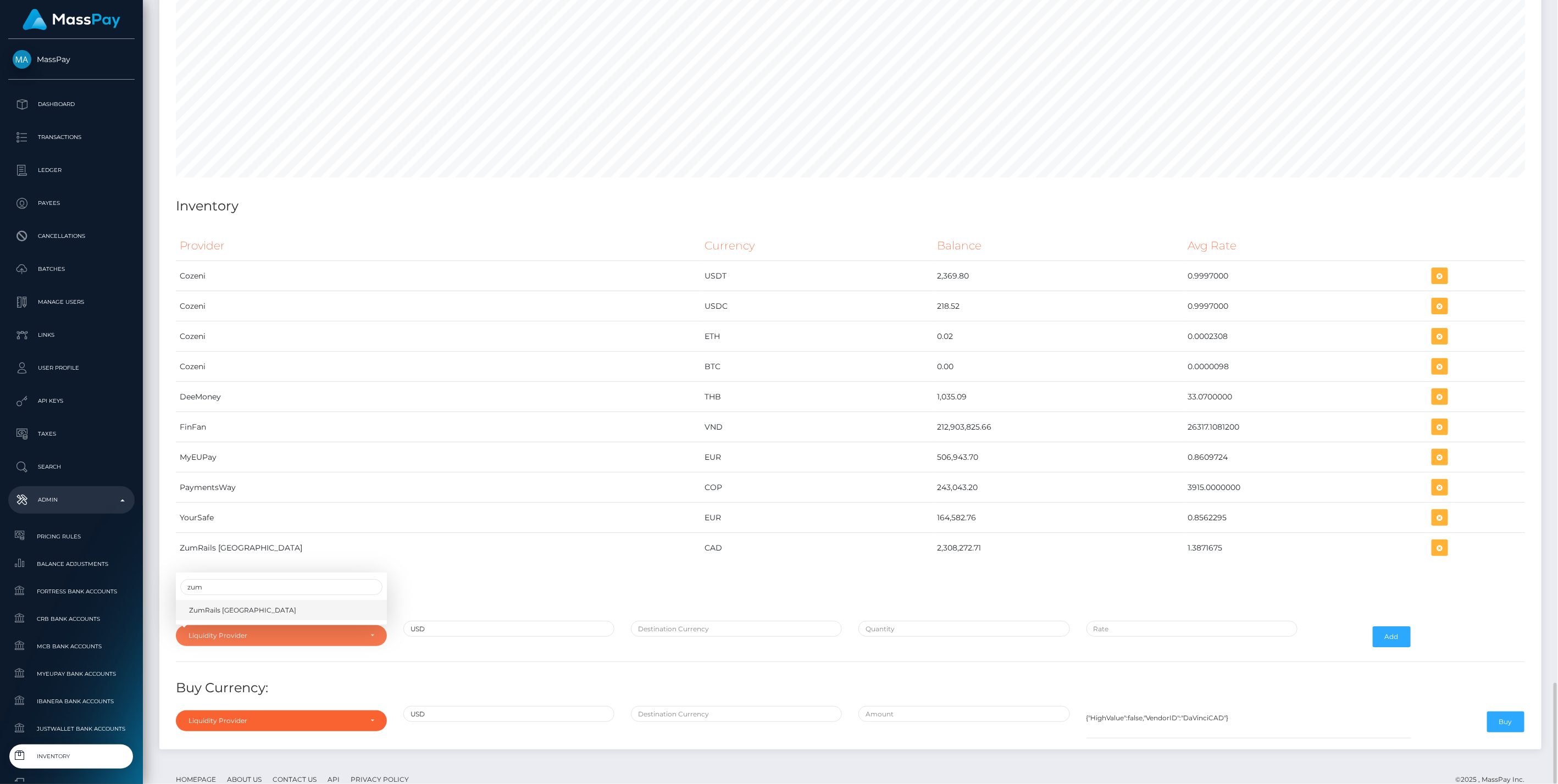
click at [222, 605] on span "ZumRails [GEOGRAPHIC_DATA]" at bounding box center [243, 610] width 107 height 10
select select "ZumRails [GEOGRAPHIC_DATA]"
click at [665, 589] on div "Provider Currency Balance Avg Rate Cozeni USDT 2,369.80 Load Inventory:" at bounding box center [850, 483] width 1365 height 522
type input "CAD"
type input "$1.3831446"
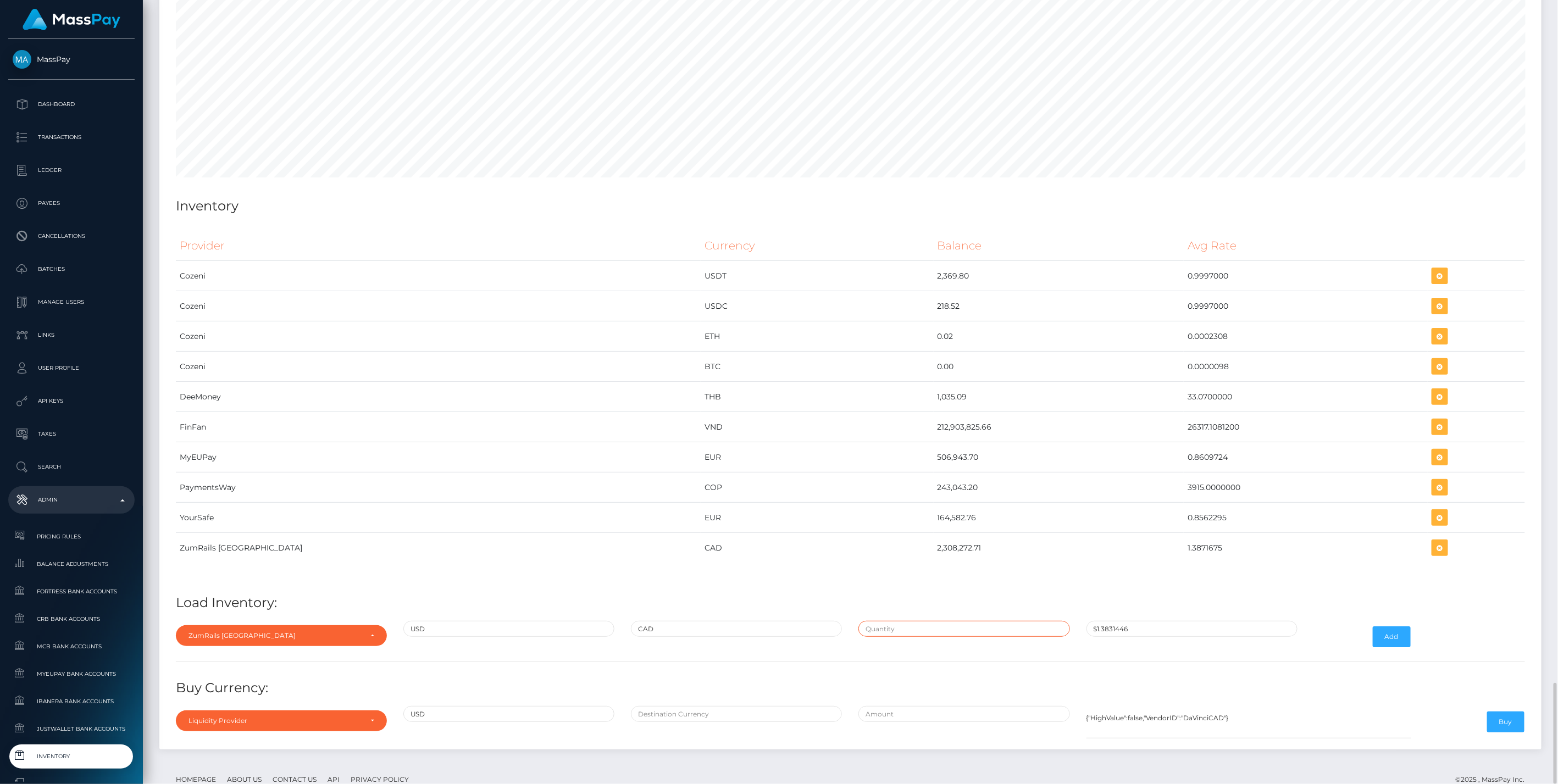
click at [917, 621] on input "text" at bounding box center [964, 629] width 211 height 16
paste input "2,308,272.7100000"
type input "$2,308,272.7100000"
paste input "1.3867212"
type input "$1.3867212"
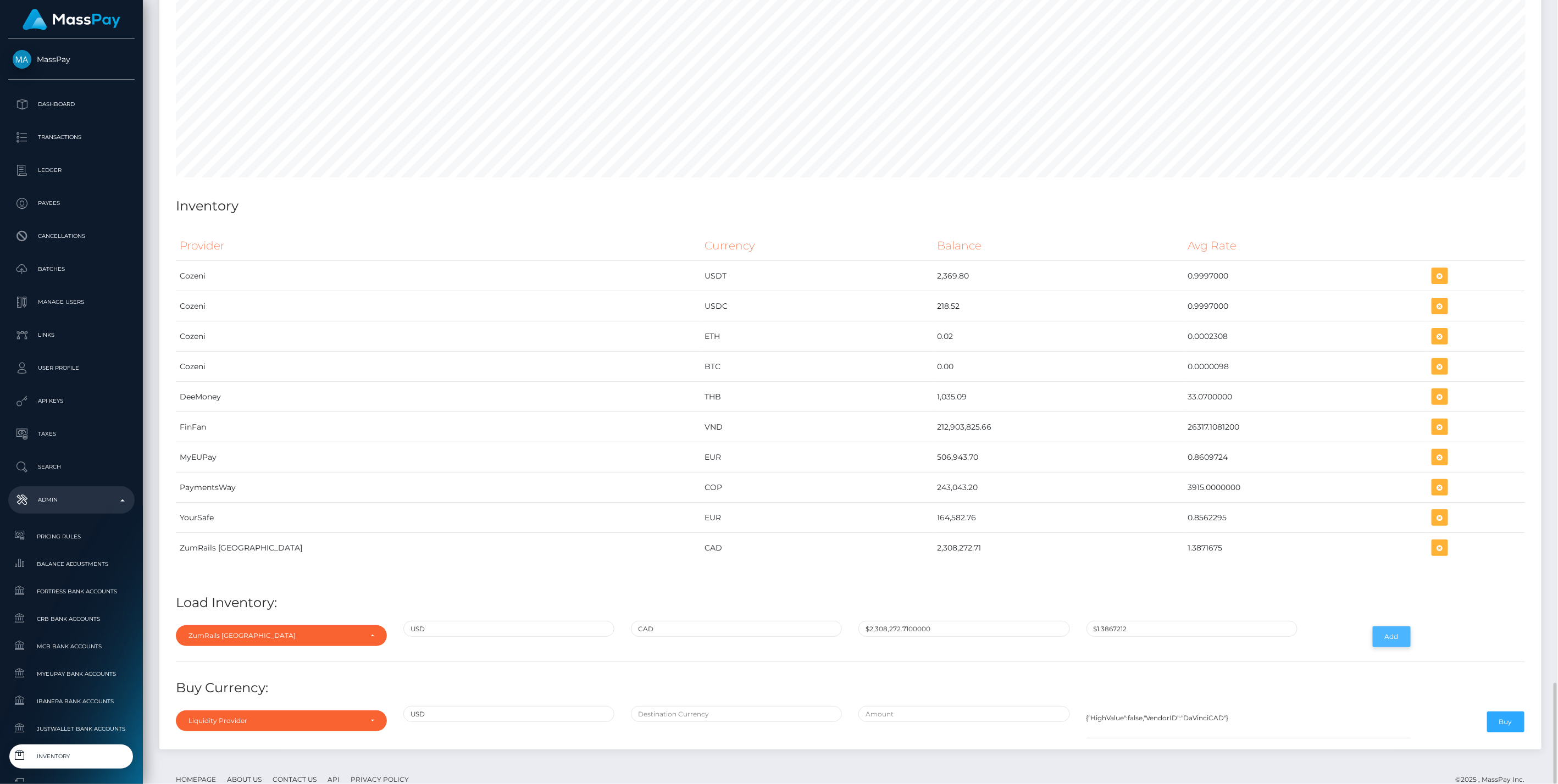
click at [1387, 626] on button "Add" at bounding box center [1391, 636] width 38 height 21
click at [1433, 541] on icon "button" at bounding box center [1440, 548] width 13 height 14
click at [293, 631] on div "Liquidity Provider" at bounding box center [275, 635] width 173 height 9
click at [222, 540] on ul "Liquidity Provider Da Vinci AFEX QIWI apaylo Cozeni B4B ApprizaPay PaymentsWay …" at bounding box center [281, 641] width 211 height 322
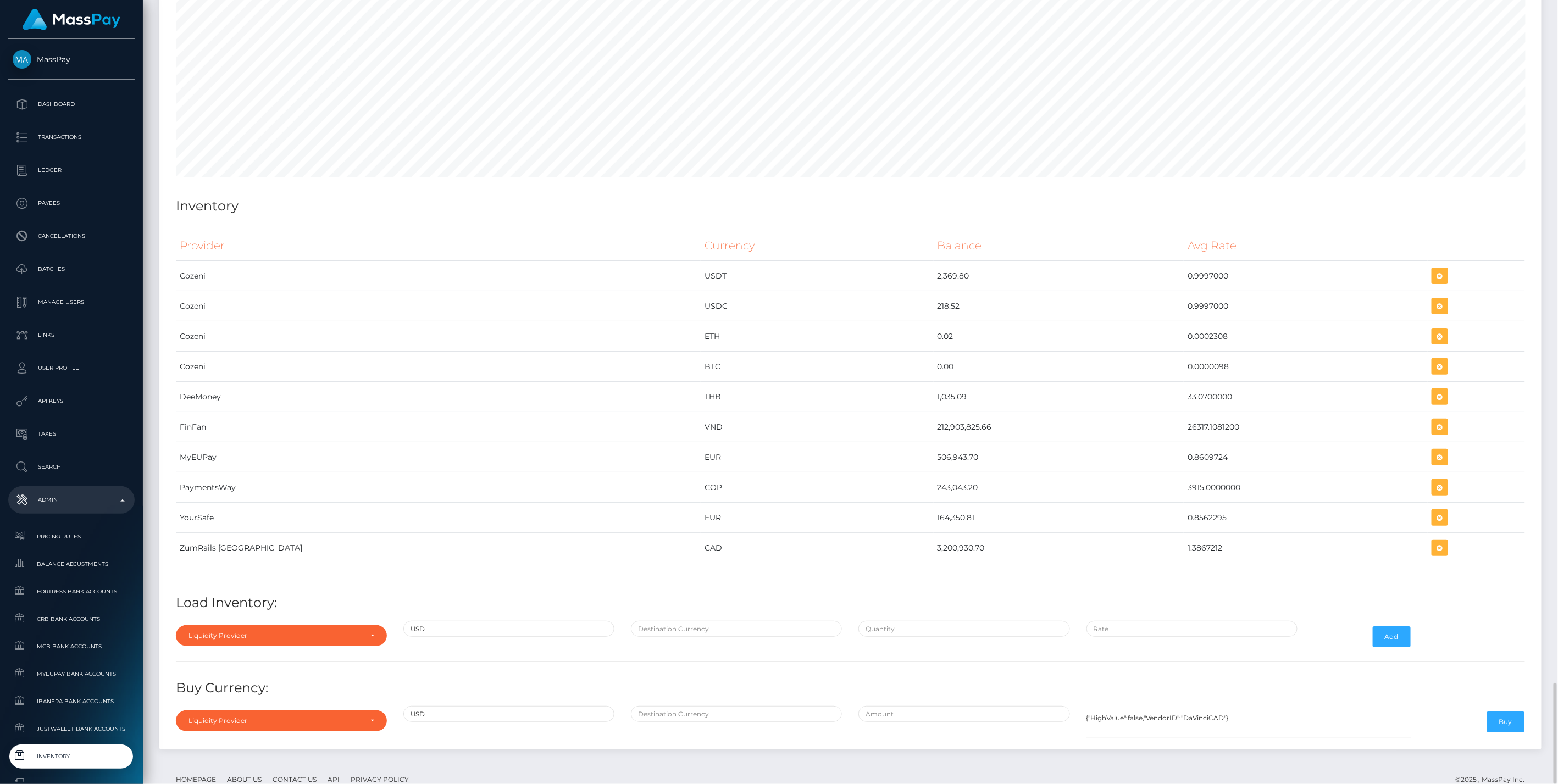
click at [221, 621] on div "Liquidity Provider Da Vinci AFEX QIWI apaylo Cozeni B4B ApprizaPay PaymentsWay …" at bounding box center [281, 637] width 227 height 32
click at [221, 631] on div "Liquidity Provider" at bounding box center [275, 635] width 173 height 9
click at [226, 574] on link "apaylo" at bounding box center [281, 584] width 211 height 21
select select "apaylo"
click at [685, 621] on div at bounding box center [736, 637] width 227 height 32
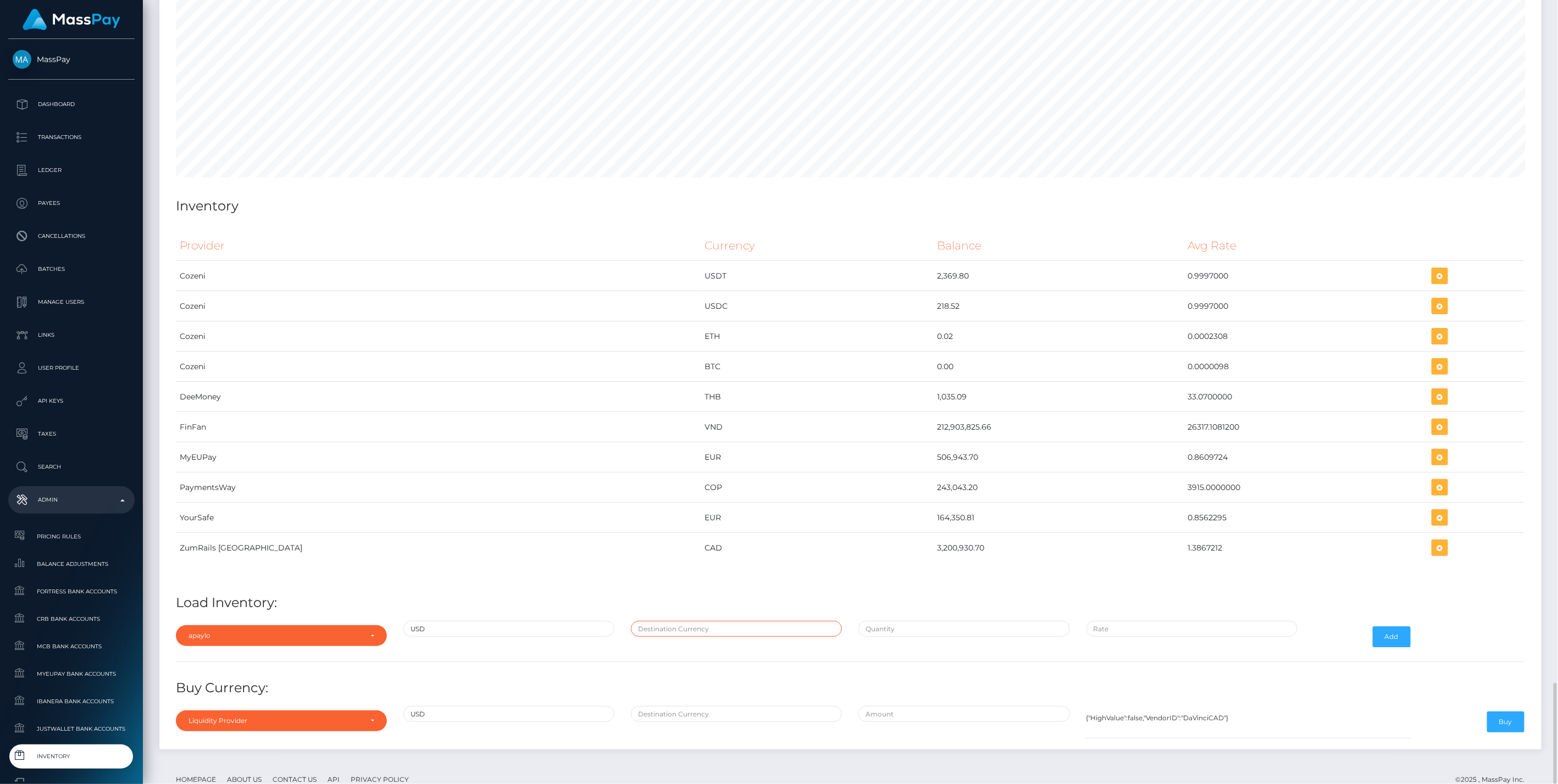
click at [694, 621] on input "text" at bounding box center [736, 629] width 211 height 16
type input "CAD"
type input "$1.3885000"
click at [884, 621] on input "text" at bounding box center [964, 629] width 211 height 16
paste input "1,844,707.0700000"
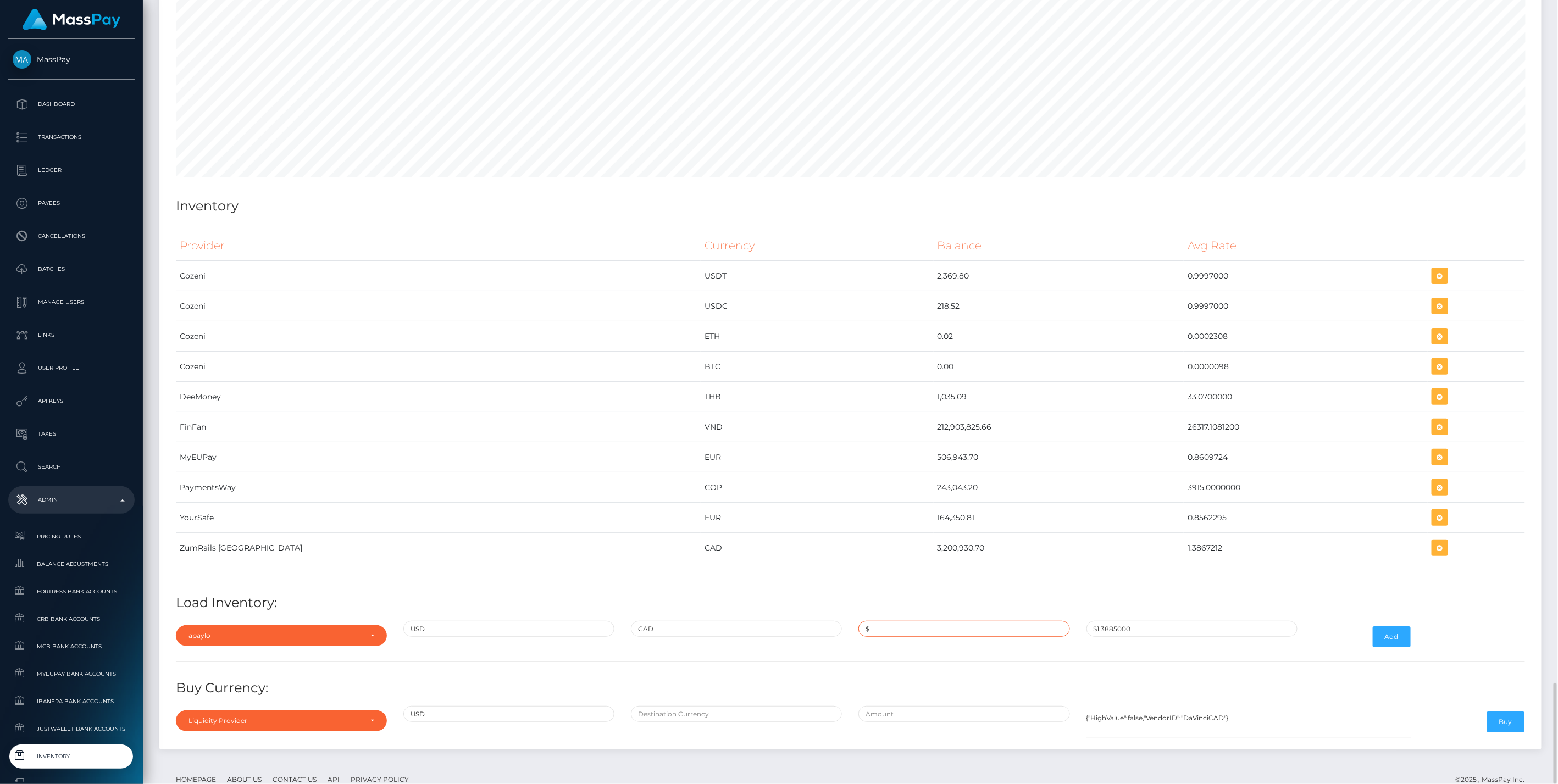
type input "$1,844,707.0700000"
paste input "1.3867212"
type input "$1.3867212"
click at [1413, 621] on div "Add" at bounding box center [1363, 637] width 114 height 32
click at [1396, 626] on button "Add" at bounding box center [1391, 636] width 38 height 21
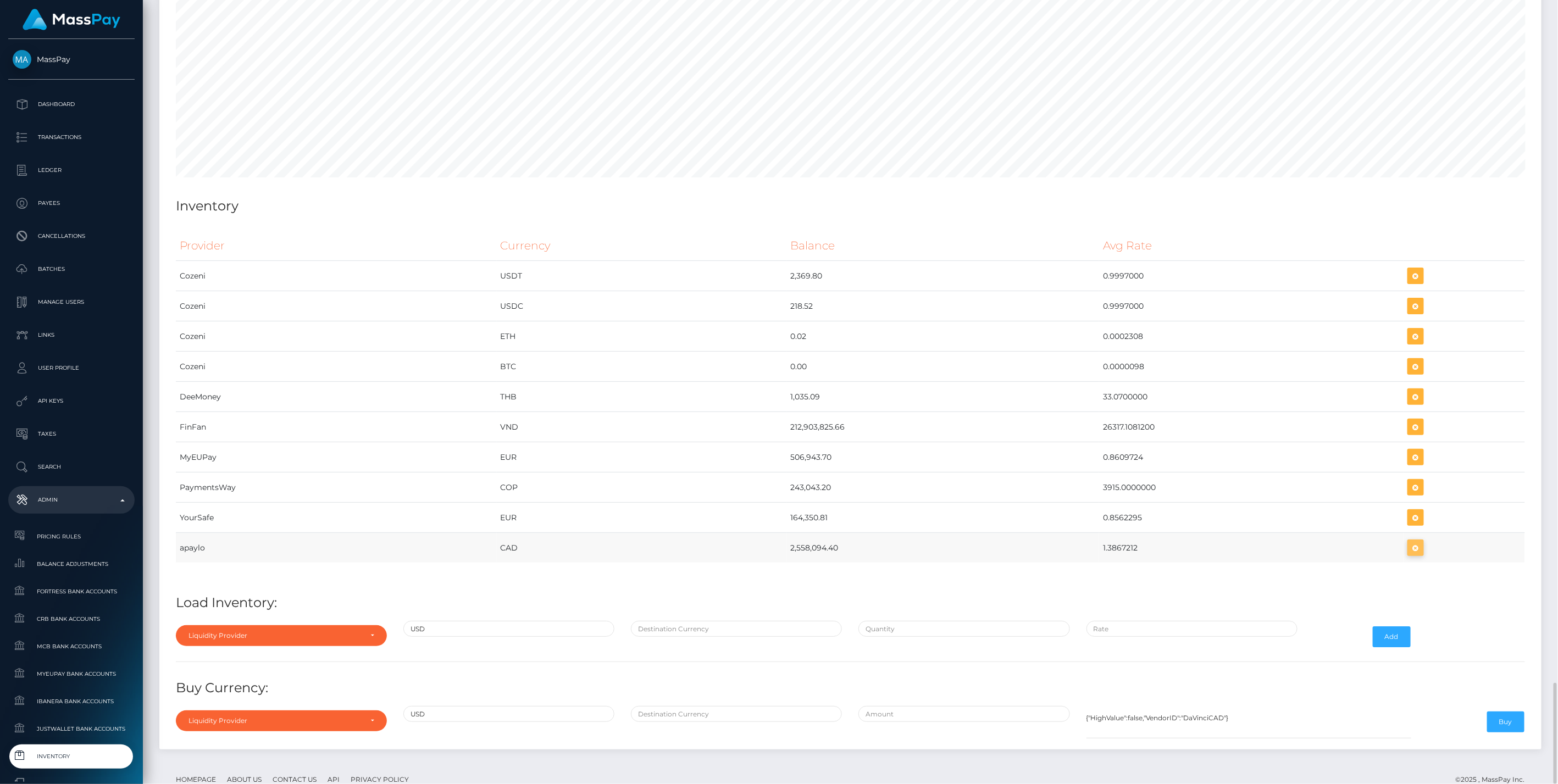
scroll to position [5932, 1382]
click at [1418, 541] on icon "button" at bounding box center [1416, 548] width 13 height 14
click at [81, 747] on link "Inventory" at bounding box center [71, 755] width 127 height 23
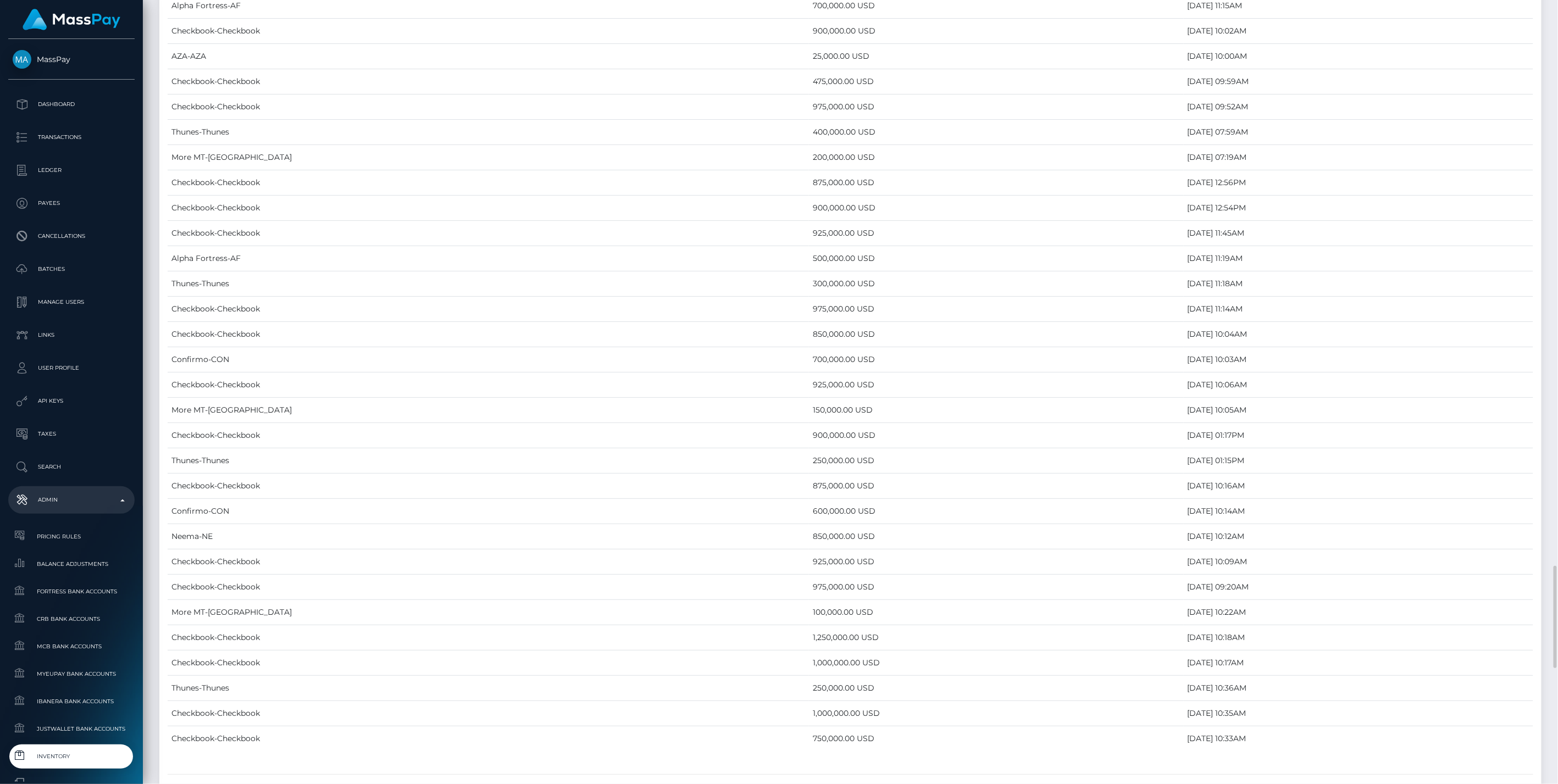
scroll to position [5217, 0]
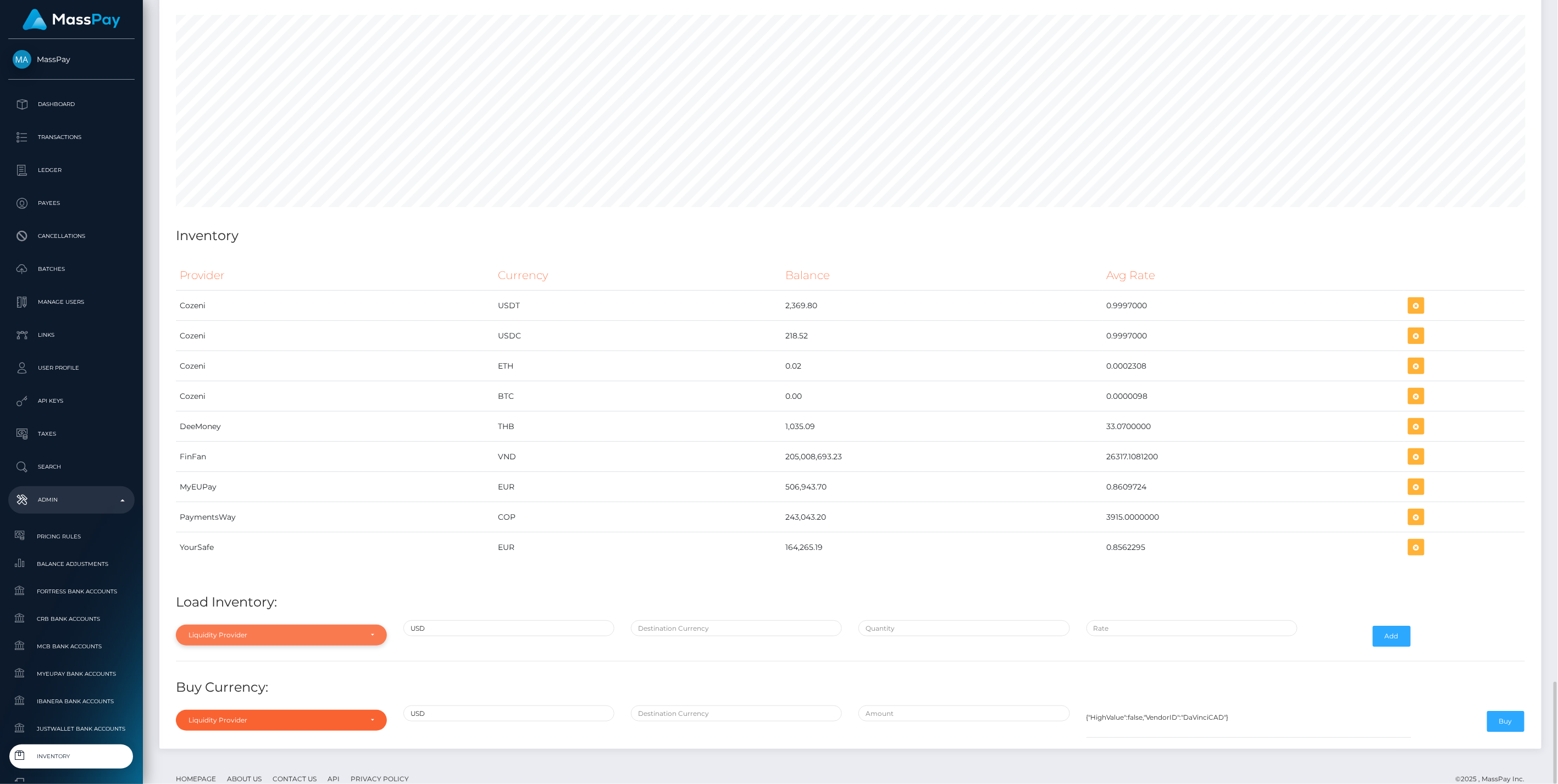
click at [279, 631] on div "Liquidity Provider" at bounding box center [275, 635] width 173 height 9
click at [272, 597] on link "Cozeni" at bounding box center [281, 607] width 211 height 21
select select "Cozeni"
click at [275, 631] on div "Cozeni" at bounding box center [275, 635] width 173 height 9
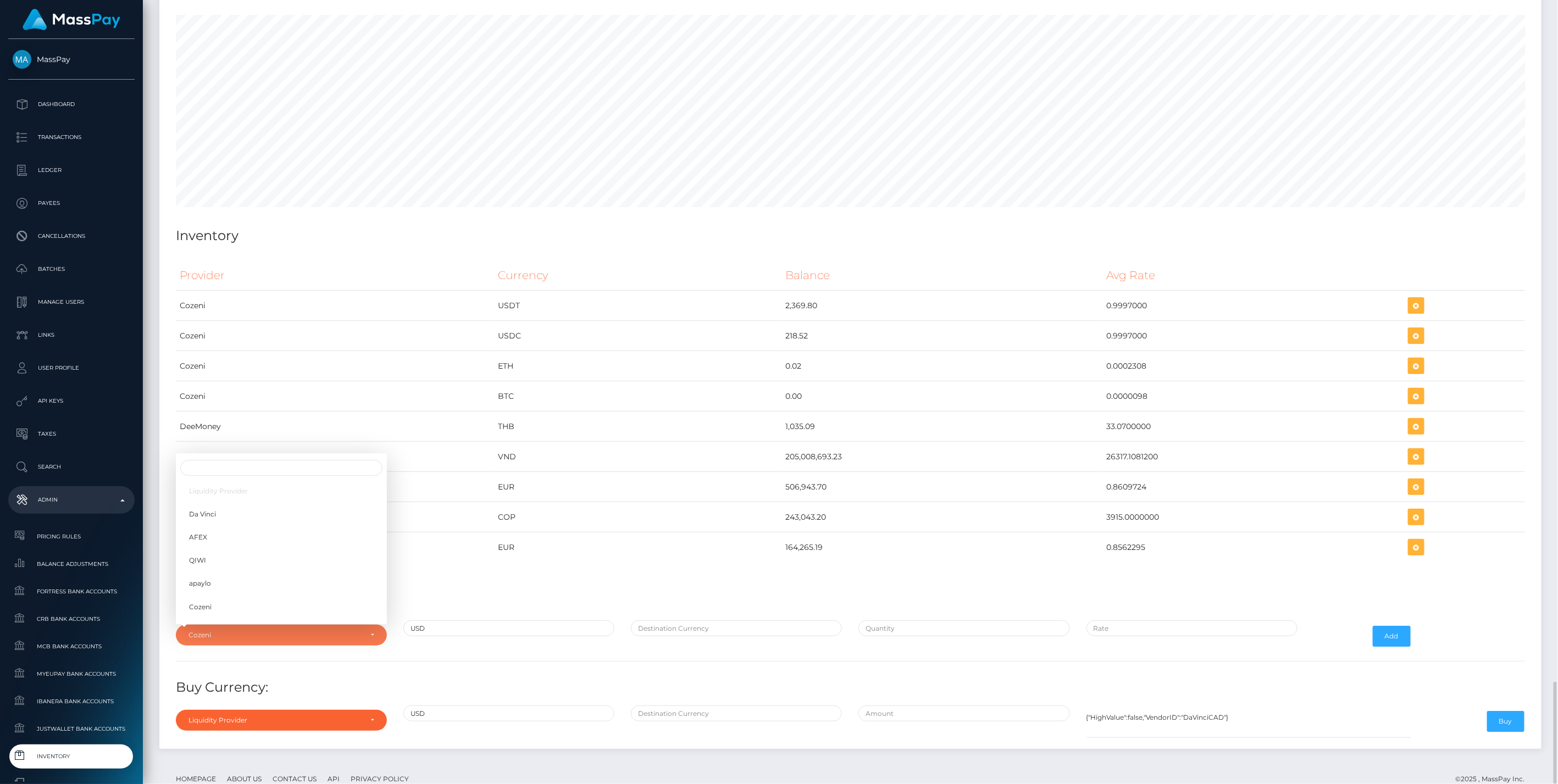
scroll to position [41, 0]
click at [238, 460] on input "Search" at bounding box center [281, 468] width 202 height 16
type input "zu"
click at [218, 605] on span "ZumRails [GEOGRAPHIC_DATA]" at bounding box center [243, 609] width 107 height 10
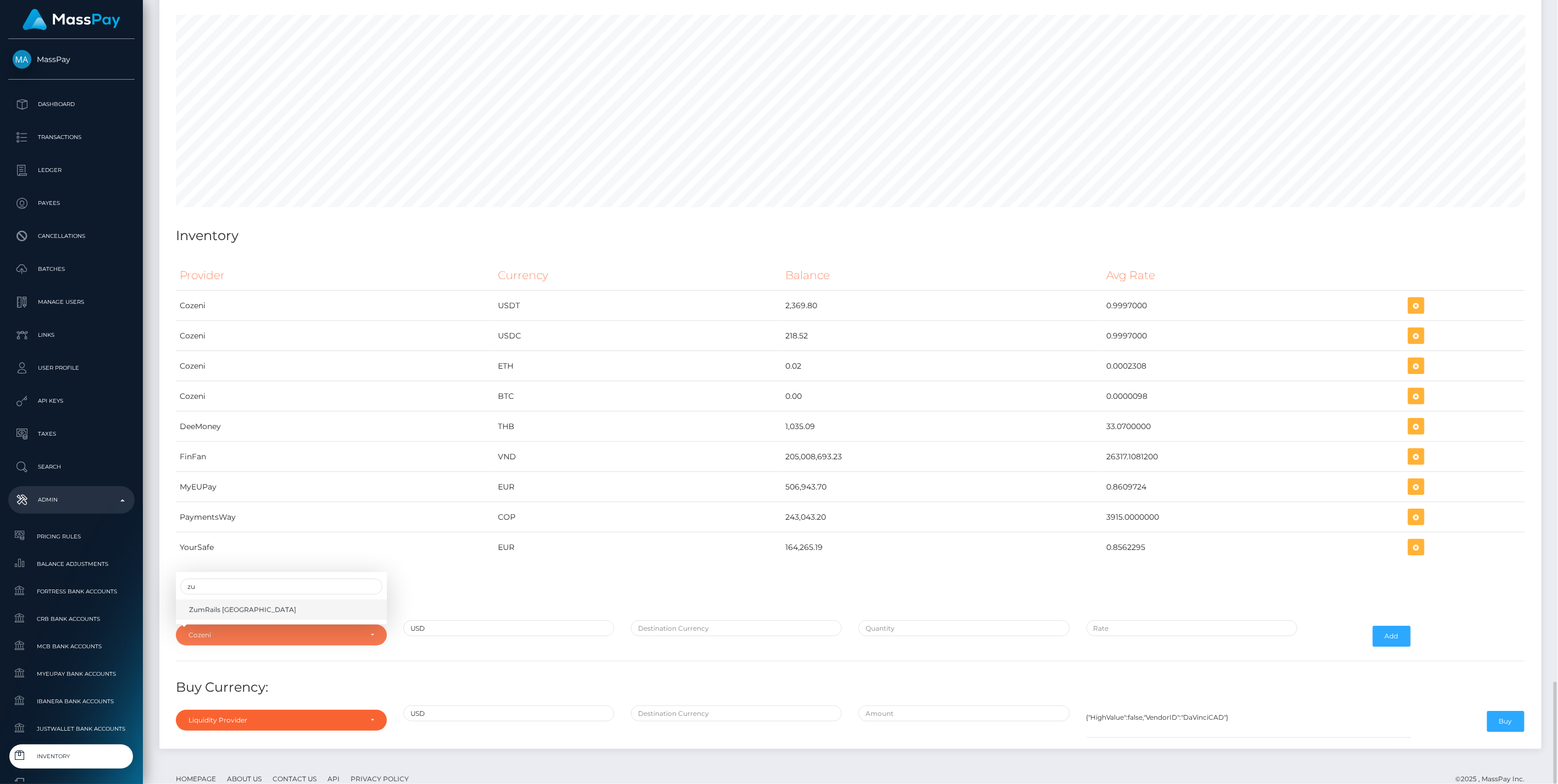
select select "ZumRails [GEOGRAPHIC_DATA]"
click at [660, 620] on input "text" at bounding box center [736, 628] width 211 height 16
type input "CAD"
paste input "1,664,554.3100000"
type input "$1,664,554.3100000"
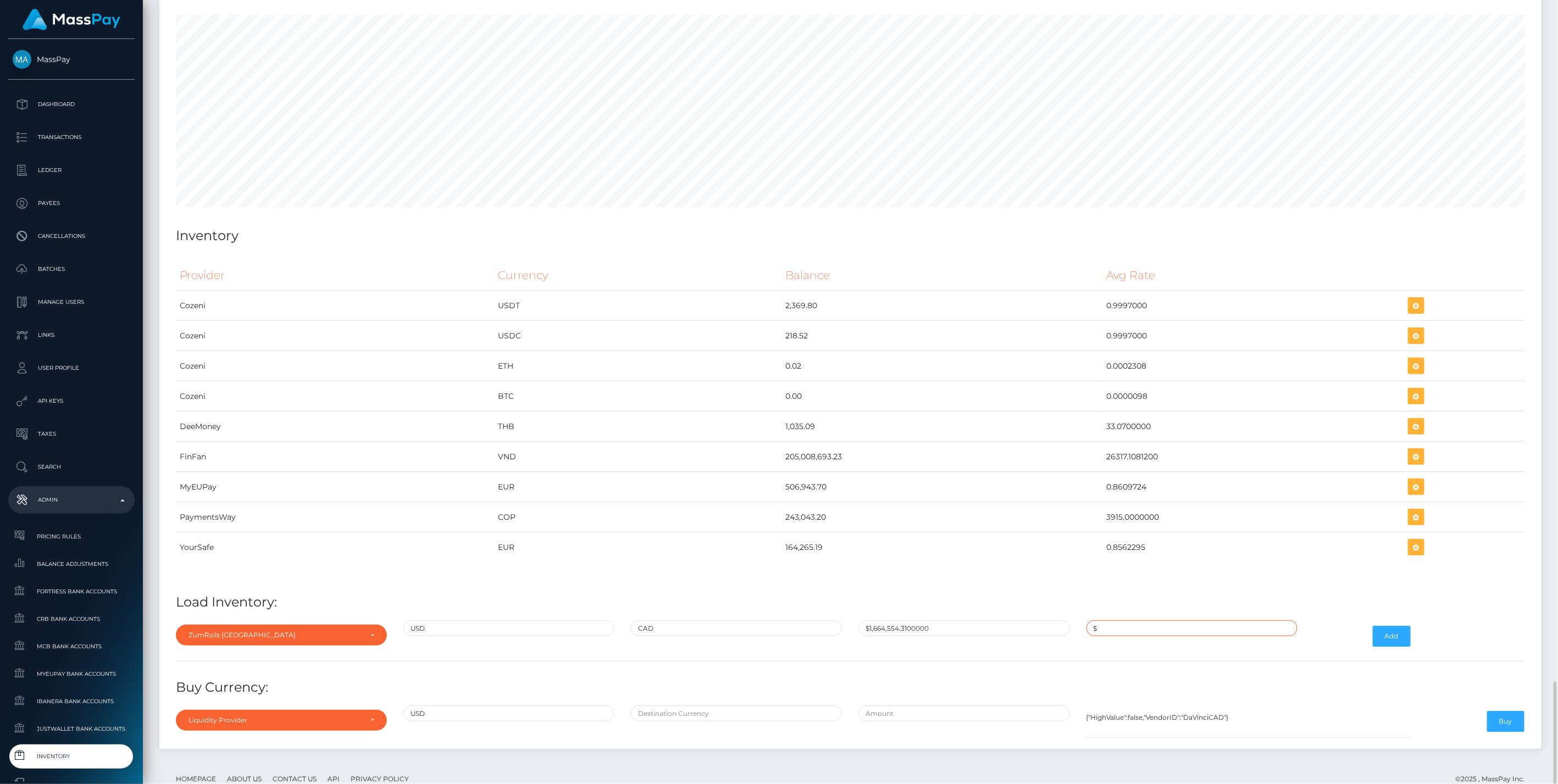
paste input "1.3867212"
type input "$1.3867212"
click at [1399, 625] on button "Add" at bounding box center [1391, 635] width 38 height 21
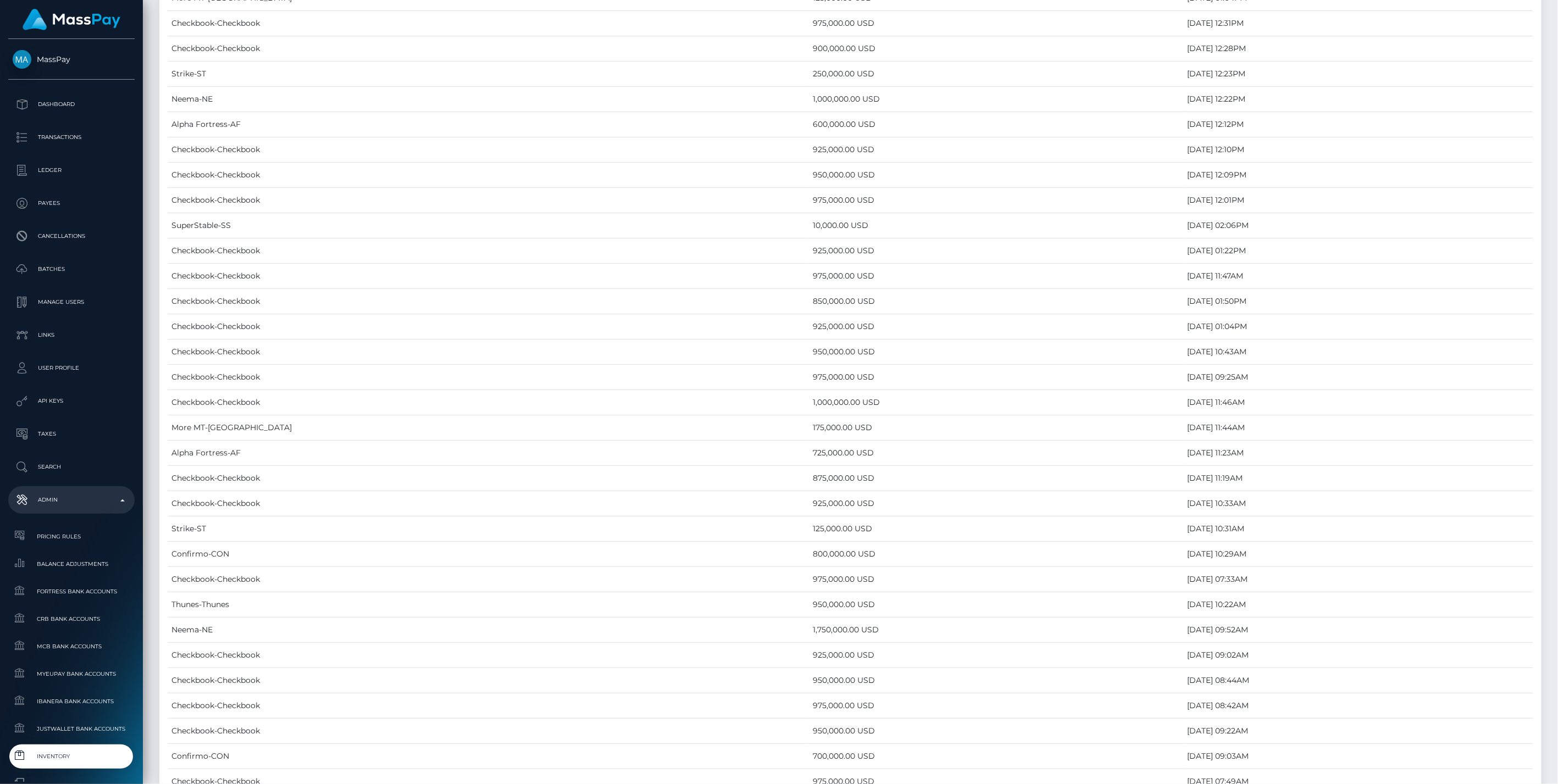
scroll to position [5272, 0]
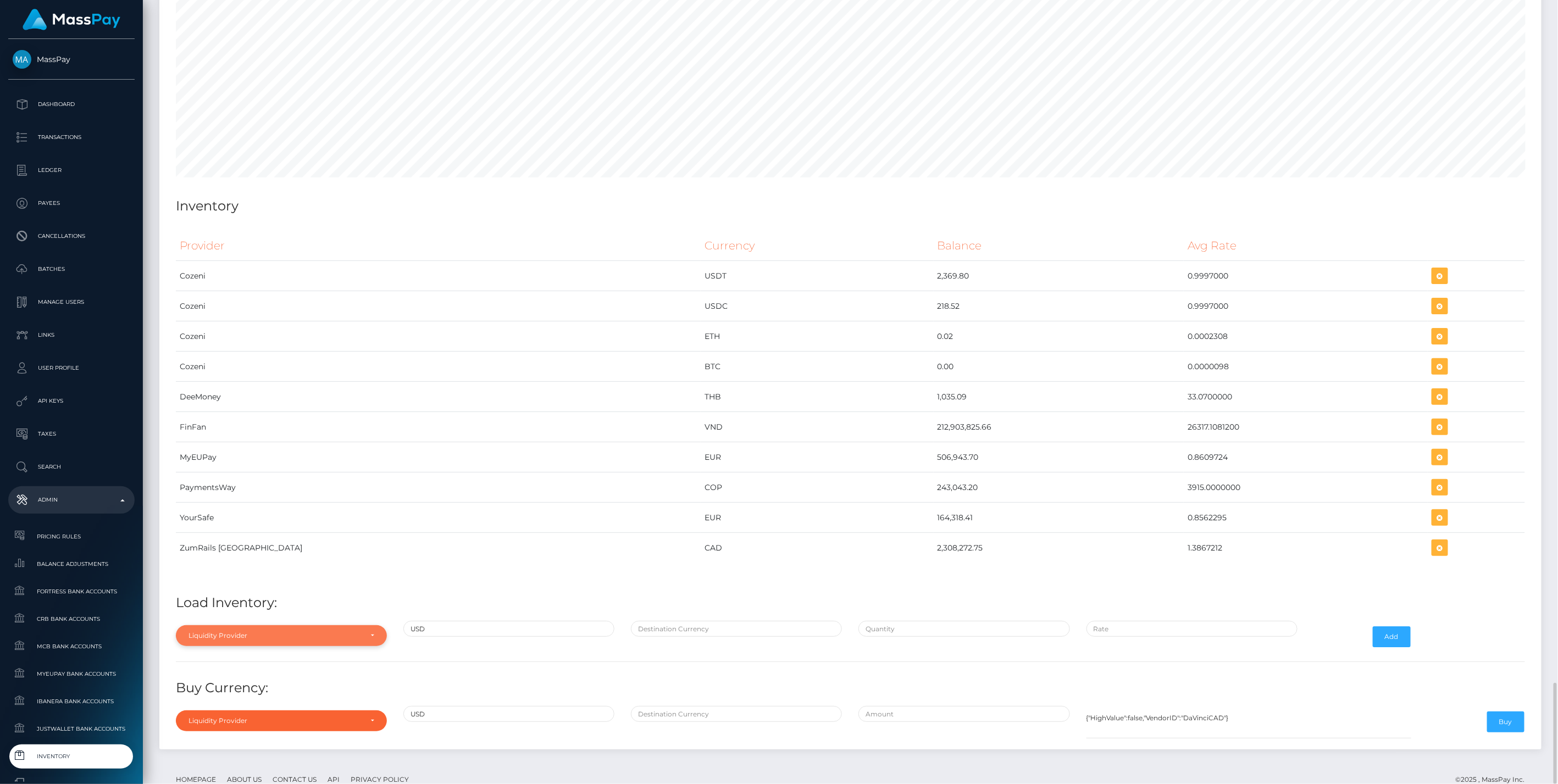
click at [309, 625] on div "Liquidity Provider" at bounding box center [281, 635] width 211 height 21
click at [242, 460] on input "Search" at bounding box center [281, 468] width 202 height 16
click at [227, 574] on link "apaylo" at bounding box center [281, 584] width 211 height 21
select select "apaylo"
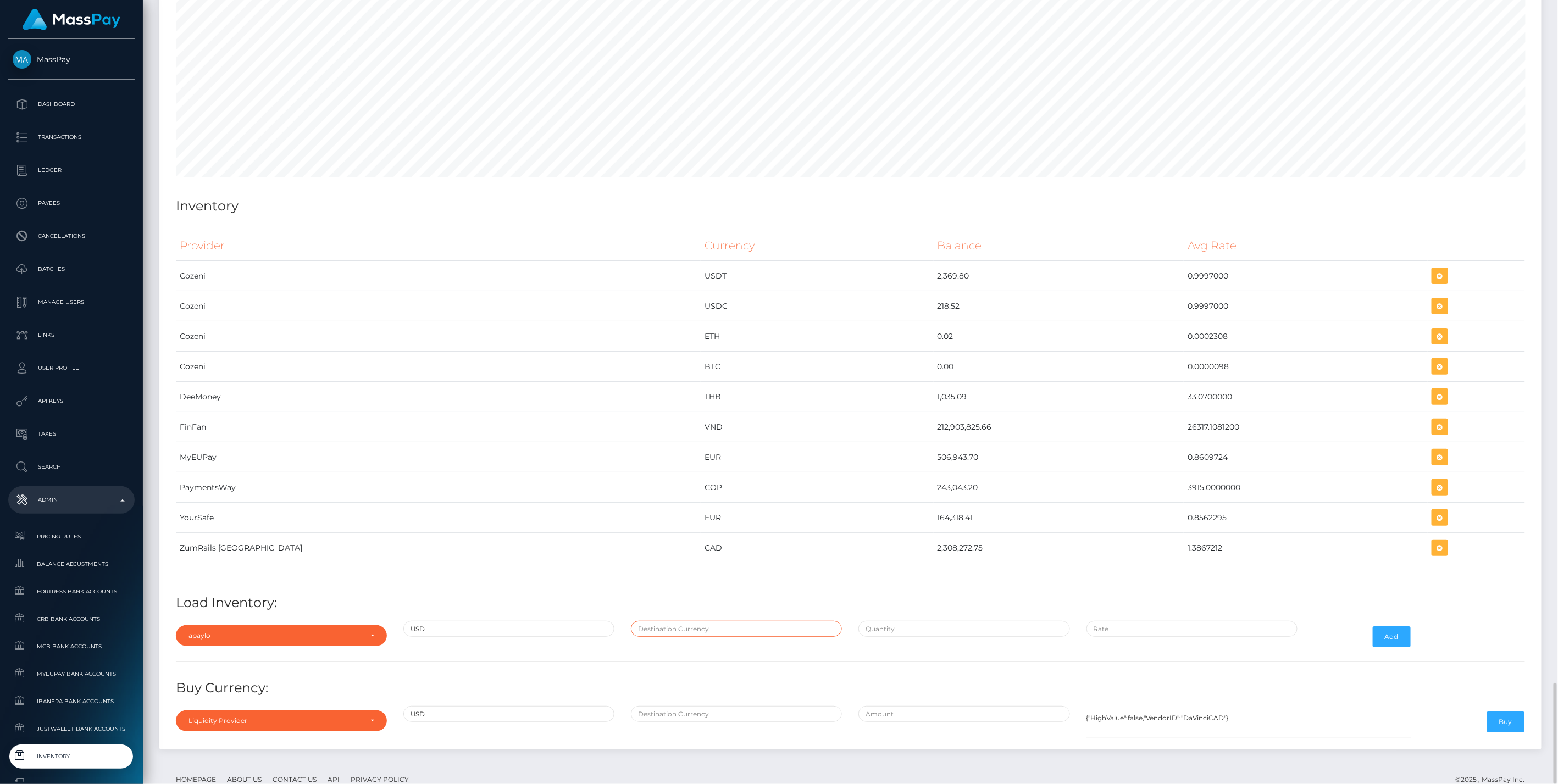
click at [744, 621] on input "text" at bounding box center [736, 629] width 211 height 16
type input "CAD"
click at [904, 621] on input "text" at bounding box center [964, 629] width 211 height 16
paste input "1,330,265.3000000"
type input "$1,330,265.3000000"
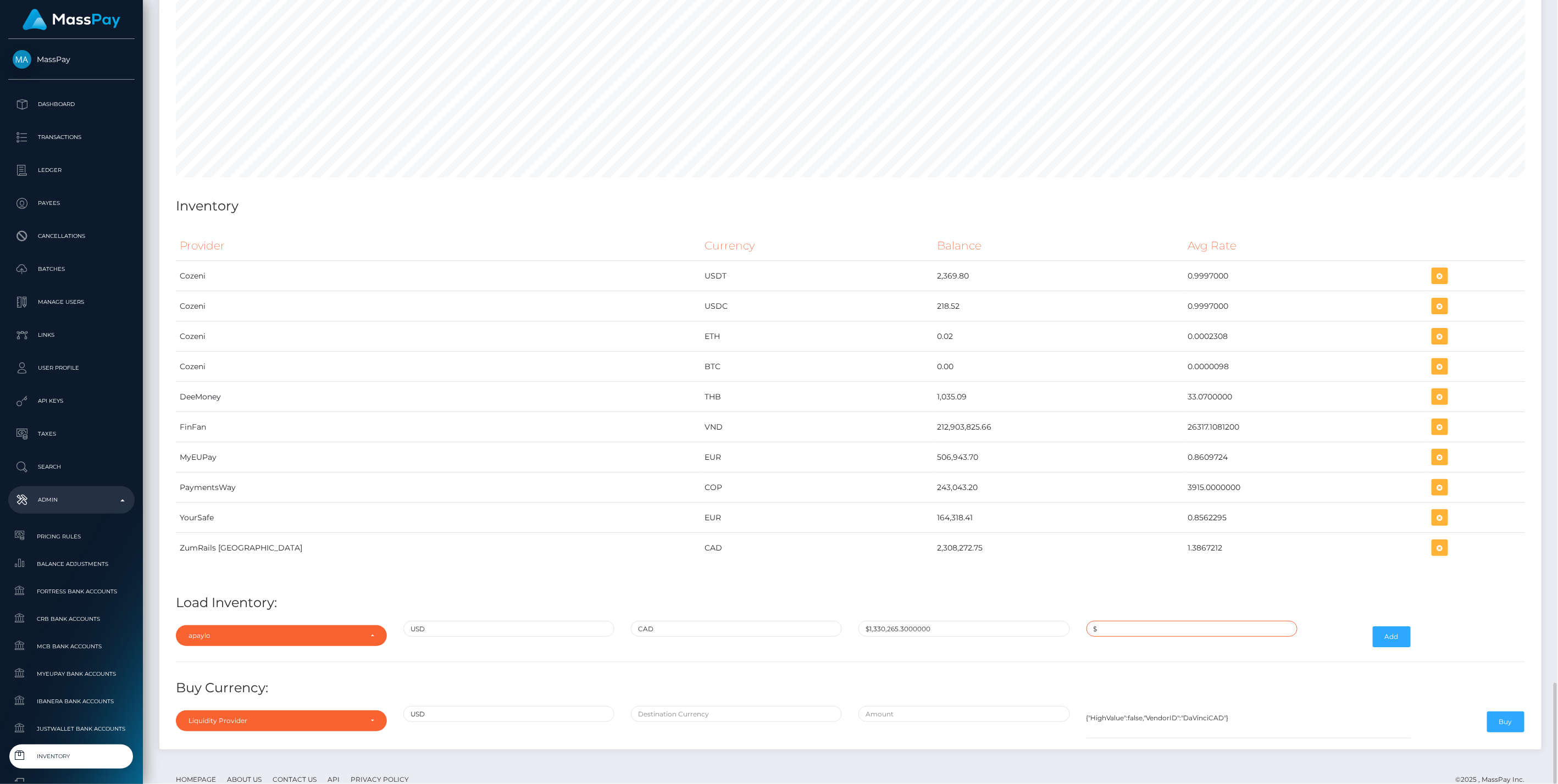
paste input "1.3867212"
type input "$1.3867212"
click at [1391, 626] on button "Add" at bounding box center [1391, 636] width 38 height 21
drag, startPoint x: 806, startPoint y: 515, endPoint x: 1214, endPoint y: 518, distance: 408.0
click at [1214, 533] on tr "ZumRails [GEOGRAPHIC_DATA] CAD 2,308,272.75 1.3867212" at bounding box center [850, 548] width 1349 height 30
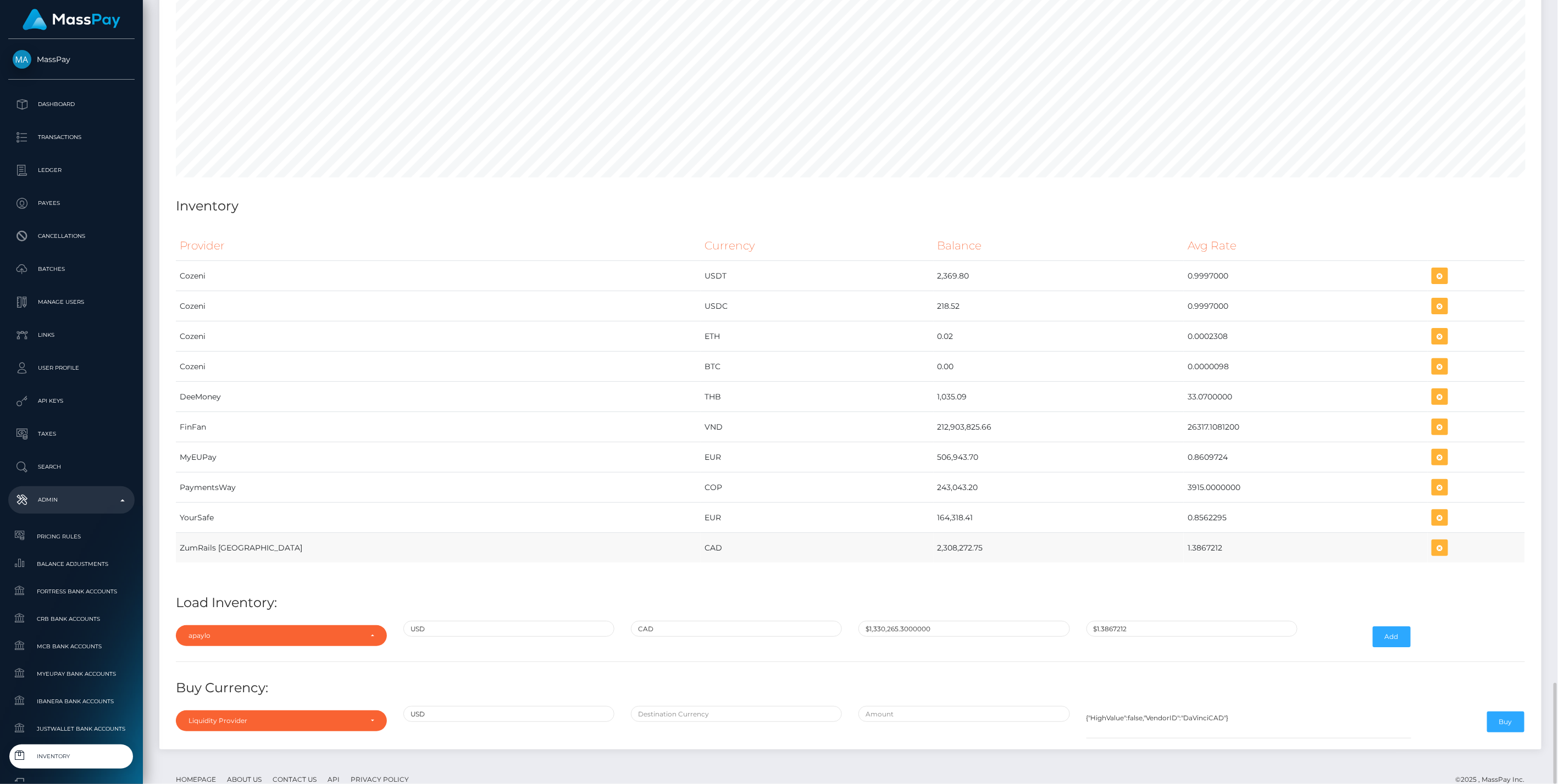
copy tr "2,308,272.75 1.3867212"
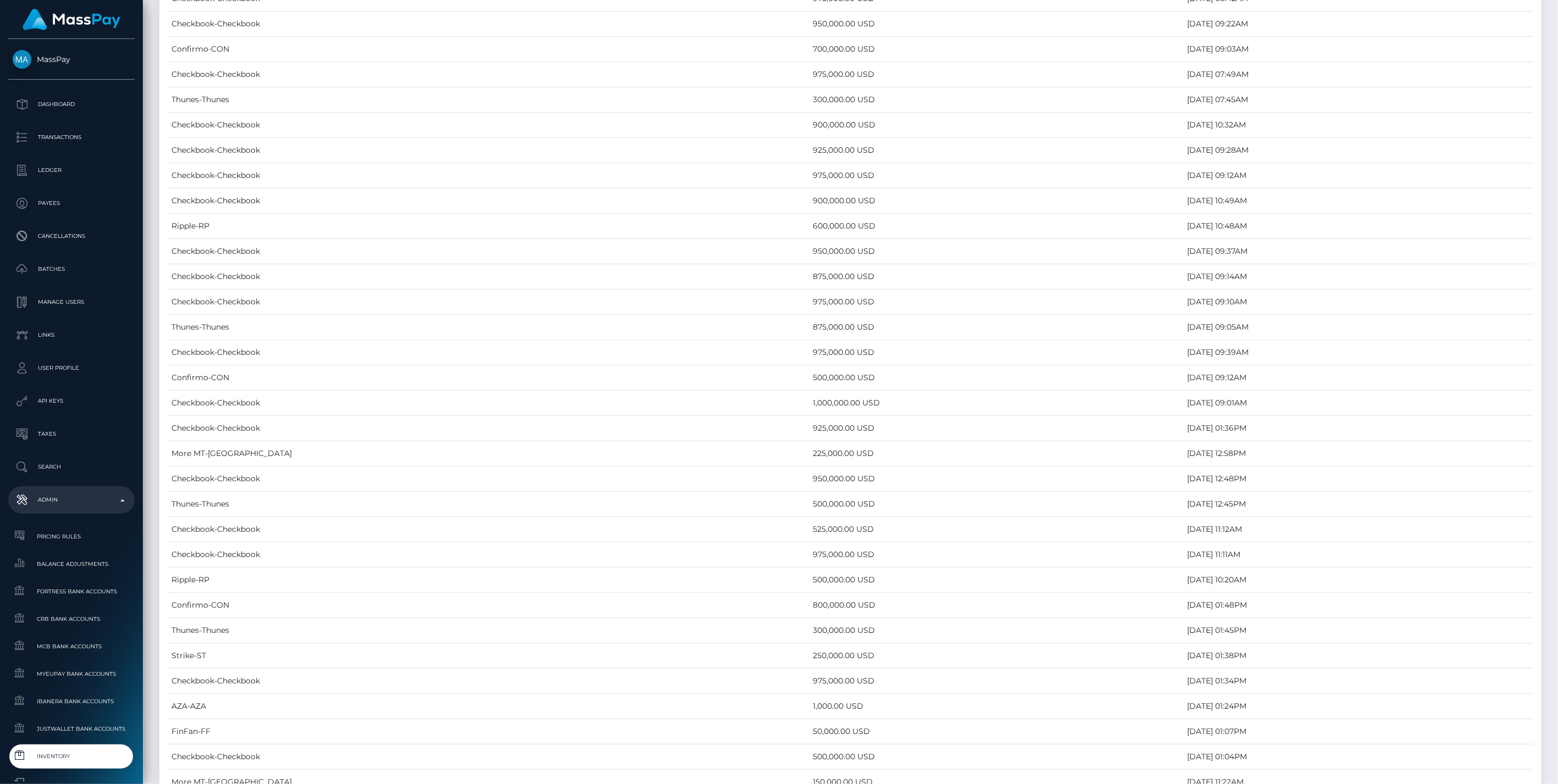
scroll to position [5327, 0]
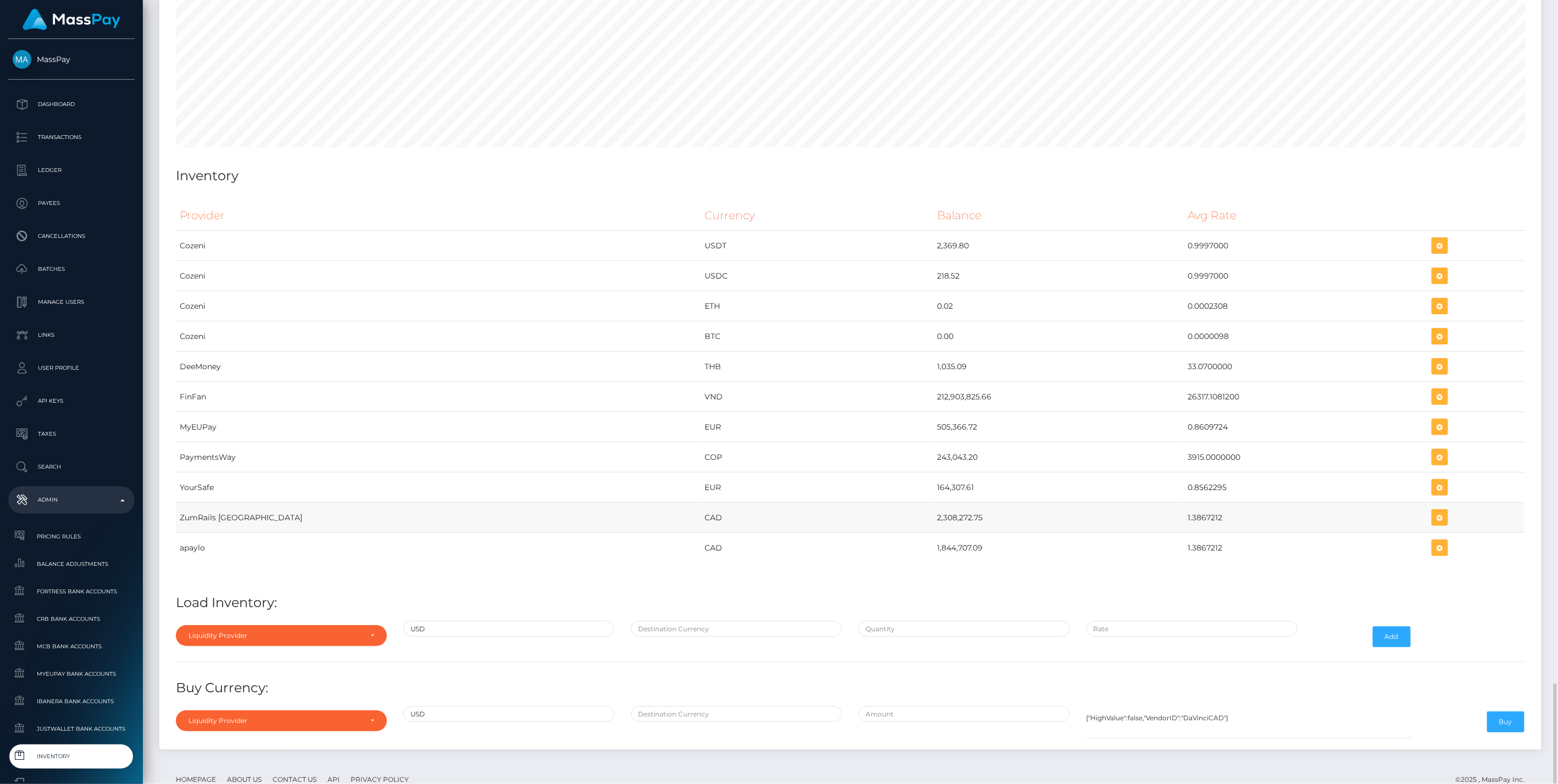
drag, startPoint x: 810, startPoint y: 487, endPoint x: 1152, endPoint y: 490, distance: 342.0
click at [1152, 503] on tr "ZumRails [GEOGRAPHIC_DATA] CAD 2,308,272.75 1.3867212" at bounding box center [850, 518] width 1349 height 30
drag, startPoint x: 1152, startPoint y: 490, endPoint x: 816, endPoint y: 524, distance: 337.7
click at [816, 533] on td "CAD" at bounding box center [817, 548] width 233 height 30
drag, startPoint x: 814, startPoint y: 521, endPoint x: 1170, endPoint y: 521, distance: 356.0
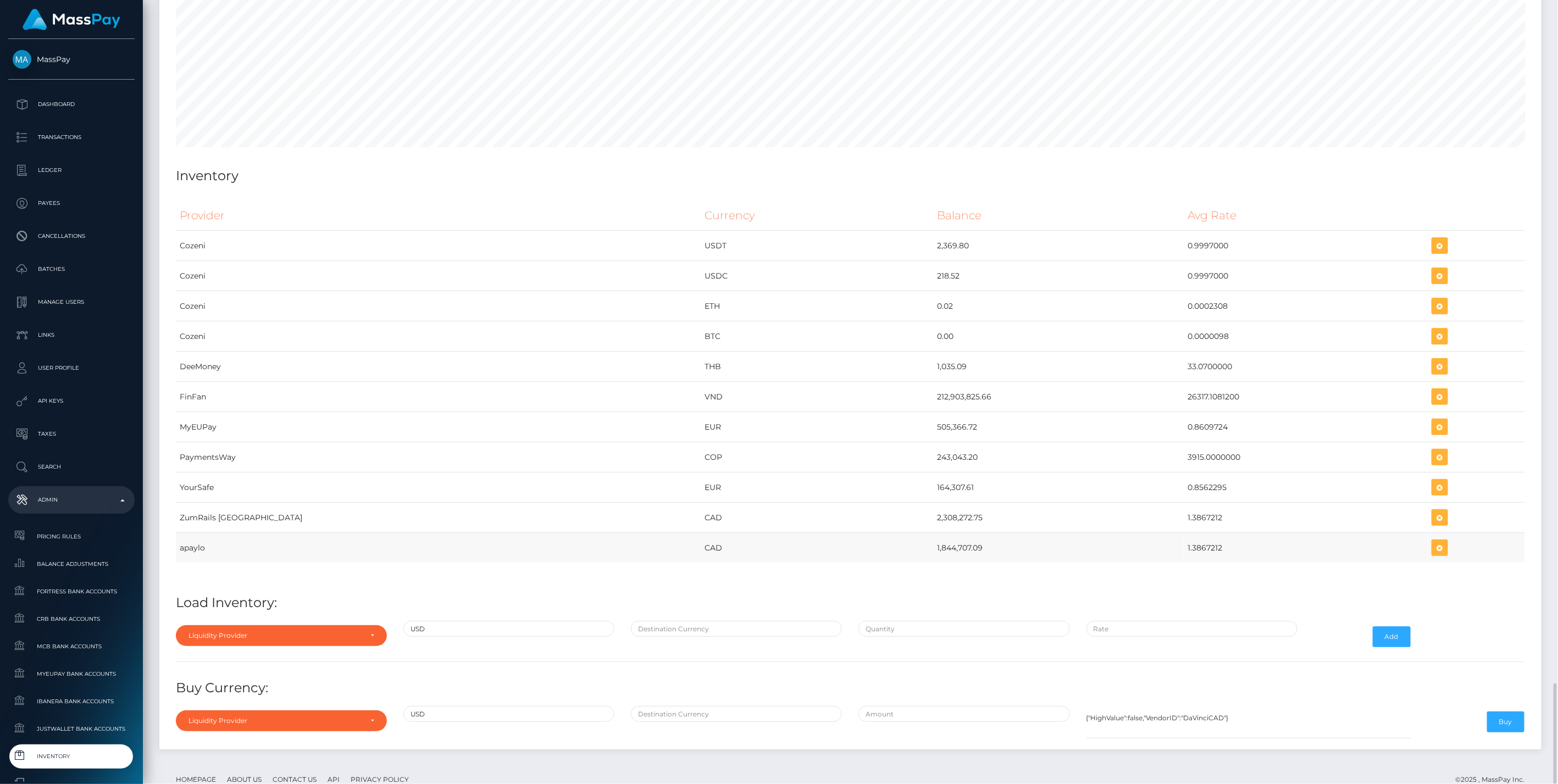
click at [1168, 533] on tr "apaylo CAD 1,844,707.09 1.3867212" at bounding box center [850, 548] width 1349 height 30
copy tr "1,844,707.09 1.3867212"
